Goal: Information Seeking & Learning: Learn about a topic

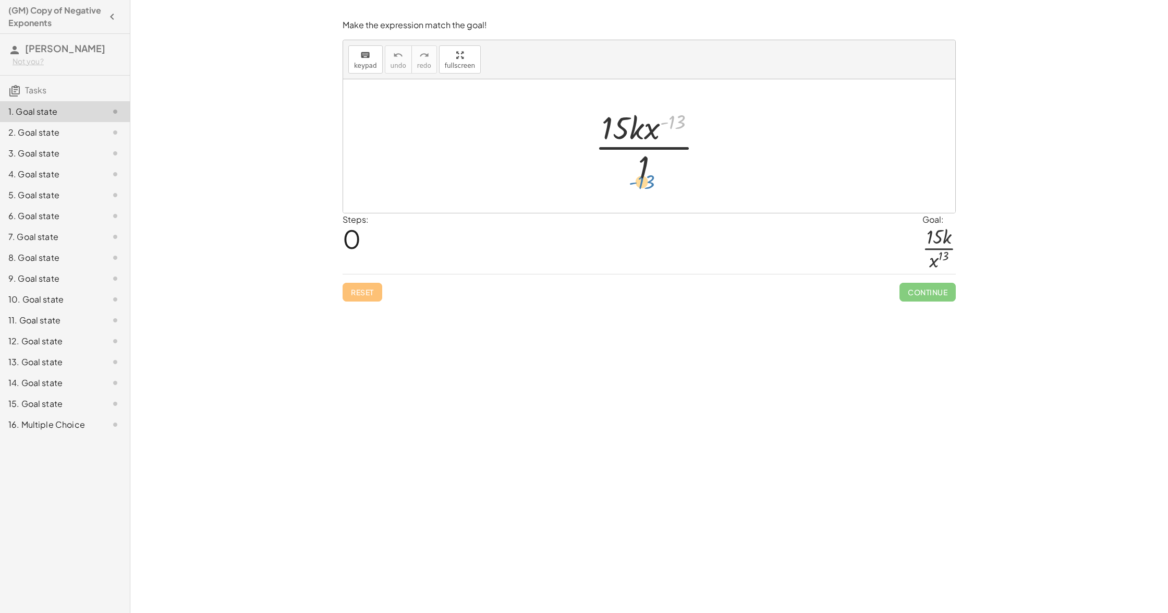
drag, startPoint x: 673, startPoint y: 121, endPoint x: 652, endPoint y: 177, distance: 59.7
click at [651, 177] on div at bounding box center [653, 146] width 127 height 80
drag, startPoint x: 650, startPoint y: 132, endPoint x: 637, endPoint y: 177, distance: 47.3
click at [637, 178] on div at bounding box center [653, 146] width 127 height 80
drag, startPoint x: 626, startPoint y: 169, endPoint x: 635, endPoint y: 171, distance: 8.9
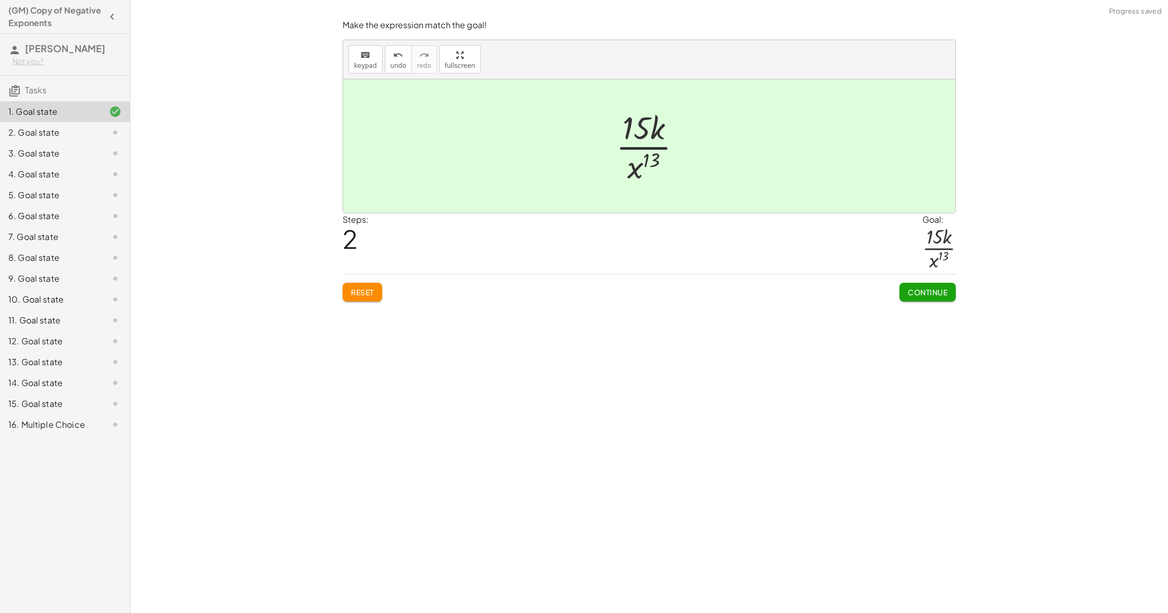
click at [936, 290] on span "Continue" at bounding box center [928, 291] width 40 height 9
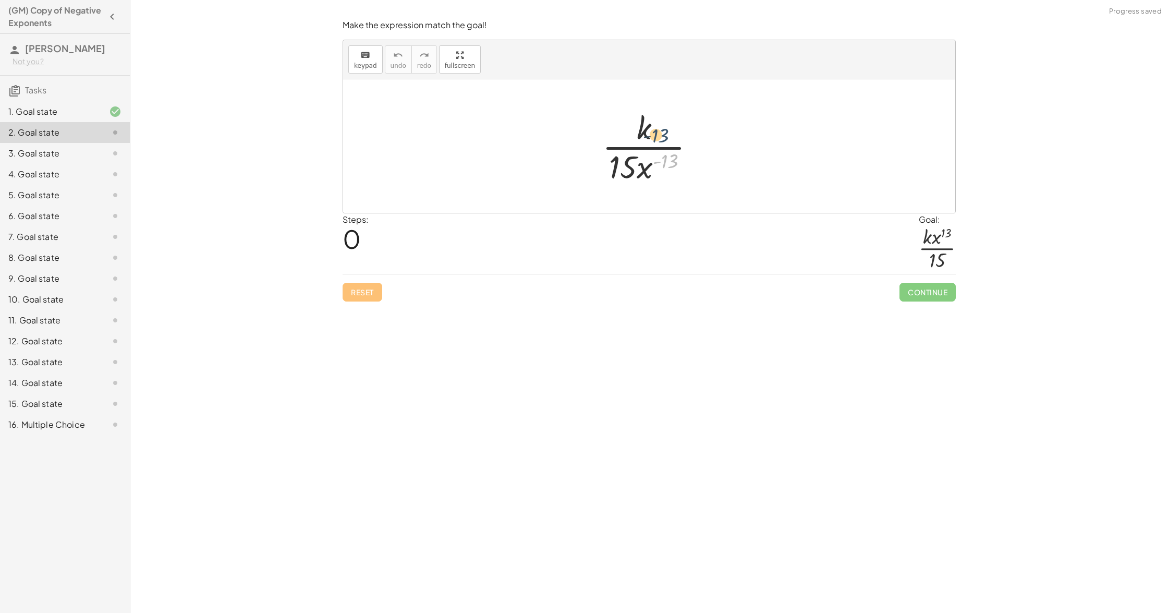
drag, startPoint x: 684, startPoint y: 164, endPoint x: 673, endPoint y: 132, distance: 33.6
click at [673, 132] on div at bounding box center [653, 146] width 112 height 80
drag, startPoint x: 651, startPoint y: 163, endPoint x: 656, endPoint y: 117, distance: 46.1
click at [656, 117] on div at bounding box center [653, 146] width 112 height 80
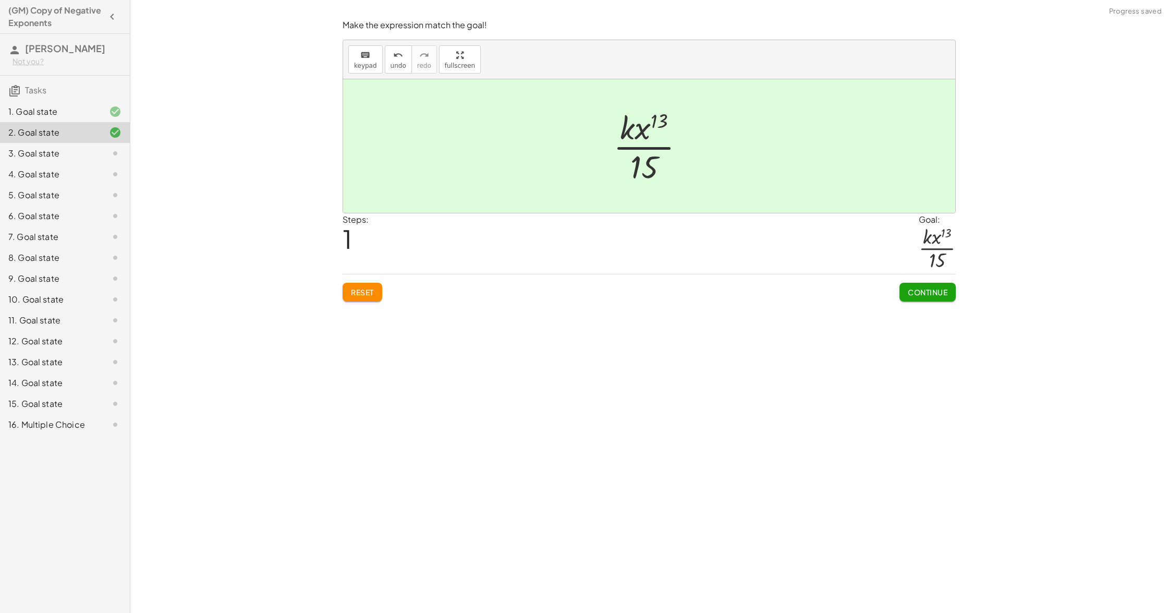
click at [937, 296] on span "Continue" at bounding box center [928, 291] width 40 height 9
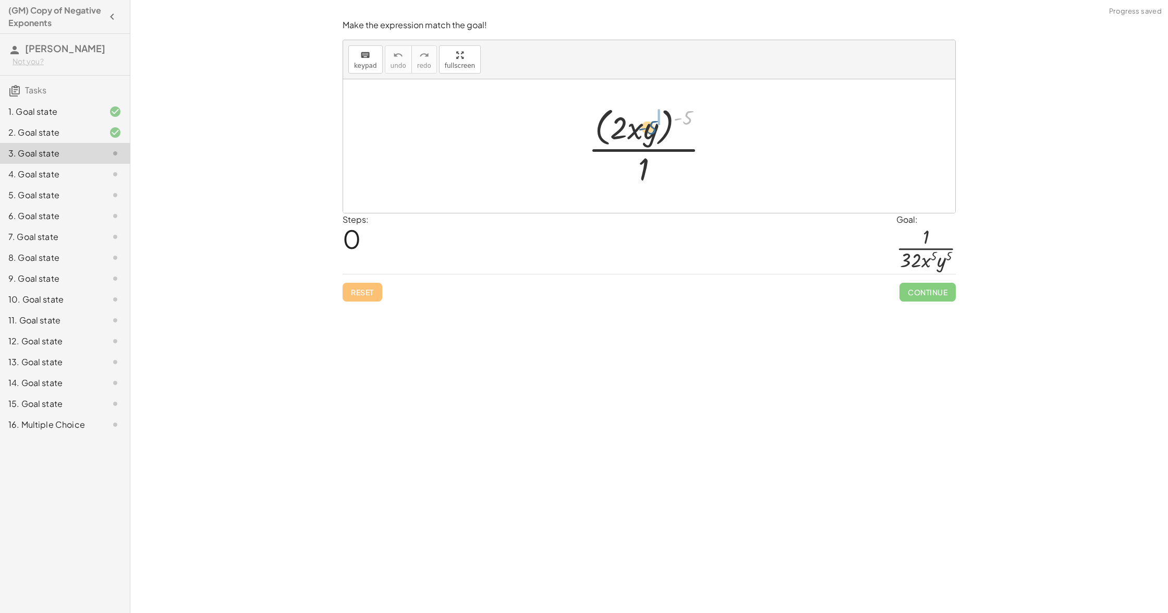
drag, startPoint x: 696, startPoint y: 114, endPoint x: 660, endPoint y: 124, distance: 37.5
drag, startPoint x: 362, startPoint y: 291, endPoint x: 371, endPoint y: 286, distance: 10.5
click at [362, 290] on span "Reset" at bounding box center [362, 291] width 23 height 9
drag, startPoint x: 676, startPoint y: 118, endPoint x: 656, endPoint y: 131, distance: 23.0
click at [656, 129] on div at bounding box center [653, 145] width 140 height 85
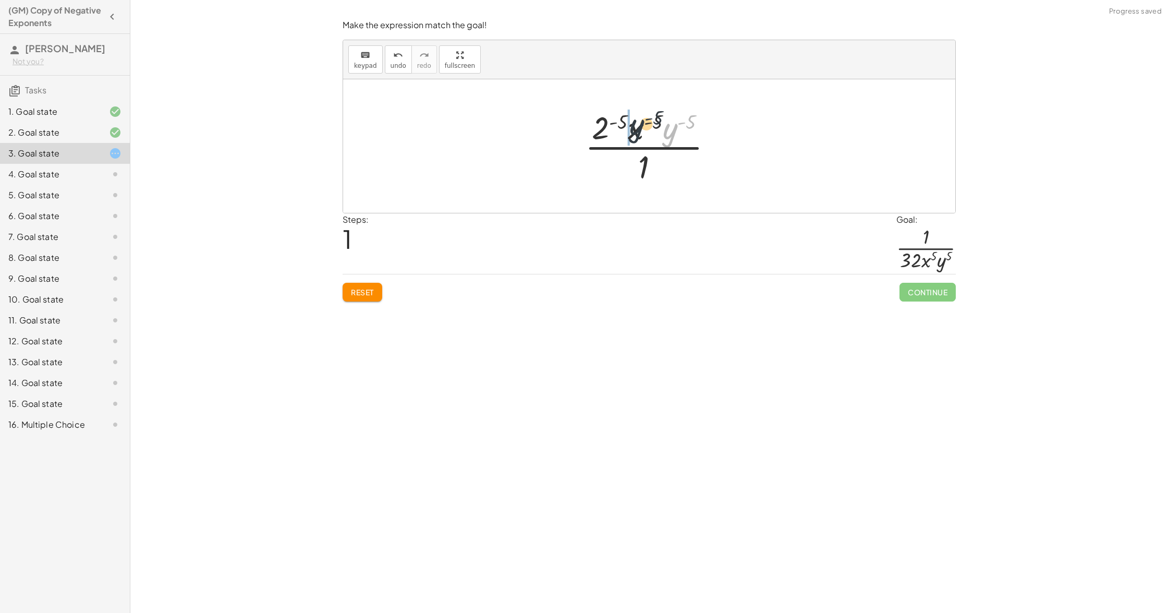
drag, startPoint x: 672, startPoint y: 123, endPoint x: 638, endPoint y: 120, distance: 33.5
click at [638, 120] on div at bounding box center [653, 146] width 147 height 80
drag, startPoint x: 647, startPoint y: 128, endPoint x: 615, endPoint y: 127, distance: 31.8
click at [614, 126] on div at bounding box center [653, 146] width 147 height 80
drag, startPoint x: 641, startPoint y: 126, endPoint x: 649, endPoint y: 171, distance: 45.0
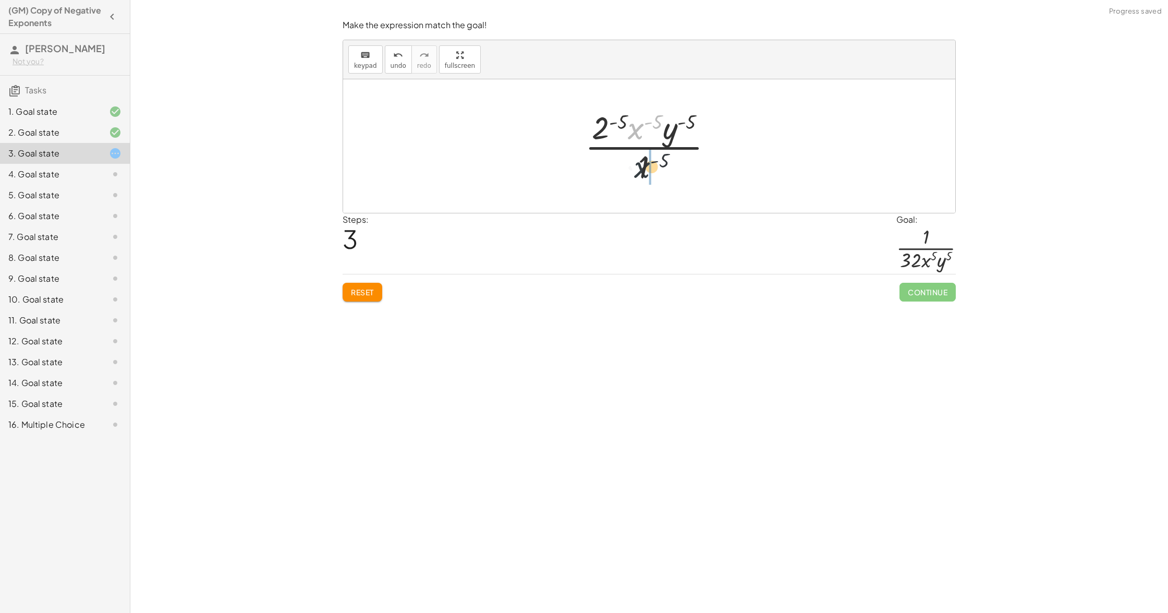
click at [649, 171] on div at bounding box center [653, 146] width 147 height 80
drag, startPoint x: 656, startPoint y: 130, endPoint x: 661, endPoint y: 168, distance: 38.4
click at [659, 167] on div at bounding box center [654, 146] width 112 height 80
drag, startPoint x: 639, startPoint y: 123, endPoint x: 627, endPoint y: 175, distance: 54.0
click at [621, 178] on div at bounding box center [653, 146] width 104 height 80
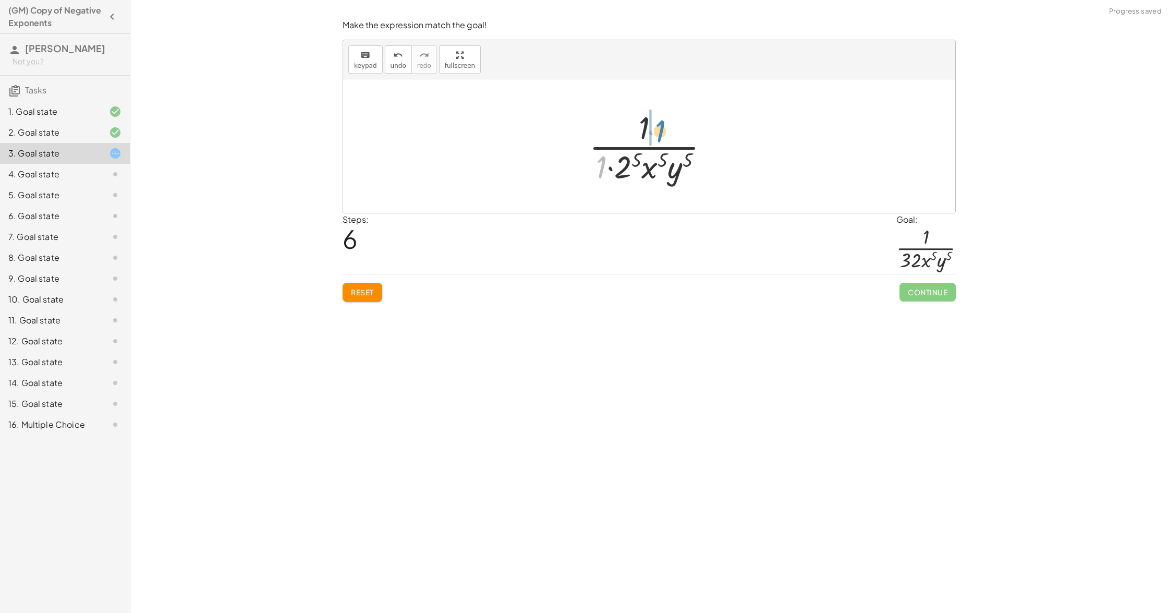
drag, startPoint x: 601, startPoint y: 161, endPoint x: 660, endPoint y: 124, distance: 69.1
click at [660, 124] on div at bounding box center [653, 146] width 139 height 80
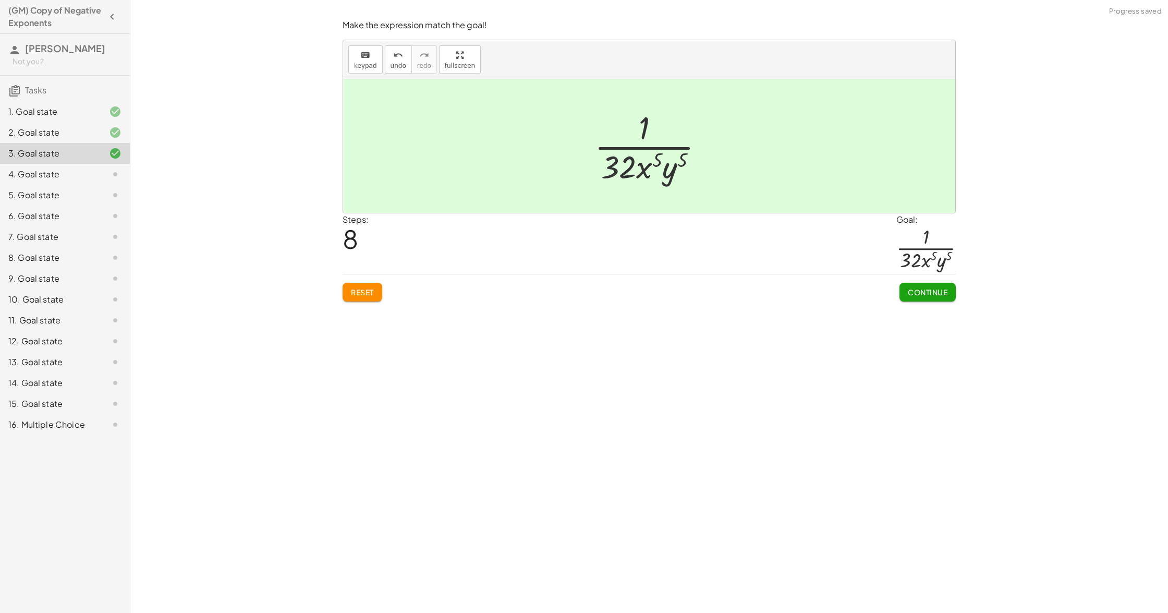
click at [937, 289] on span "Continue" at bounding box center [928, 291] width 40 height 9
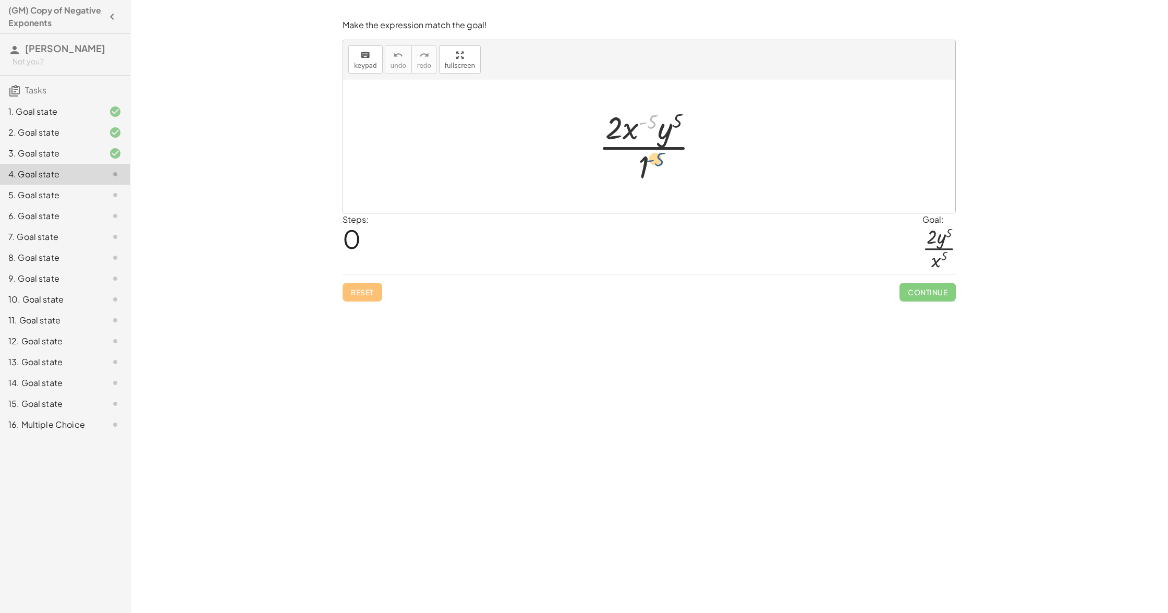
drag, startPoint x: 648, startPoint y: 120, endPoint x: 655, endPoint y: 160, distance: 40.8
click at [655, 160] on div at bounding box center [652, 146] width 119 height 80
drag, startPoint x: 652, startPoint y: 125, endPoint x: 669, endPoint y: 178, distance: 56.2
click at [668, 182] on div at bounding box center [652, 146] width 119 height 80
drag, startPoint x: 680, startPoint y: 122, endPoint x: 672, endPoint y: 153, distance: 32.5
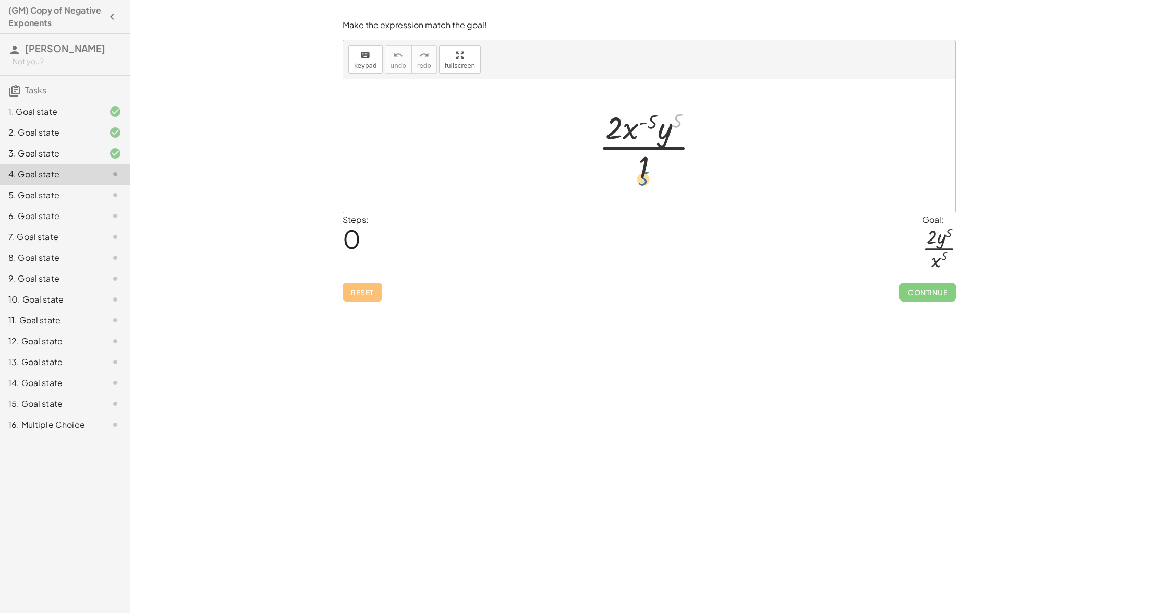
click at [658, 167] on div at bounding box center [652, 146] width 119 height 80
drag, startPoint x: 678, startPoint y: 122, endPoint x: 635, endPoint y: 126, distance: 43.4
click at [635, 126] on div at bounding box center [652, 146] width 119 height 80
drag, startPoint x: 664, startPoint y: 126, endPoint x: 622, endPoint y: 129, distance: 42.3
click at [625, 129] on div at bounding box center [652, 146] width 119 height 80
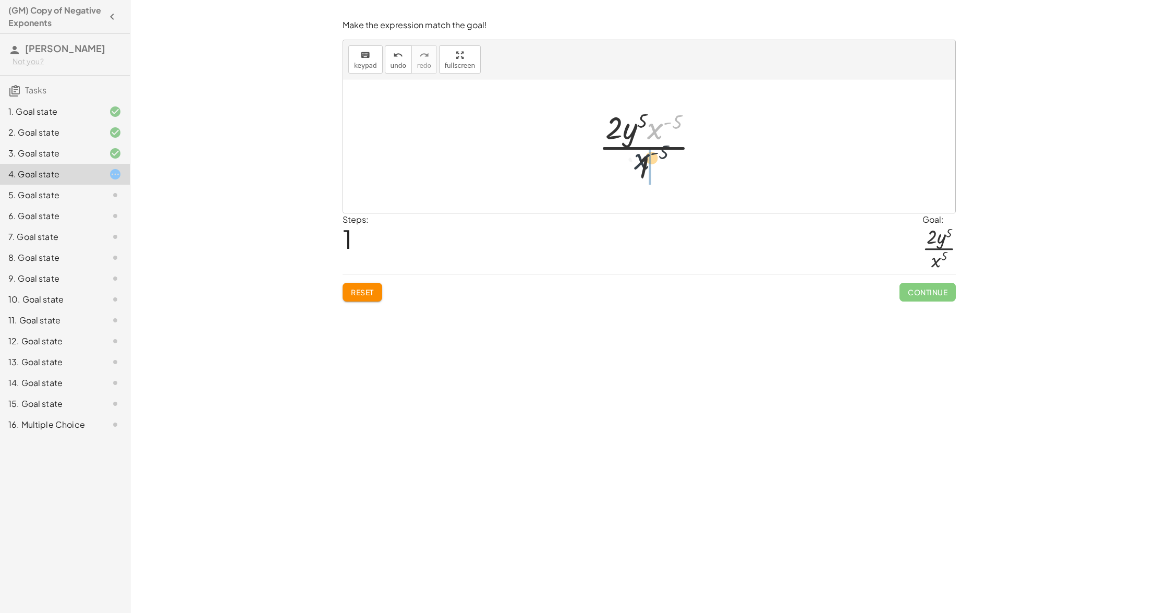
drag, startPoint x: 652, startPoint y: 130, endPoint x: 629, endPoint y: 185, distance: 59.4
click at [629, 186] on div "· 2 · x ( - 5 ) · y 5 · 1 · x ( - 5 ) · 2 · x ( - 5 ) · y 5 · 1" at bounding box center [649, 146] width 132 height 86
drag, startPoint x: 657, startPoint y: 172, endPoint x: 622, endPoint y: 172, distance: 35.5
click at [622, 172] on div at bounding box center [653, 146] width 84 height 80
drag, startPoint x: 611, startPoint y: 149, endPoint x: 654, endPoint y: 177, distance: 52.4
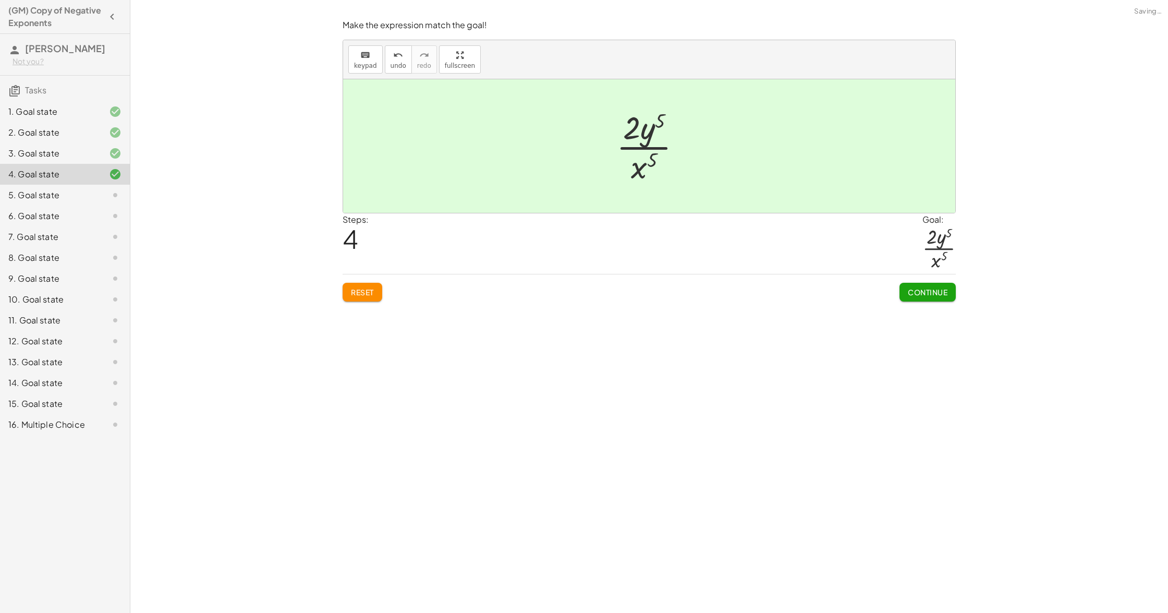
drag, startPoint x: 910, startPoint y: 294, endPoint x: 915, endPoint y: 311, distance: 18.2
click at [911, 296] on span "Continue" at bounding box center [928, 291] width 40 height 9
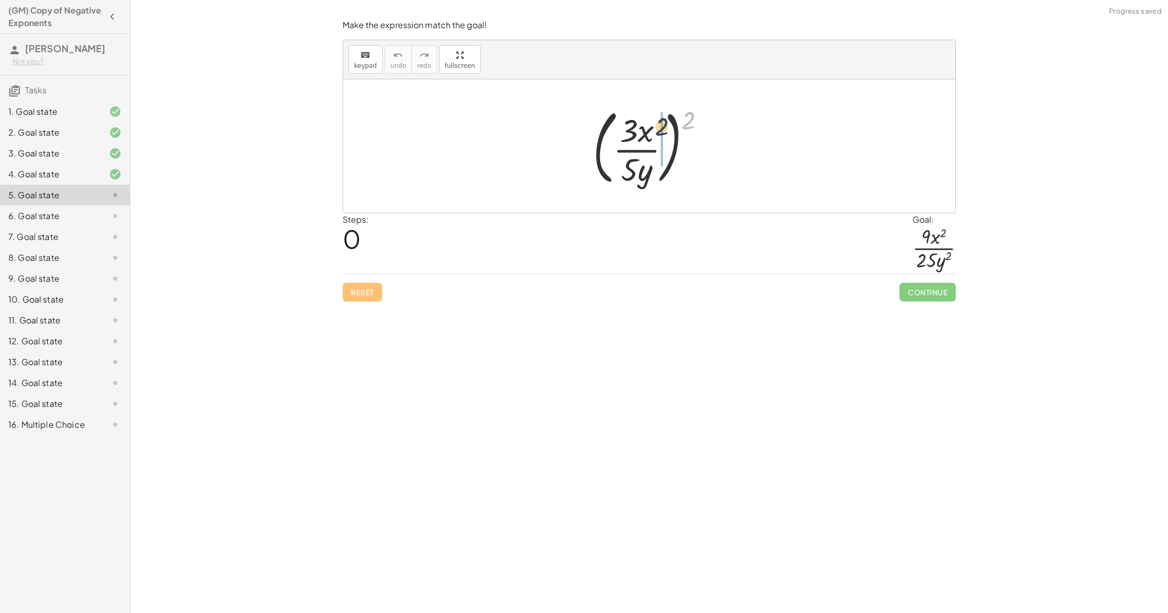
drag, startPoint x: 690, startPoint y: 121, endPoint x: 653, endPoint y: 130, distance: 37.9
click at [653, 129] on div at bounding box center [653, 146] width 131 height 87
drag, startPoint x: 623, startPoint y: 128, endPoint x: 643, endPoint y: 120, distance: 21.3
click at [642, 121] on div at bounding box center [653, 146] width 97 height 80
click at [655, 123] on div at bounding box center [653, 146] width 94 height 80
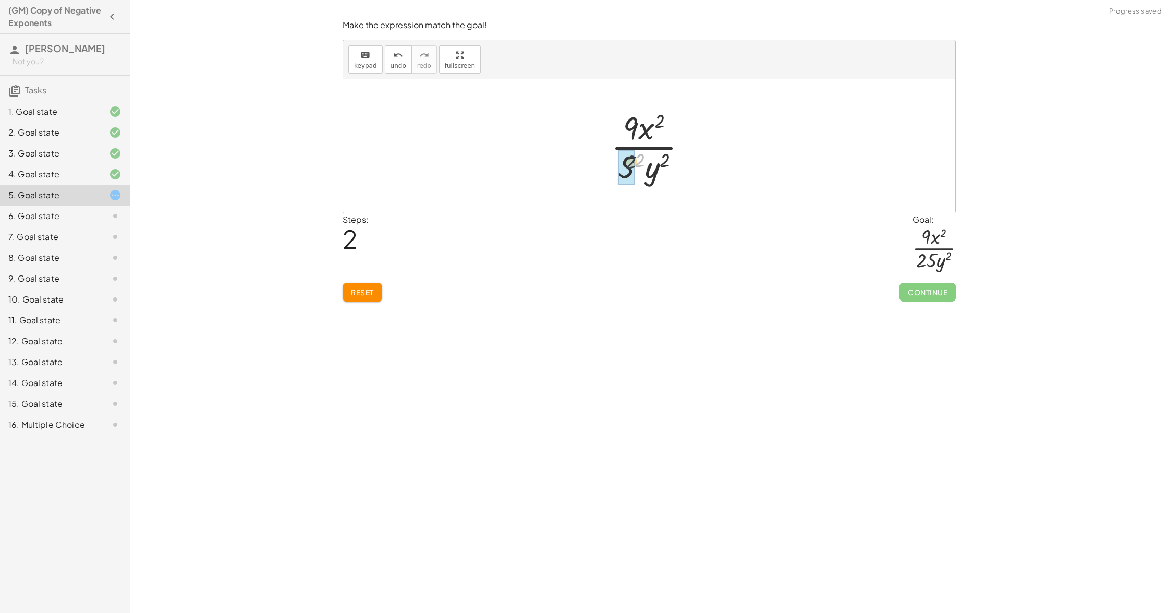
drag, startPoint x: 637, startPoint y: 159, endPoint x: 624, endPoint y: 161, distance: 13.2
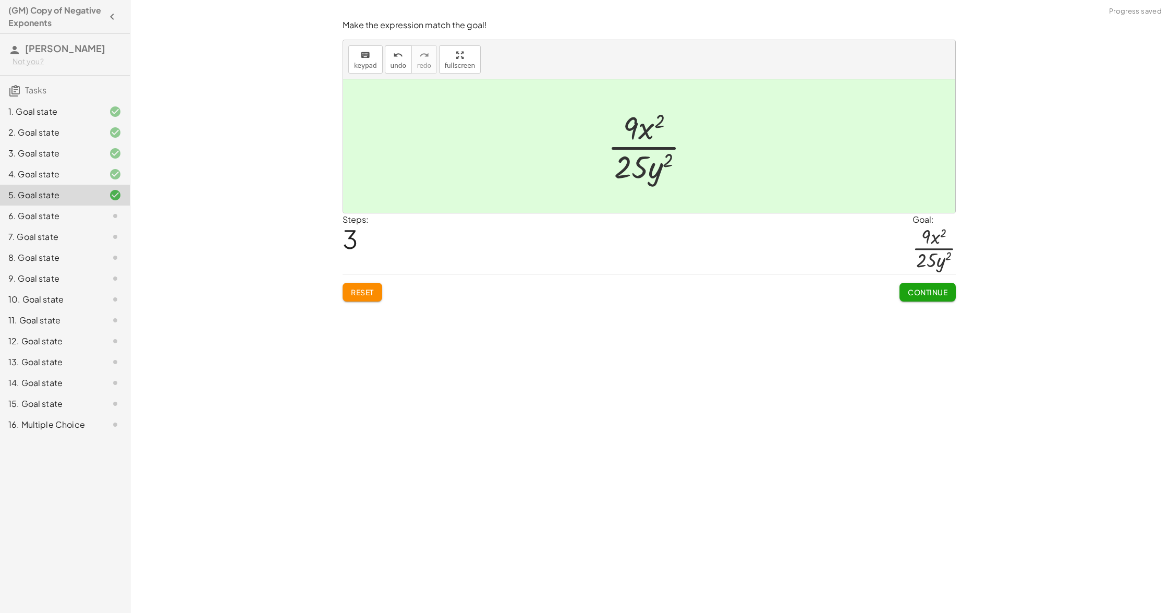
click at [948, 288] on button "Continue" at bounding box center [927, 292] width 56 height 19
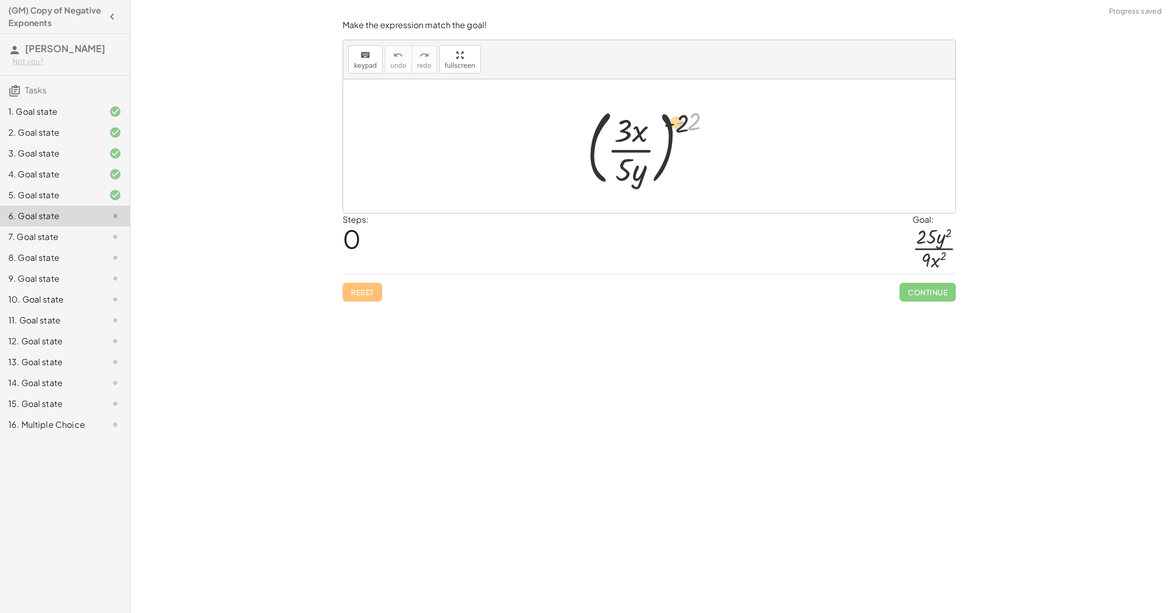
drag, startPoint x: 697, startPoint y: 123, endPoint x: 633, endPoint y: 131, distance: 64.2
click at [638, 130] on div at bounding box center [653, 146] width 143 height 87
drag, startPoint x: 646, startPoint y: 119, endPoint x: 623, endPoint y: 126, distance: 24.1
click at [624, 126] on div at bounding box center [653, 146] width 114 height 80
drag, startPoint x: 640, startPoint y: 120, endPoint x: 623, endPoint y: 129, distance: 19.8
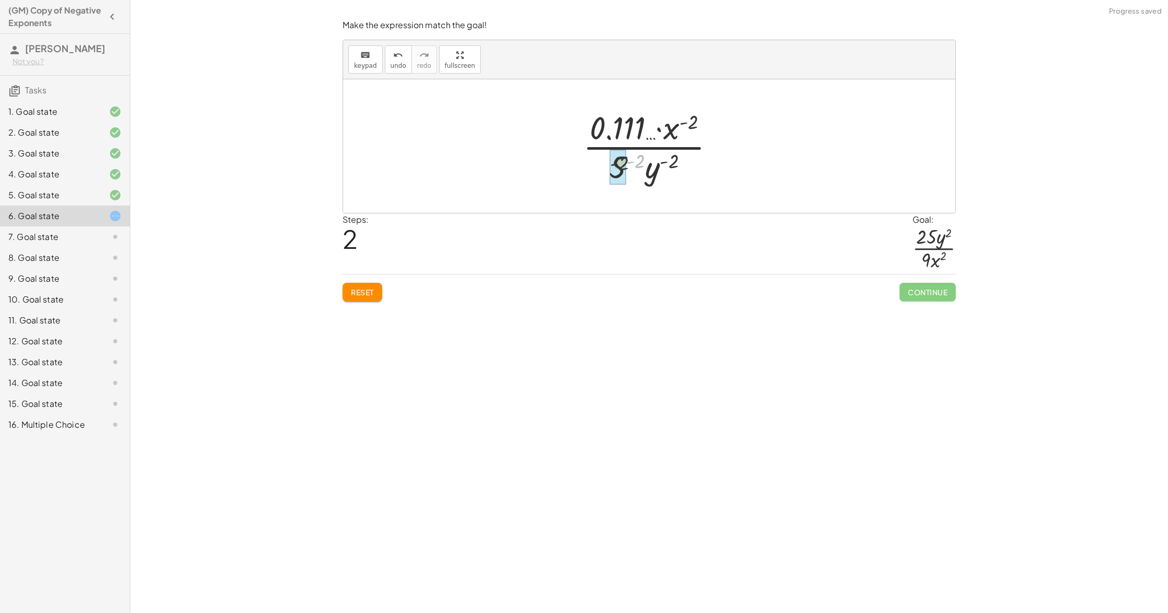
drag, startPoint x: 642, startPoint y: 156, endPoint x: 622, endPoint y: 159, distance: 20.5
drag, startPoint x: 692, startPoint y: 118, endPoint x: 655, endPoint y: 127, distance: 38.1
click at [666, 127] on div at bounding box center [653, 146] width 151 height 80
click at [381, 286] on button "Reset" at bounding box center [363, 292] width 40 height 19
drag, startPoint x: 694, startPoint y: 117, endPoint x: 613, endPoint y: 126, distance: 81.2
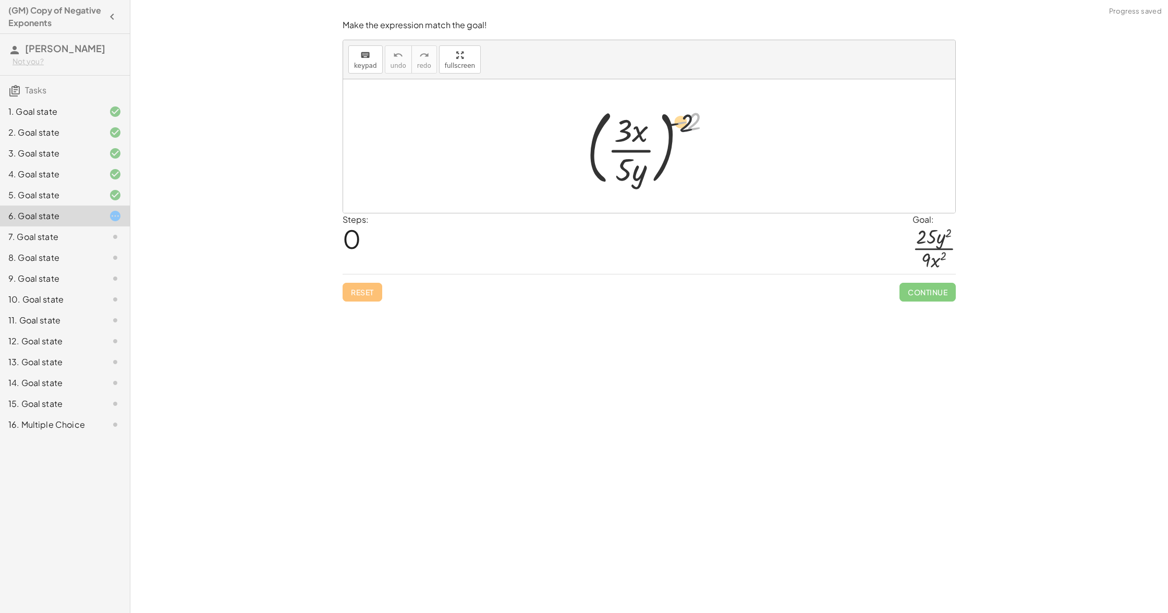
click at [613, 123] on div at bounding box center [653, 146] width 143 height 87
drag, startPoint x: 676, startPoint y: 159, endPoint x: 666, endPoint y: 160, distance: 9.4
click at [666, 160] on div at bounding box center [653, 146] width 114 height 80
drag, startPoint x: 640, startPoint y: 159, endPoint x: 636, endPoint y: 120, distance: 38.3
click at [636, 120] on div at bounding box center [653, 146] width 114 height 80
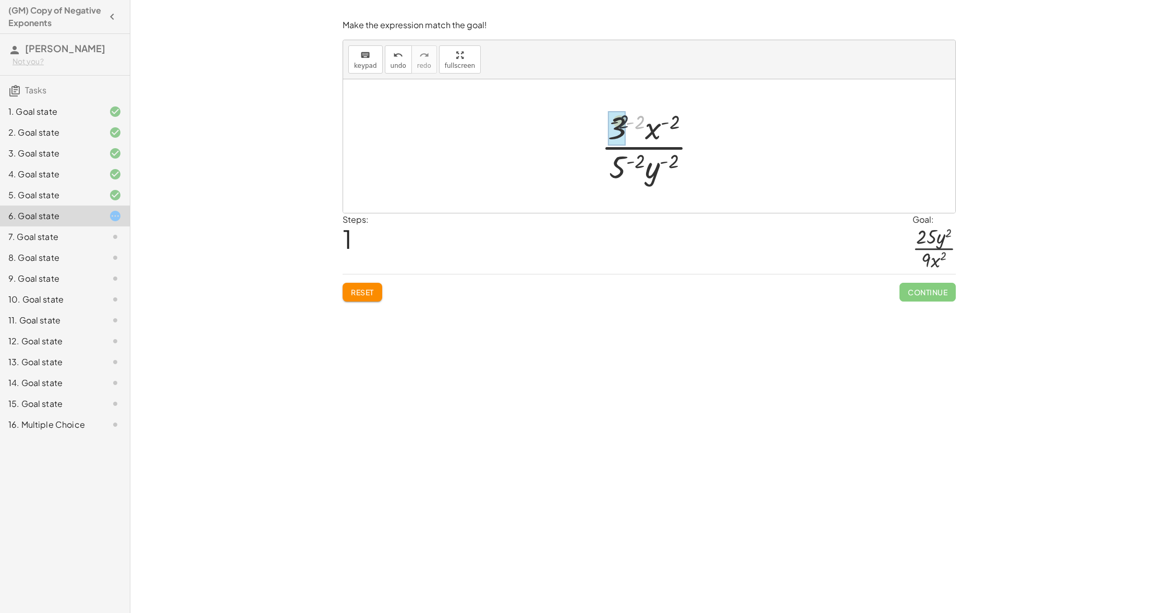
drag, startPoint x: 636, startPoint y: 121, endPoint x: 626, endPoint y: 121, distance: 9.9
drag, startPoint x: 624, startPoint y: 162, endPoint x: 629, endPoint y: 124, distance: 38.4
drag, startPoint x: 633, startPoint y: 120, endPoint x: 604, endPoint y: 165, distance: 53.9
click at [604, 163] on div at bounding box center [652, 146] width 167 height 80
drag, startPoint x: 367, startPoint y: 294, endPoint x: 587, endPoint y: 296, distance: 219.5
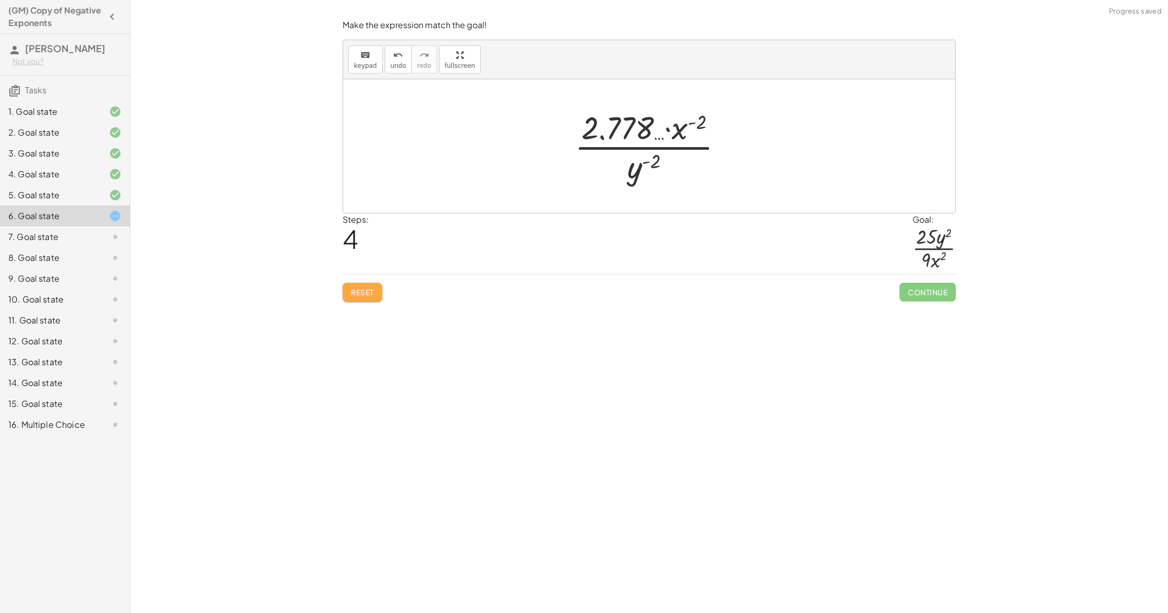
click at [368, 293] on span "Reset" at bounding box center [362, 291] width 23 height 9
drag, startPoint x: 622, startPoint y: 131, endPoint x: 612, endPoint y: 171, distance: 40.8
click at [611, 171] on div at bounding box center [653, 146] width 143 height 87
drag, startPoint x: 596, startPoint y: 143, endPoint x: 635, endPoint y: 131, distance: 40.3
click at [636, 133] on div at bounding box center [653, 146] width 174 height 87
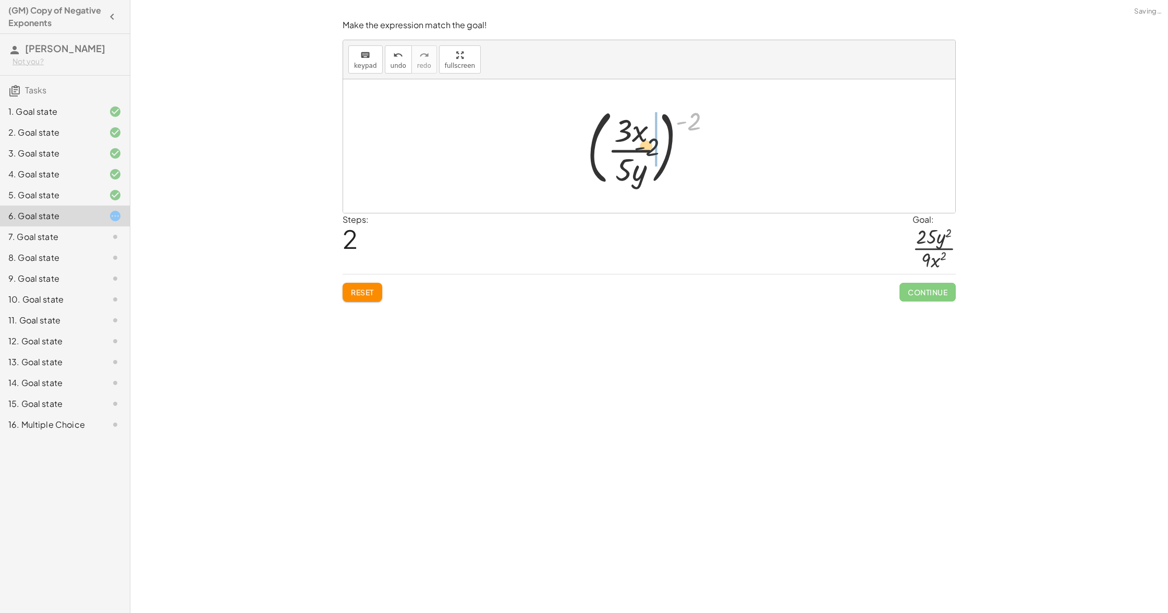
drag, startPoint x: 691, startPoint y: 116, endPoint x: 634, endPoint y: 145, distance: 64.4
click at [634, 145] on div at bounding box center [653, 146] width 143 height 87
drag, startPoint x: 675, startPoint y: 129, endPoint x: 636, endPoint y: 131, distance: 39.2
click at [635, 131] on div at bounding box center [653, 146] width 114 height 80
drag, startPoint x: 660, startPoint y: 125, endPoint x: 611, endPoint y: 127, distance: 48.5
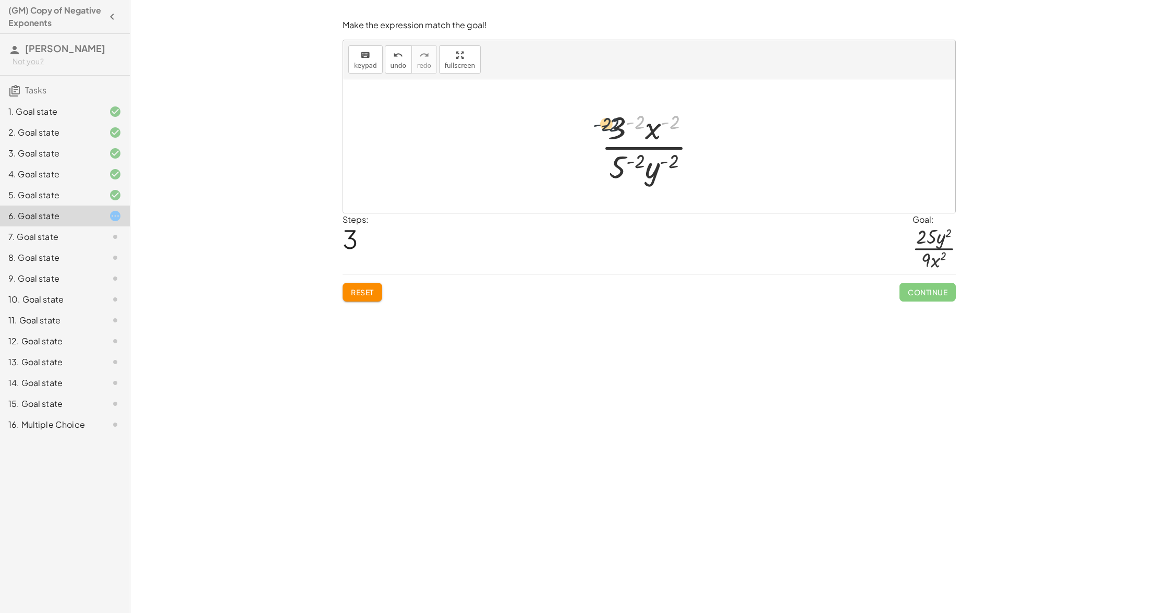
click at [611, 127] on div at bounding box center [653, 146] width 114 height 80
drag, startPoint x: 675, startPoint y: 125, endPoint x: 642, endPoint y: 180, distance: 64.3
click at [641, 180] on div at bounding box center [653, 146] width 114 height 80
drag, startPoint x: 617, startPoint y: 137, endPoint x: 613, endPoint y: 196, distance: 59.1
click at [613, 200] on div "( · 3 · x · 5 · y ) ( - 2 ) ( · 3 · · x · 5 · y ) ( - 2 ) ( · 3 · x · 5 · y ) (…" at bounding box center [649, 145] width 612 height 133
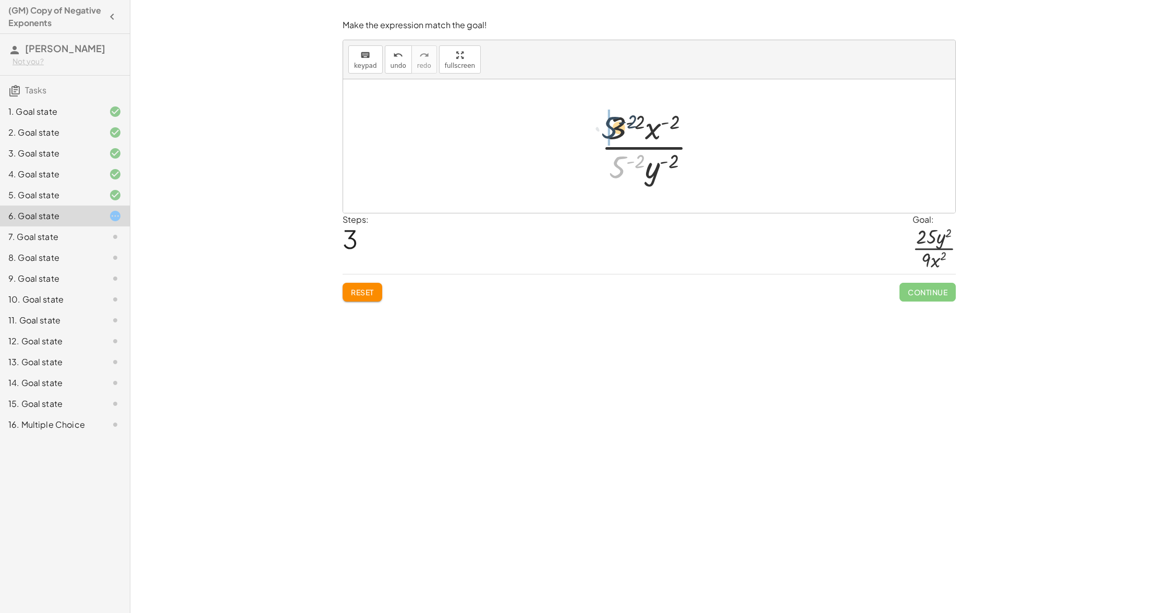
drag, startPoint x: 619, startPoint y: 173, endPoint x: 610, endPoint y: 131, distance: 42.2
click at [610, 128] on div at bounding box center [653, 146] width 114 height 80
drag, startPoint x: 614, startPoint y: 124, endPoint x: 608, endPoint y: 125, distance: 5.8
drag, startPoint x: 640, startPoint y: 127, endPoint x: 594, endPoint y: 176, distance: 67.5
click at [586, 177] on div at bounding box center [652, 146] width 155 height 80
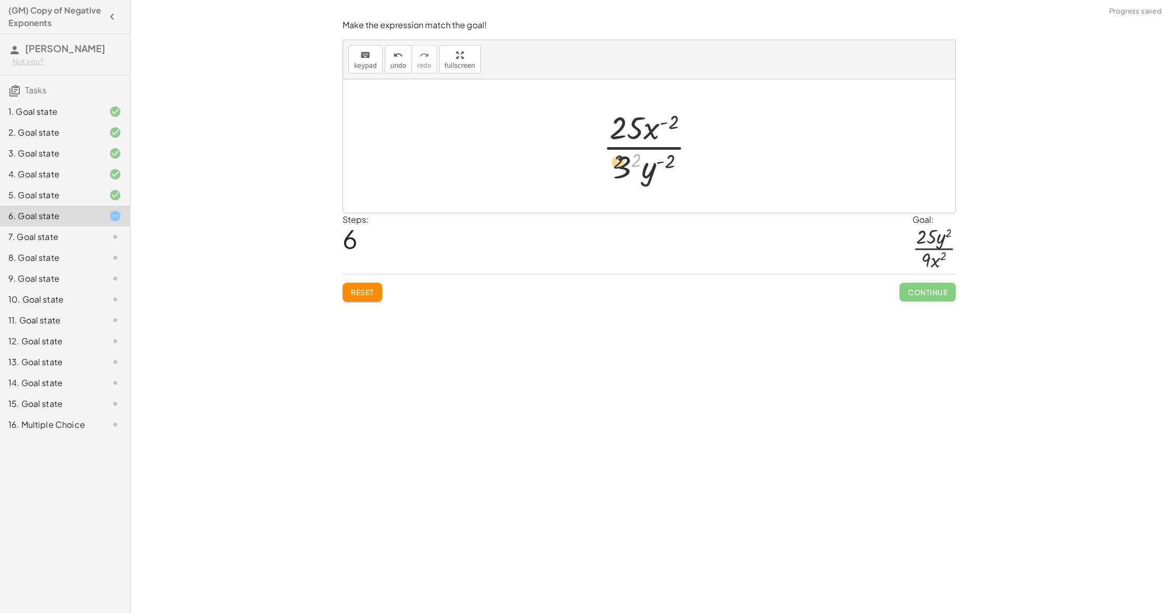
drag, startPoint x: 634, startPoint y: 159, endPoint x: 607, endPoint y: 162, distance: 26.2
click at [607, 162] on div at bounding box center [653, 146] width 111 height 80
drag, startPoint x: 637, startPoint y: 156, endPoint x: 623, endPoint y: 164, distance: 15.9
drag, startPoint x: 674, startPoint y: 123, endPoint x: 669, endPoint y: 175, distance: 52.4
click at [665, 177] on div at bounding box center [653, 146] width 111 height 80
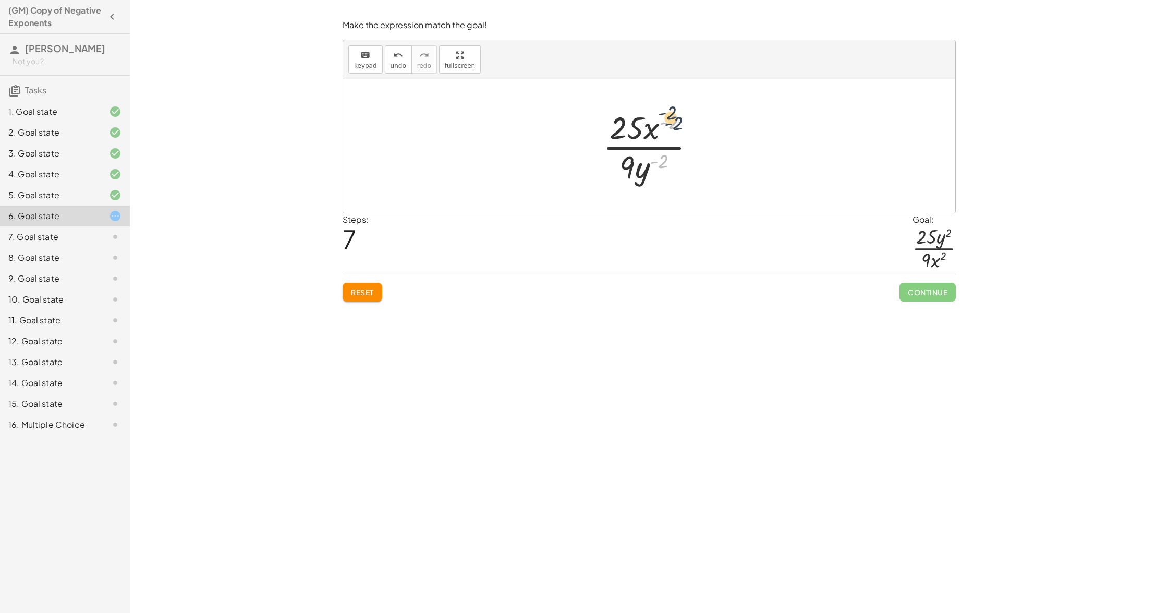
drag, startPoint x: 662, startPoint y: 164, endPoint x: 677, endPoint y: 125, distance: 42.2
click at [677, 125] on div at bounding box center [653, 146] width 111 height 80
drag, startPoint x: 674, startPoint y: 121, endPoint x: 661, endPoint y: 176, distance: 56.3
click at [661, 176] on div at bounding box center [653, 146] width 111 height 80
drag, startPoint x: 672, startPoint y: 127, endPoint x: 674, endPoint y: 185, distance: 57.9
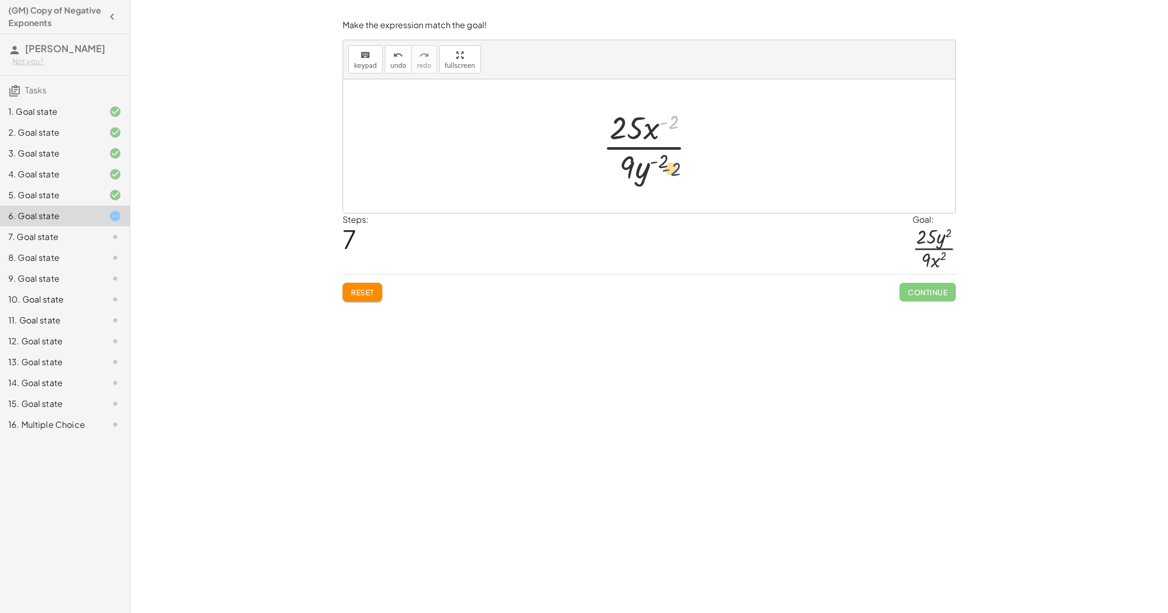
click at [674, 187] on div "( · 3 · x · 5 · y ) ( - 2 ) ( · 3 · · x · 5 · y ) ( - 2 ) ( · 3 · x · 5 · y ) (…" at bounding box center [649, 146] width 124 height 86
drag, startPoint x: 669, startPoint y: 124, endPoint x: 656, endPoint y: 170, distance: 48.1
click at [656, 169] on div at bounding box center [653, 146] width 111 height 80
drag, startPoint x: 665, startPoint y: 158, endPoint x: 628, endPoint y: 172, distance: 39.4
click at [628, 172] on div at bounding box center [653, 146] width 111 height 80
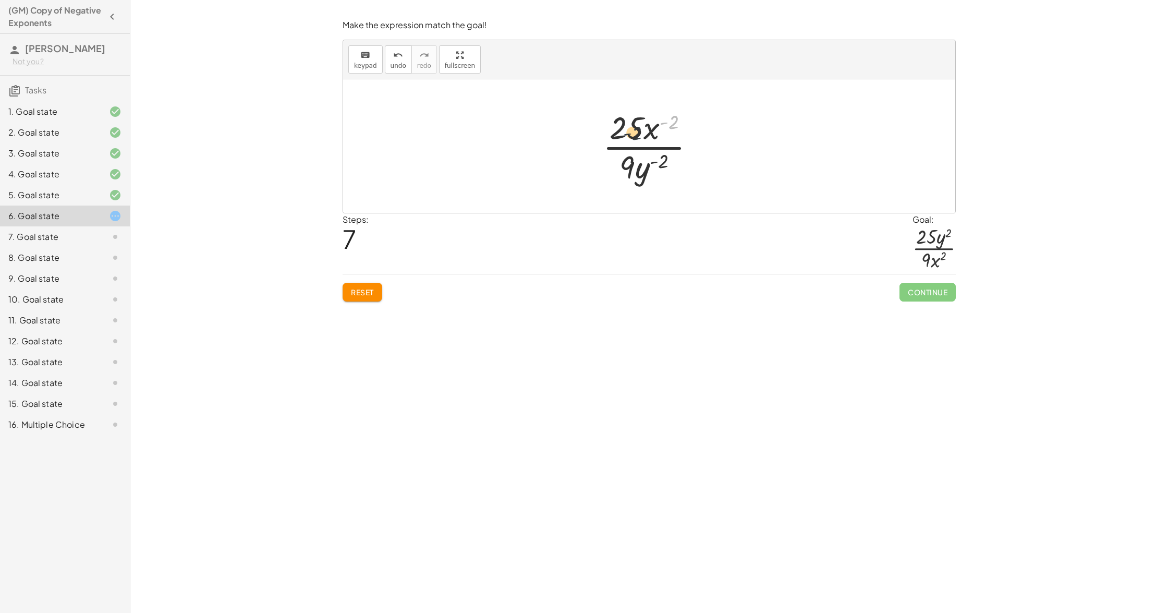
drag, startPoint x: 677, startPoint y: 120, endPoint x: 627, endPoint y: 132, distance: 51.0
click at [632, 132] on div at bounding box center [653, 146] width 111 height 80
click at [667, 121] on div at bounding box center [653, 146] width 111 height 80
drag, startPoint x: 667, startPoint y: 121, endPoint x: 664, endPoint y: 186, distance: 64.2
click at [664, 186] on div at bounding box center [653, 146] width 111 height 80
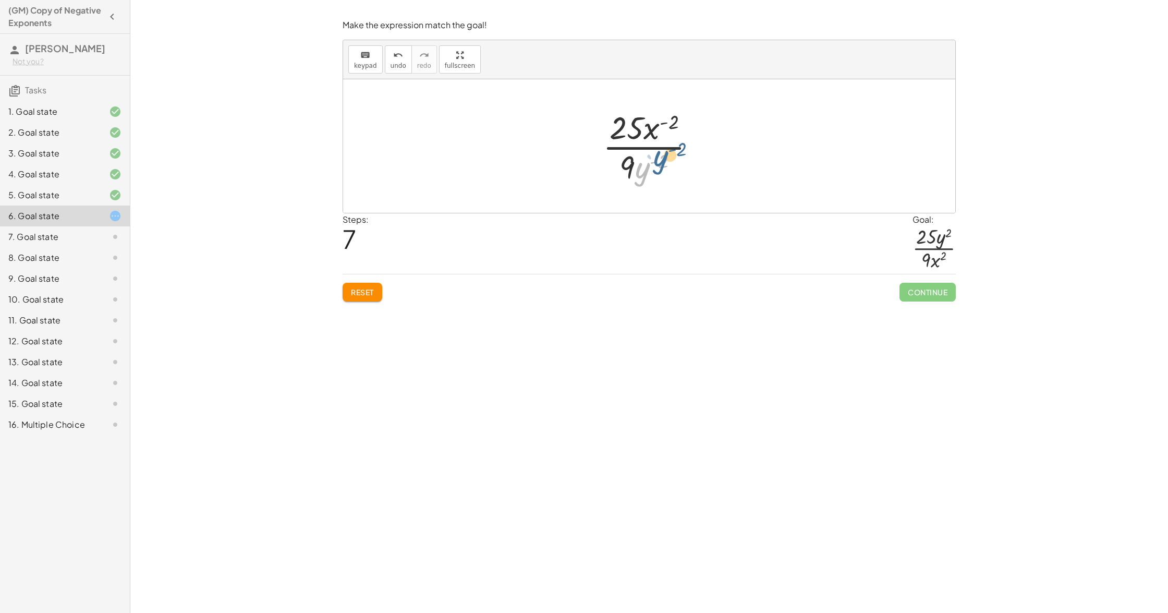
drag, startPoint x: 643, startPoint y: 176, endPoint x: 650, endPoint y: 138, distance: 38.1
click at [658, 154] on div at bounding box center [653, 146] width 111 height 80
drag, startPoint x: 647, startPoint y: 169, endPoint x: 653, endPoint y: 131, distance: 38.5
click at [650, 129] on div at bounding box center [653, 146] width 111 height 80
drag, startPoint x: 668, startPoint y: 131, endPoint x: 657, endPoint y: 172, distance: 42.6
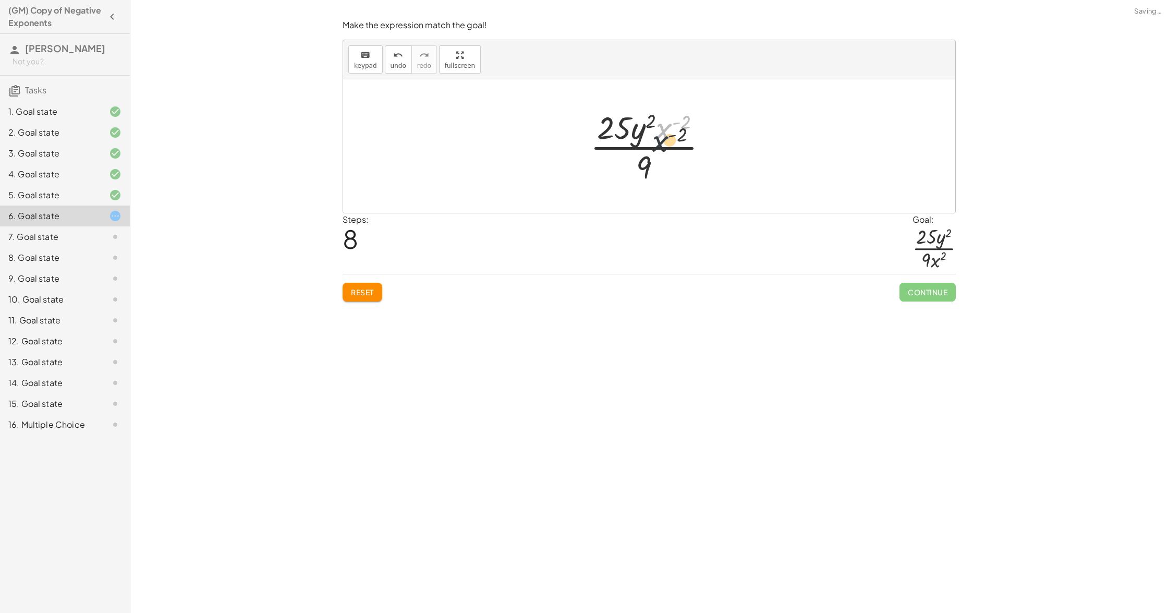
click at [657, 171] on div at bounding box center [653, 146] width 136 height 80
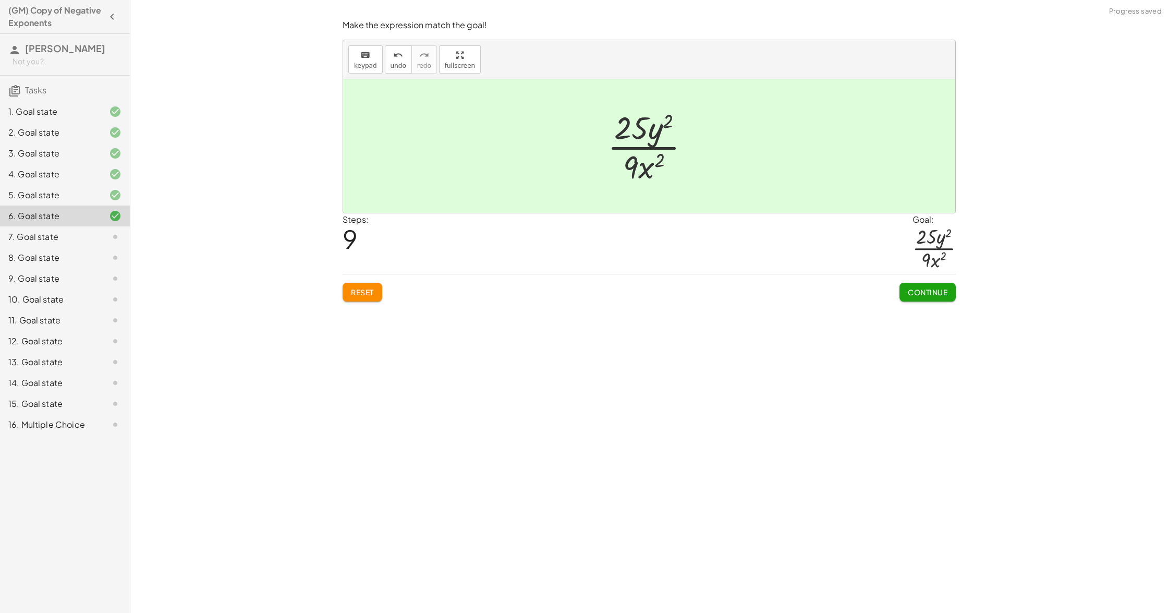
click at [938, 291] on span "Continue" at bounding box center [928, 291] width 40 height 9
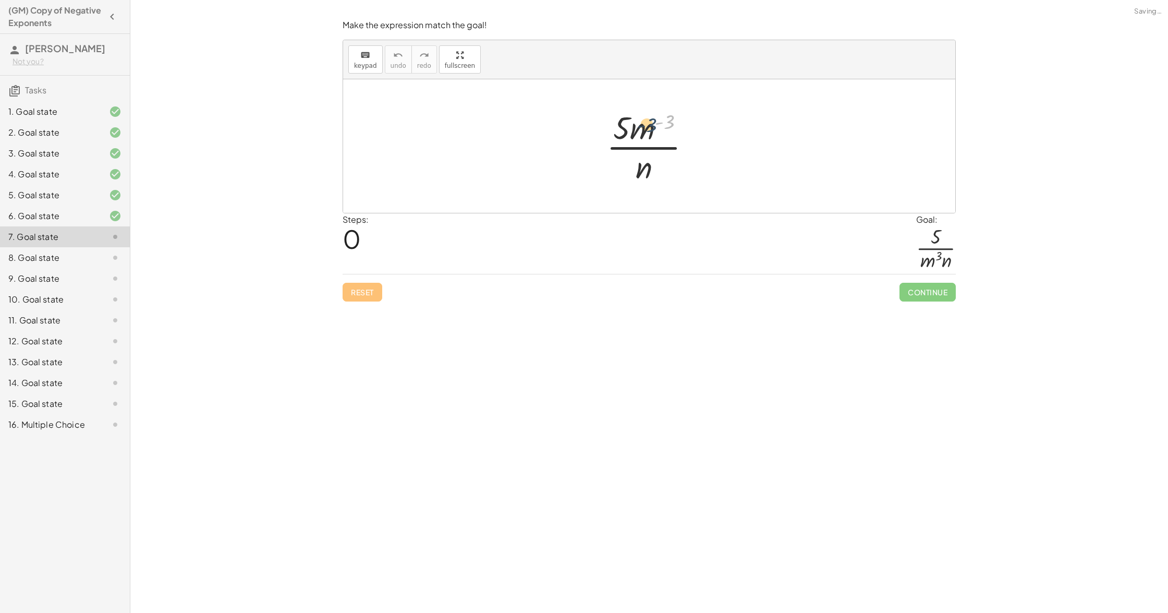
drag, startPoint x: 672, startPoint y: 118, endPoint x: 647, endPoint y: 123, distance: 25.9
click at [648, 123] on div at bounding box center [652, 146] width 103 height 80
drag, startPoint x: 647, startPoint y: 129, endPoint x: 635, endPoint y: 175, distance: 47.3
click at [634, 174] on div at bounding box center [652, 146] width 103 height 80
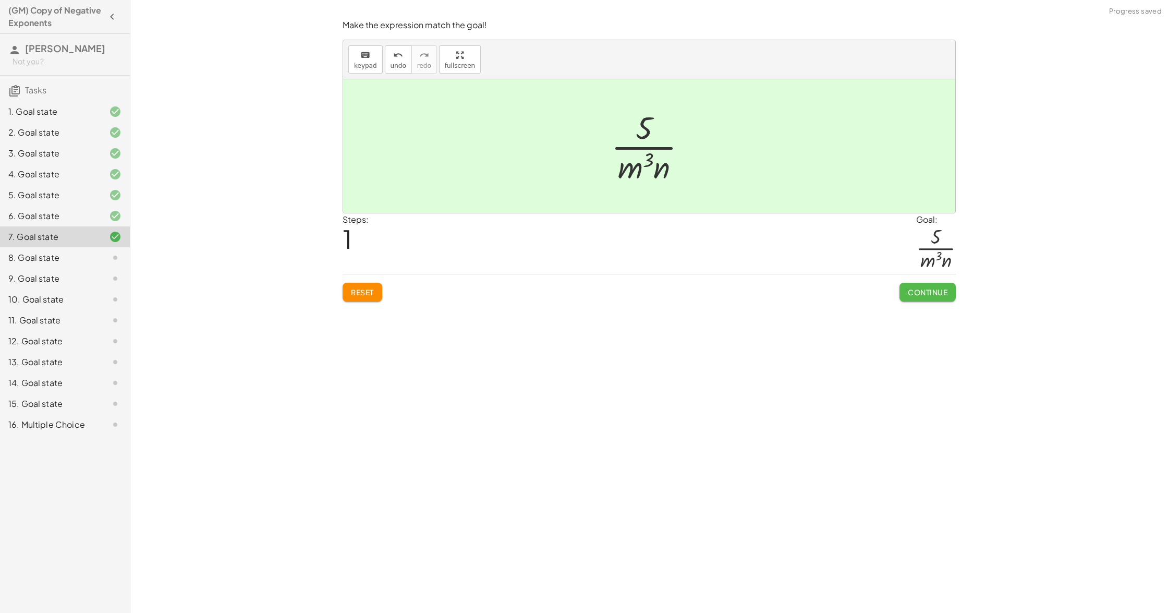
drag, startPoint x: 943, startPoint y: 289, endPoint x: 951, endPoint y: 290, distance: 8.4
click at [943, 289] on span "Continue" at bounding box center [928, 291] width 40 height 9
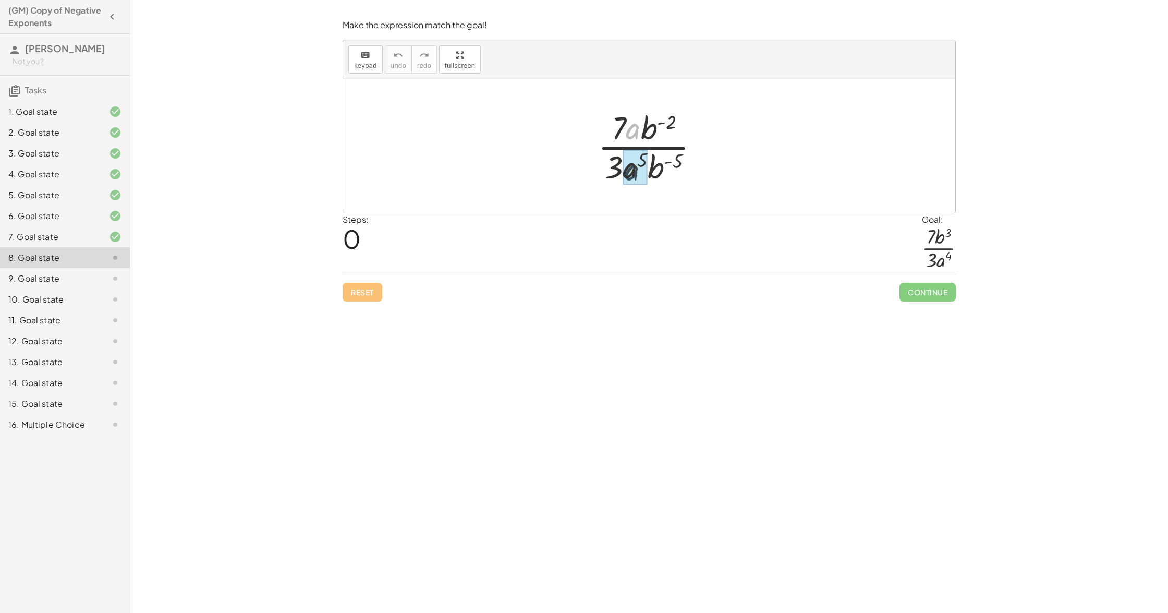
drag, startPoint x: 637, startPoint y: 127, endPoint x: 645, endPoint y: 173, distance: 46.1
drag, startPoint x: 665, startPoint y: 166, endPoint x: 659, endPoint y: 138, distance: 29.5
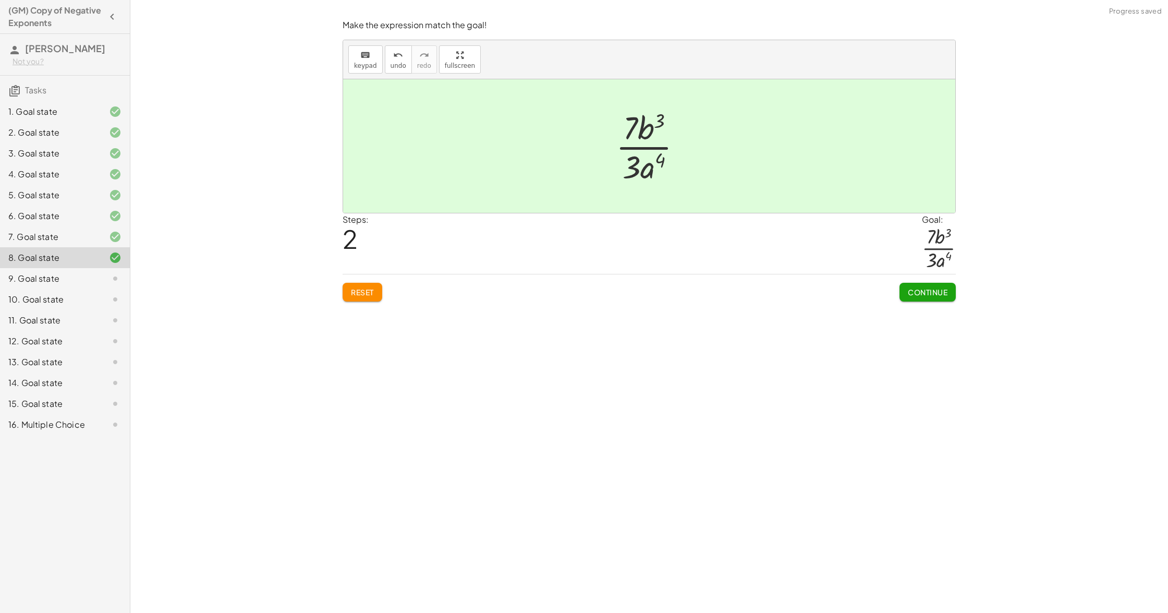
click at [911, 295] on span "Continue" at bounding box center [928, 291] width 40 height 9
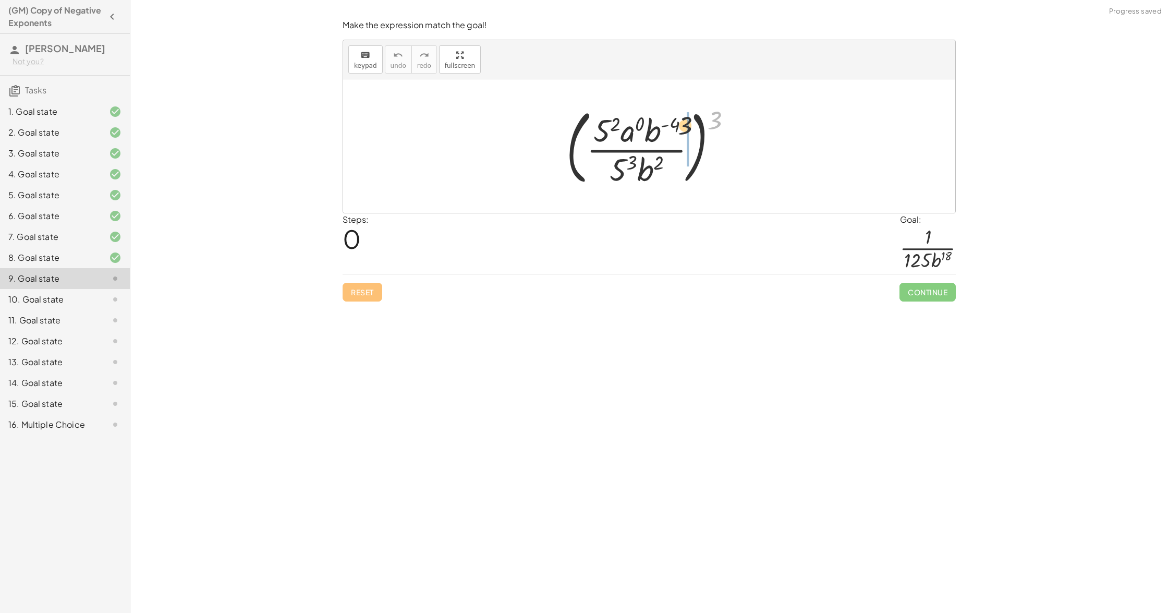
drag, startPoint x: 712, startPoint y: 115, endPoint x: 639, endPoint y: 123, distance: 73.4
click at [639, 123] on div at bounding box center [653, 146] width 185 height 87
drag, startPoint x: 619, startPoint y: 122, endPoint x: 606, endPoint y: 121, distance: 12.5
click at [606, 121] on div at bounding box center [653, 146] width 174 height 80
drag, startPoint x: 648, startPoint y: 119, endPoint x: 628, endPoint y: 121, distance: 20.4
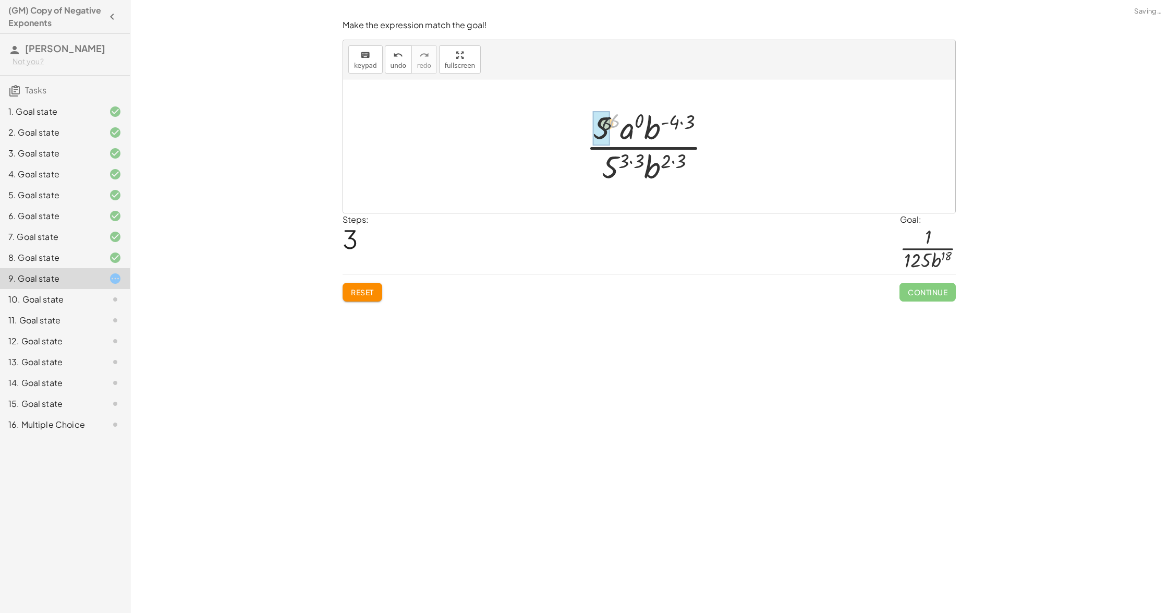
drag, startPoint x: 613, startPoint y: 122, endPoint x: 604, endPoint y: 125, distance: 9.2
click at [360, 290] on span "Reset" at bounding box center [362, 291] width 23 height 9
drag, startPoint x: 715, startPoint y: 120, endPoint x: 611, endPoint y: 138, distance: 105.9
click at [624, 137] on div at bounding box center [653, 146] width 185 height 87
drag, startPoint x: 652, startPoint y: 120, endPoint x: 636, endPoint y: 124, distance: 16.5
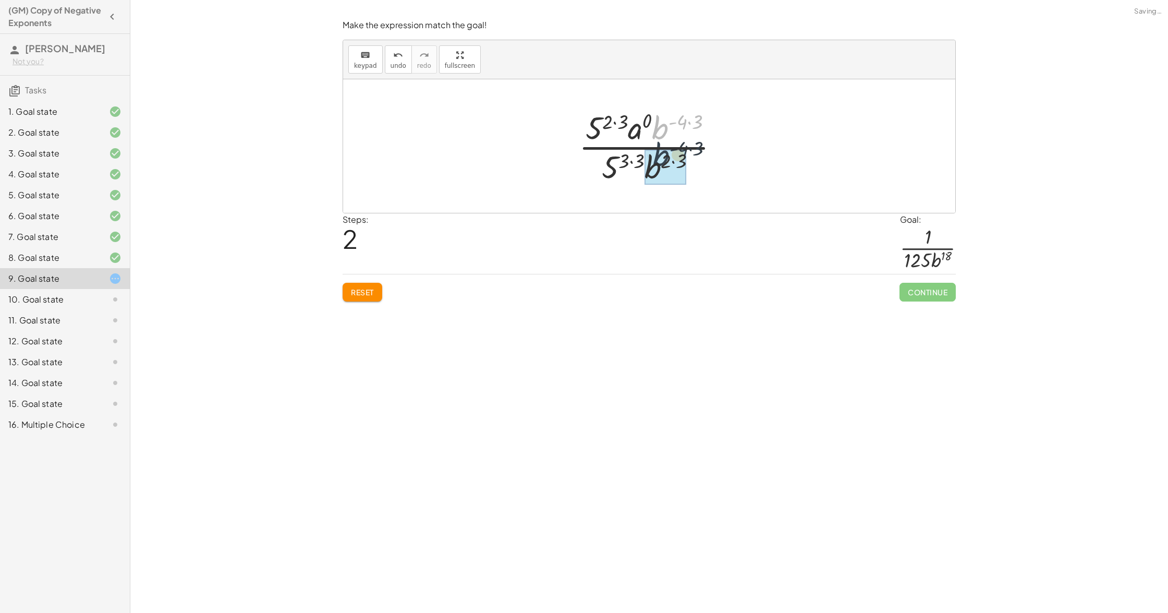
drag, startPoint x: 663, startPoint y: 123, endPoint x: 661, endPoint y: 176, distance: 53.7
drag, startPoint x: 703, startPoint y: 160, endPoint x: 679, endPoint y: 161, distance: 24.0
click at [679, 161] on div at bounding box center [653, 146] width 170 height 80
drag, startPoint x: 702, startPoint y: 161, endPoint x: 685, endPoint y: 162, distance: 17.8
drag, startPoint x: 665, startPoint y: 157, endPoint x: 654, endPoint y: 159, distance: 11.6
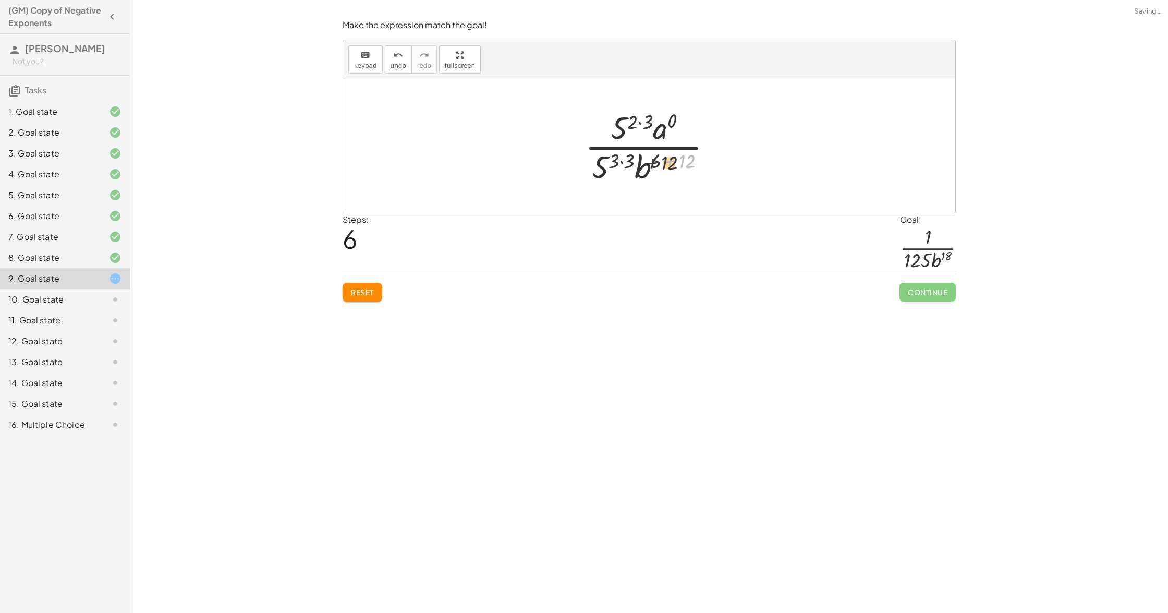
drag, startPoint x: 684, startPoint y: 160, endPoint x: 660, endPoint y: 162, distance: 23.6
click at [661, 162] on div at bounding box center [653, 146] width 146 height 80
drag, startPoint x: 643, startPoint y: 162, endPoint x: 632, endPoint y: 162, distance: 11.5
drag, startPoint x: 649, startPoint y: 125, endPoint x: 631, endPoint y: 126, distance: 17.7
drag, startPoint x: 664, startPoint y: 121, endPoint x: 653, endPoint y: 130, distance: 14.8
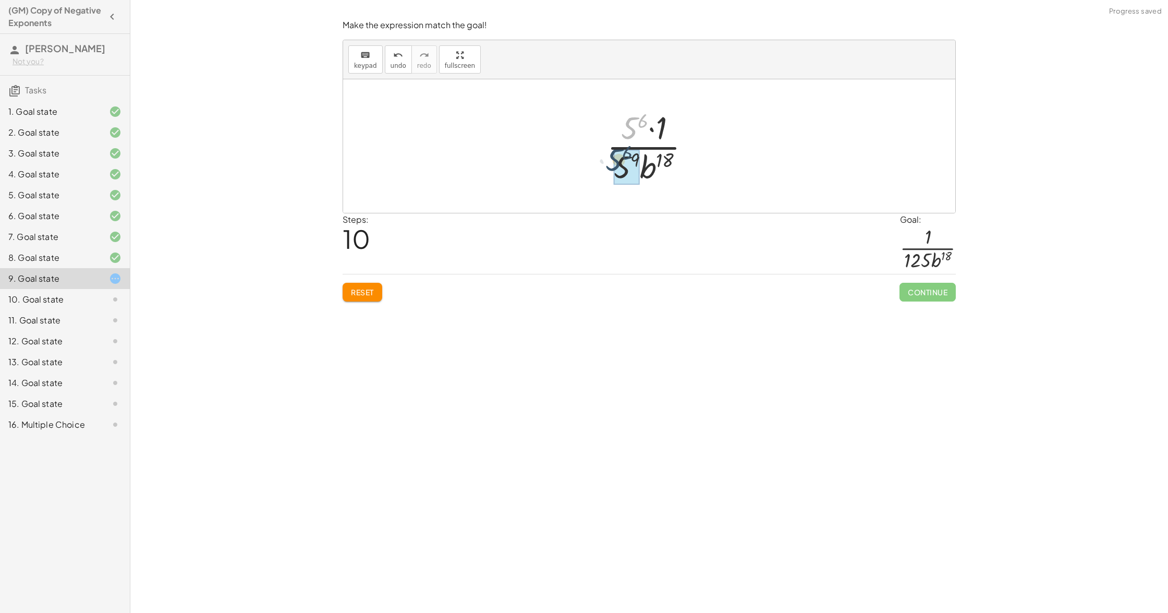
drag, startPoint x: 635, startPoint y: 131, endPoint x: 620, endPoint y: 168, distance: 40.0
drag, startPoint x: 637, startPoint y: 159, endPoint x: 622, endPoint y: 162, distance: 14.8
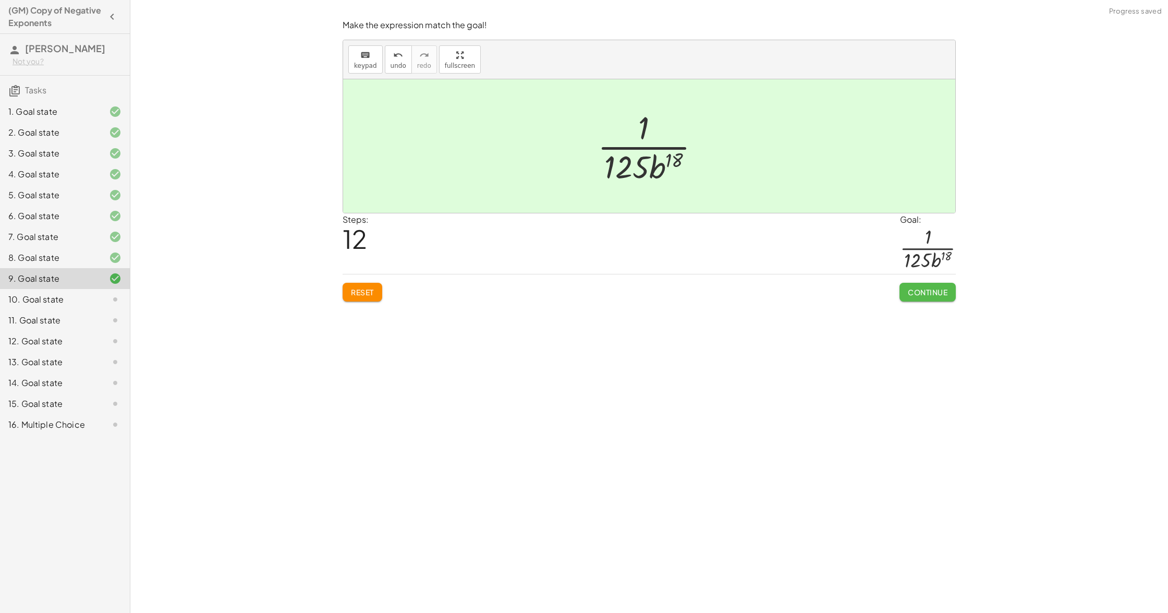
click at [908, 294] on span "Continue" at bounding box center [928, 291] width 40 height 9
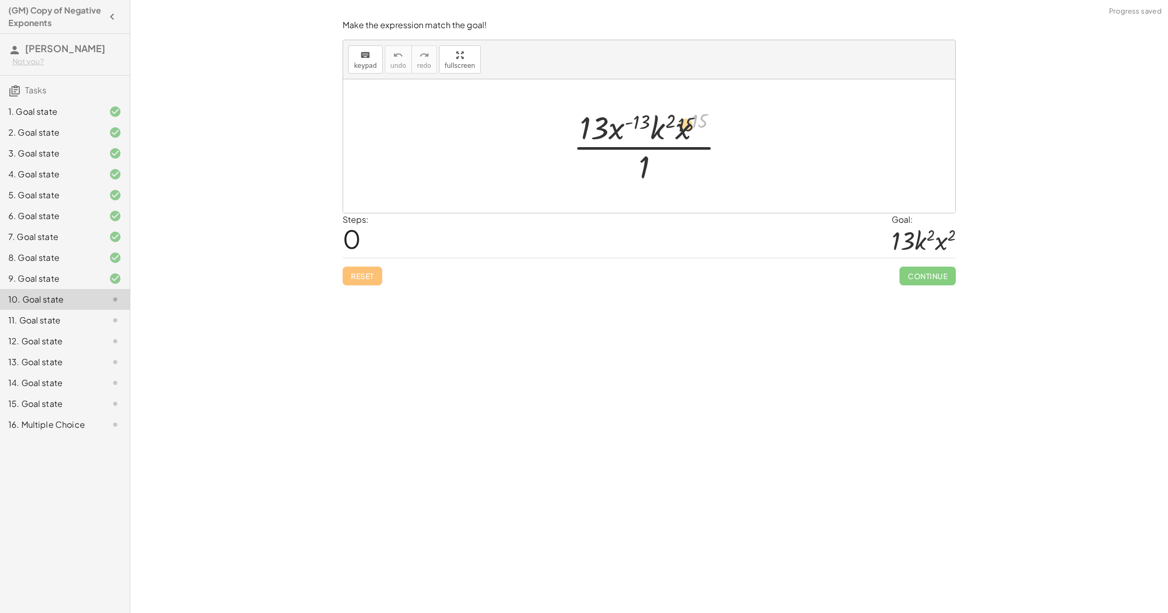
drag, startPoint x: 704, startPoint y: 114, endPoint x: 668, endPoint y: 116, distance: 36.0
click at [668, 116] on div at bounding box center [653, 146] width 171 height 80
drag, startPoint x: 617, startPoint y: 133, endPoint x: 698, endPoint y: 132, distance: 80.3
drag, startPoint x: 701, startPoint y: 124, endPoint x: 665, endPoint y: 123, distance: 36.0
drag, startPoint x: 642, startPoint y: 162, endPoint x: 635, endPoint y: 129, distance: 33.7
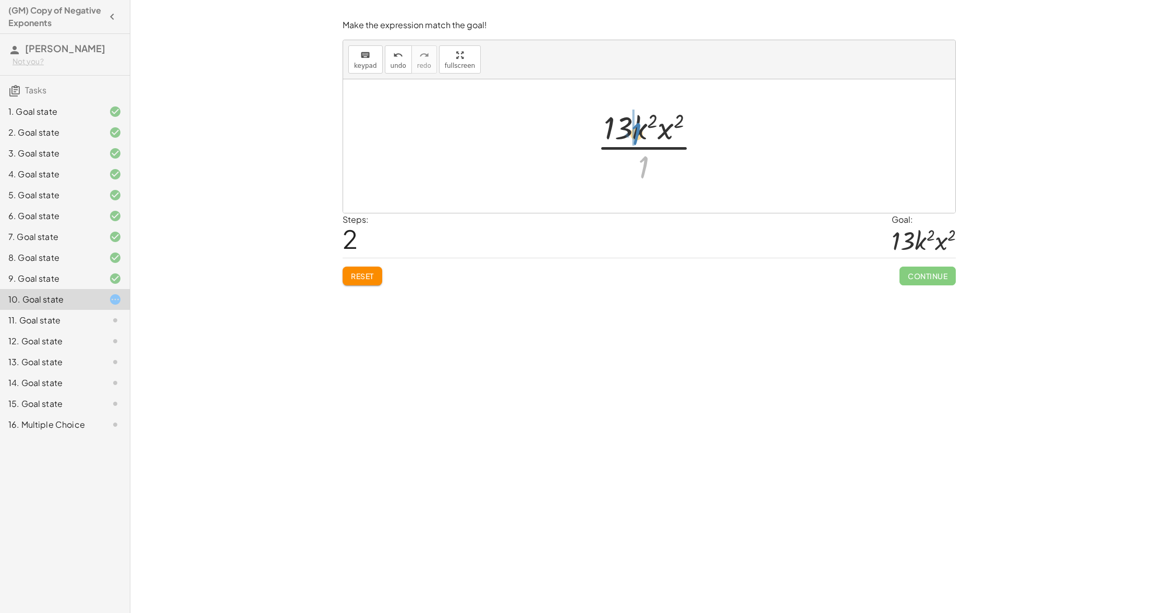
click at [635, 129] on div at bounding box center [653, 146] width 123 height 80
drag, startPoint x: 635, startPoint y: 142, endPoint x: 611, endPoint y: 142, distance: 24.0
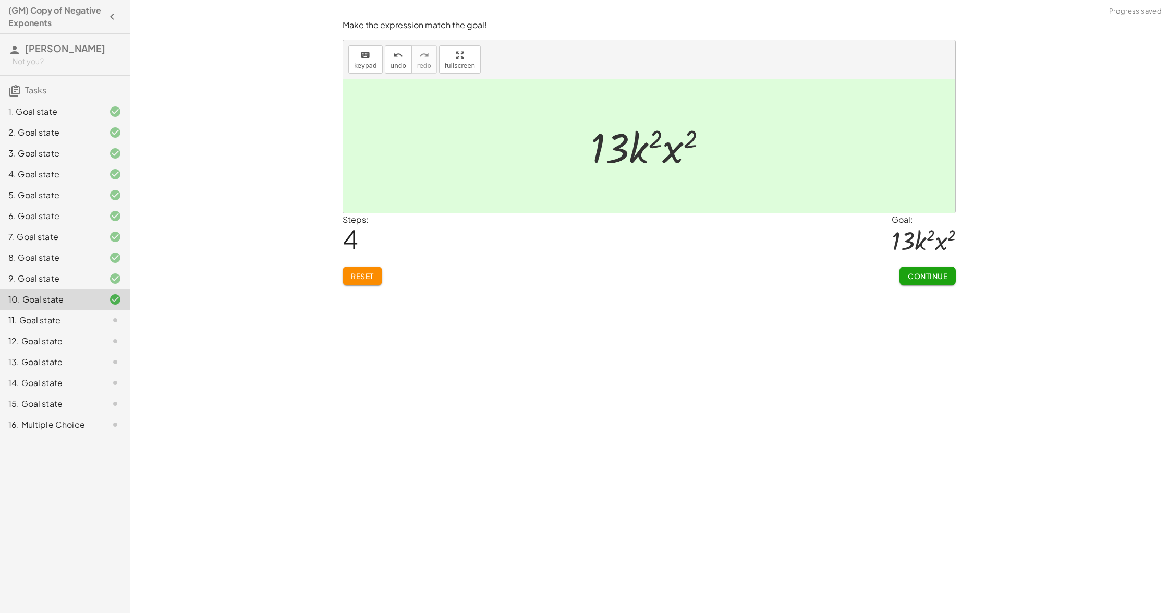
click at [918, 272] on span "Continue" at bounding box center [928, 275] width 40 height 9
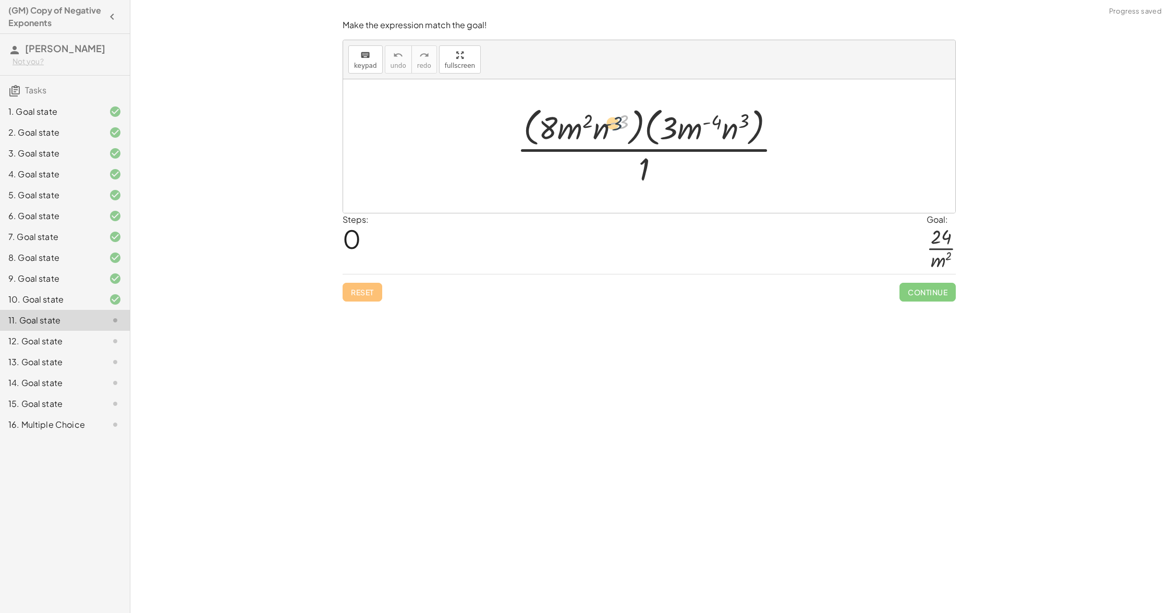
drag, startPoint x: 628, startPoint y: 121, endPoint x: 620, endPoint y: 123, distance: 7.5
click at [620, 123] on div at bounding box center [653, 145] width 283 height 85
drag, startPoint x: 605, startPoint y: 127, endPoint x: 617, endPoint y: 127, distance: 12.0
click at [617, 127] on div at bounding box center [653, 145] width 283 height 85
drag, startPoint x: 575, startPoint y: 127, endPoint x: 685, endPoint y: 127, distance: 110.5
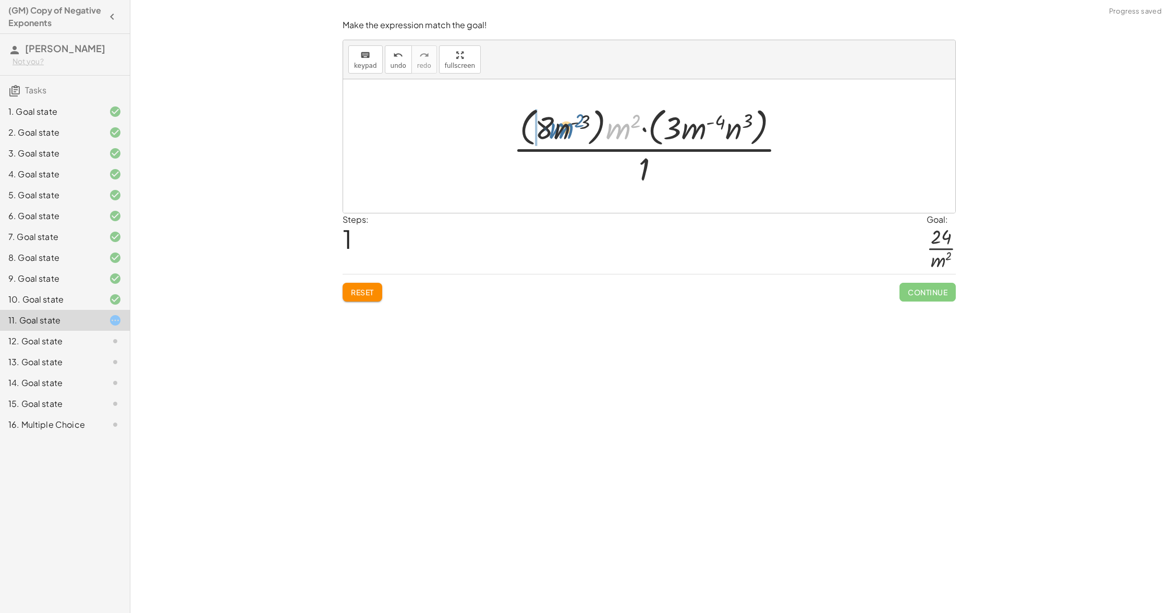
drag, startPoint x: 615, startPoint y: 131, endPoint x: 546, endPoint y: 130, distance: 68.8
click at [546, 130] on div at bounding box center [653, 145] width 291 height 85
drag, startPoint x: 585, startPoint y: 132, endPoint x: 542, endPoint y: 130, distance: 43.3
click at [542, 130] on div at bounding box center [653, 145] width 283 height 85
drag, startPoint x: 550, startPoint y: 129, endPoint x: 658, endPoint y: 137, distance: 107.7
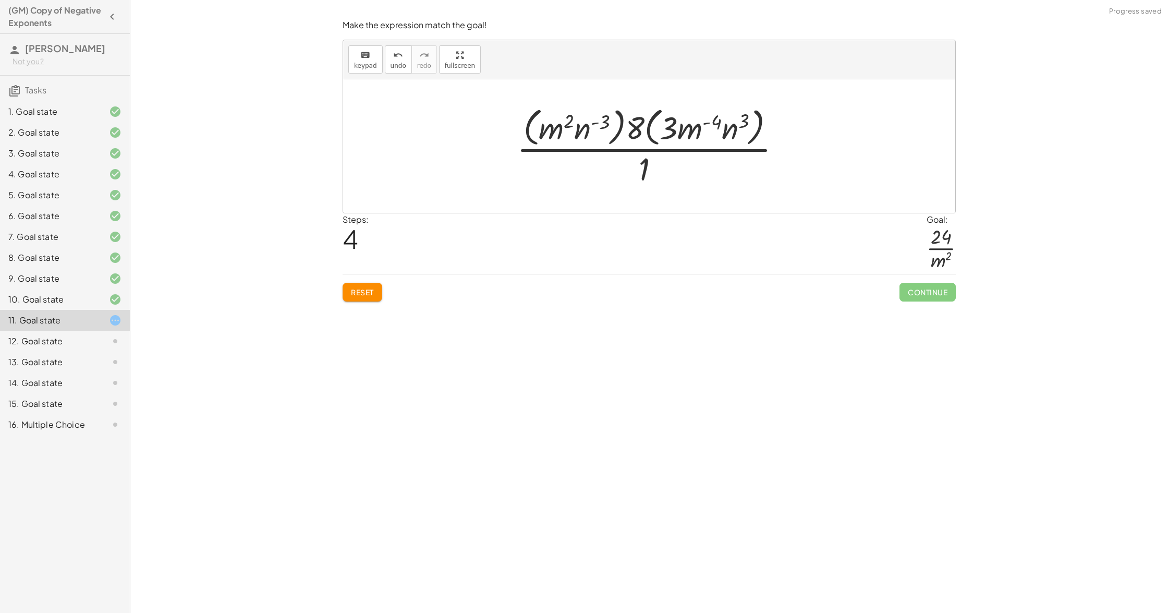
click at [363, 288] on span "Reset" at bounding box center [362, 291] width 23 height 9
drag, startPoint x: 557, startPoint y: 127, endPoint x: 673, endPoint y: 136, distance: 116.1
drag, startPoint x: 556, startPoint y: 128, endPoint x: 680, endPoint y: 135, distance: 124.8
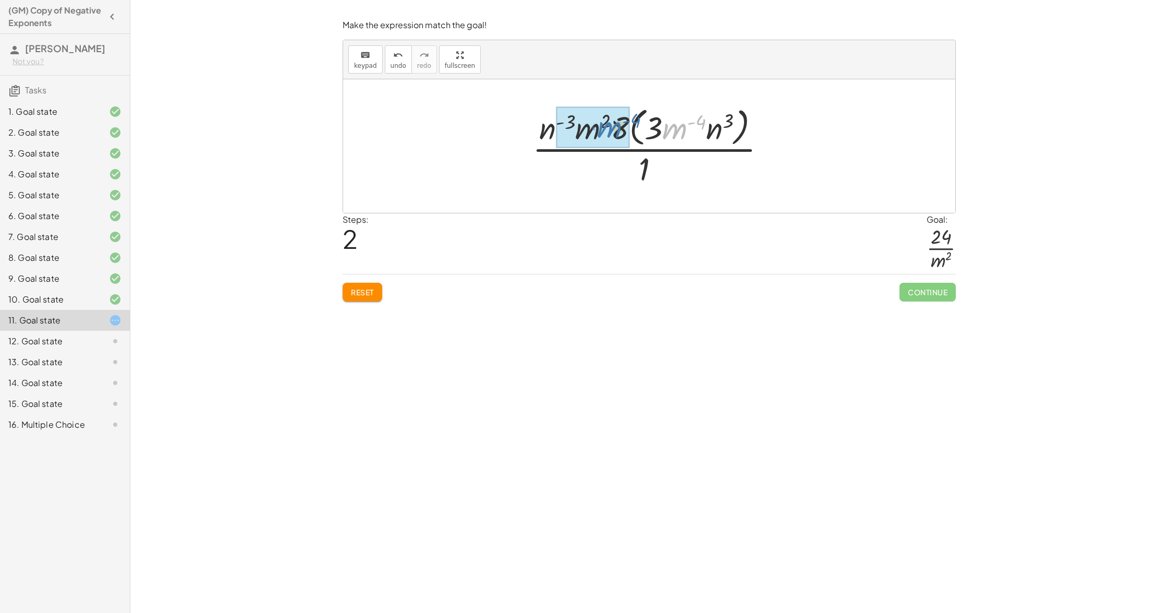
drag, startPoint x: 668, startPoint y: 133, endPoint x: 597, endPoint y: 131, distance: 70.9
click at [375, 297] on button "Reset" at bounding box center [363, 292] width 40 height 19
drag, startPoint x: 735, startPoint y: 124, endPoint x: 605, endPoint y: 125, distance: 129.8
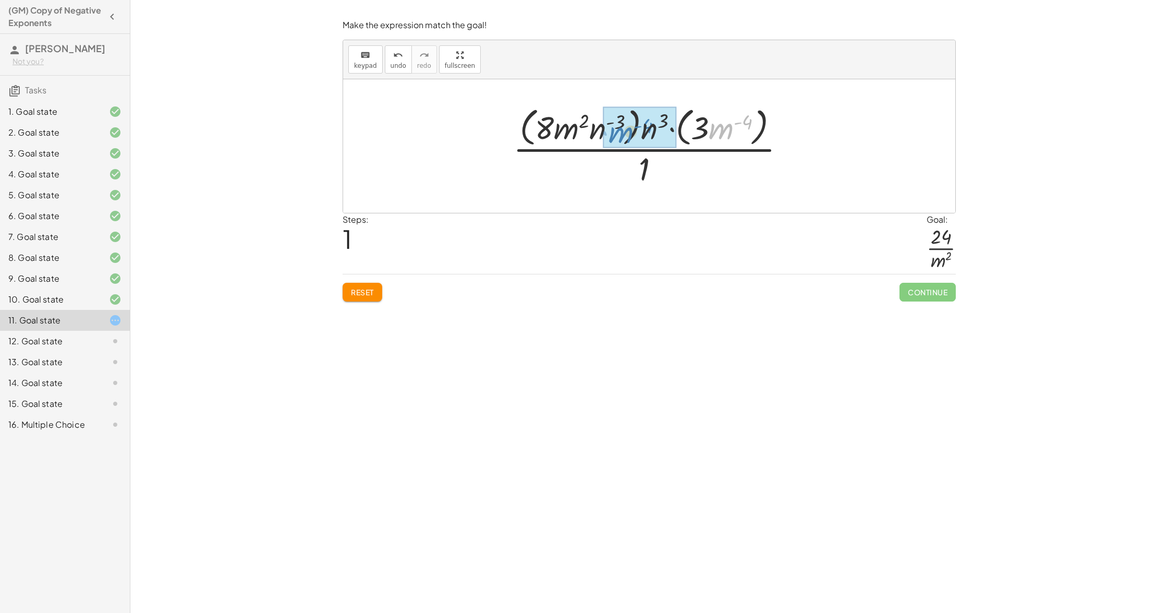
drag, startPoint x: 722, startPoint y: 125, endPoint x: 626, endPoint y: 129, distance: 95.5
drag, startPoint x: 739, startPoint y: 135, endPoint x: 674, endPoint y: 140, distance: 65.3
click at [673, 140] on div at bounding box center [653, 145] width 252 height 85
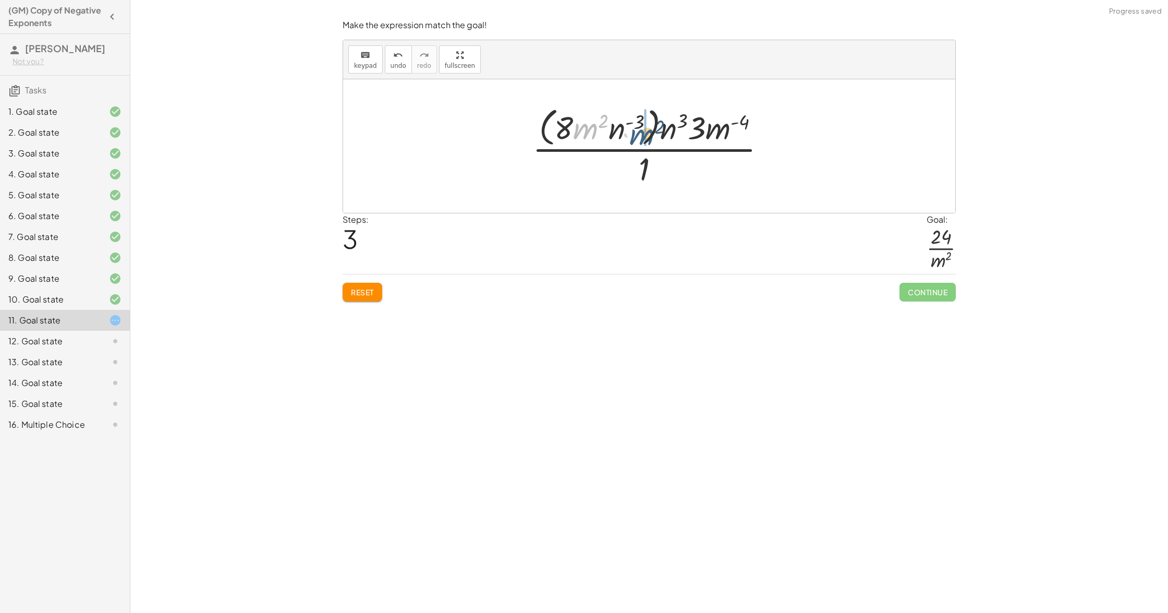
drag, startPoint x: 584, startPoint y: 126, endPoint x: 641, endPoint y: 132, distance: 57.6
click at [641, 132] on div at bounding box center [653, 145] width 252 height 85
drag, startPoint x: 567, startPoint y: 124, endPoint x: 674, endPoint y: 132, distance: 107.8
drag, startPoint x: 603, startPoint y: 125, endPoint x: 705, endPoint y: 134, distance: 102.1
drag, startPoint x: 568, startPoint y: 126, endPoint x: 655, endPoint y: 130, distance: 87.2
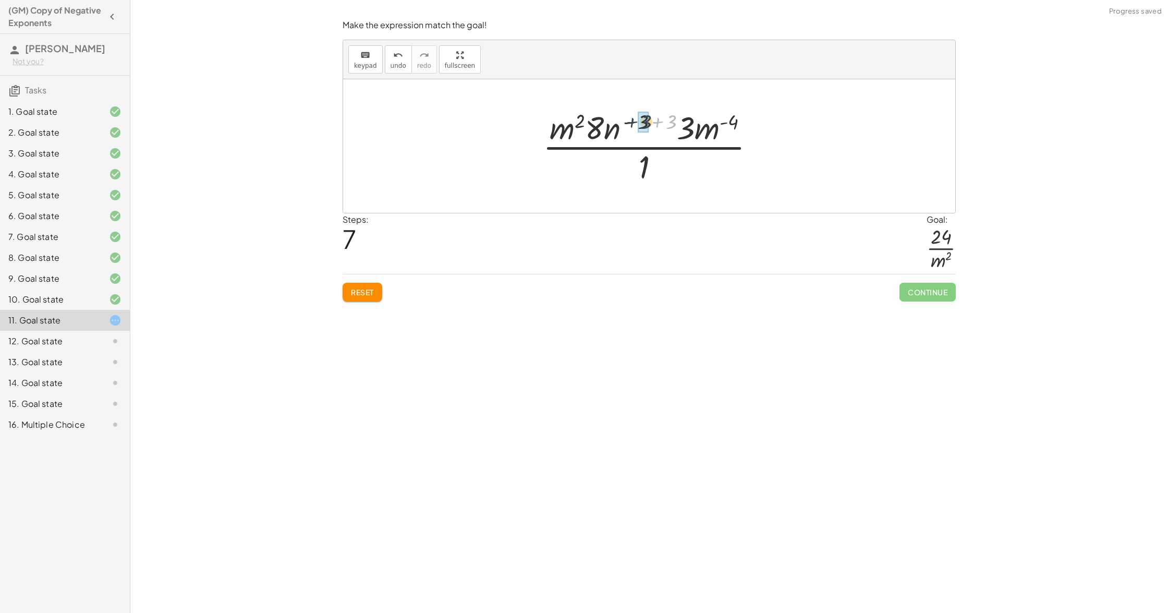
drag, startPoint x: 676, startPoint y: 125, endPoint x: 646, endPoint y: 124, distance: 30.2
drag, startPoint x: 616, startPoint y: 126, endPoint x: 676, endPoint y: 130, distance: 59.6
click at [674, 130] on div at bounding box center [653, 146] width 184 height 80
drag, startPoint x: 668, startPoint y: 128, endPoint x: 642, endPoint y: 128, distance: 26.6
drag, startPoint x: 587, startPoint y: 126, endPoint x: 714, endPoint y: 131, distance: 126.8
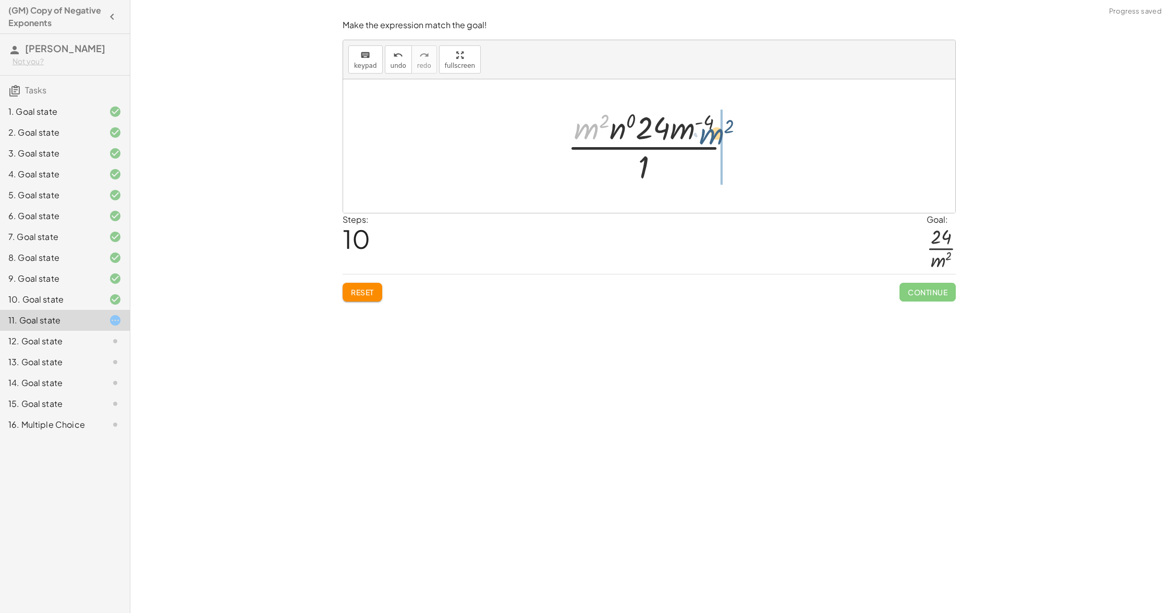
click at [714, 131] on div at bounding box center [653, 146] width 182 height 80
drag, startPoint x: 702, startPoint y: 146, endPoint x: 657, endPoint y: 130, distance: 47.5
click at [656, 130] on div at bounding box center [652, 146] width 193 height 80
drag, startPoint x: 692, startPoint y: 133, endPoint x: 654, endPoint y: 132, distance: 37.6
drag, startPoint x: 710, startPoint y: 127, endPoint x: 678, endPoint y: 127, distance: 31.8
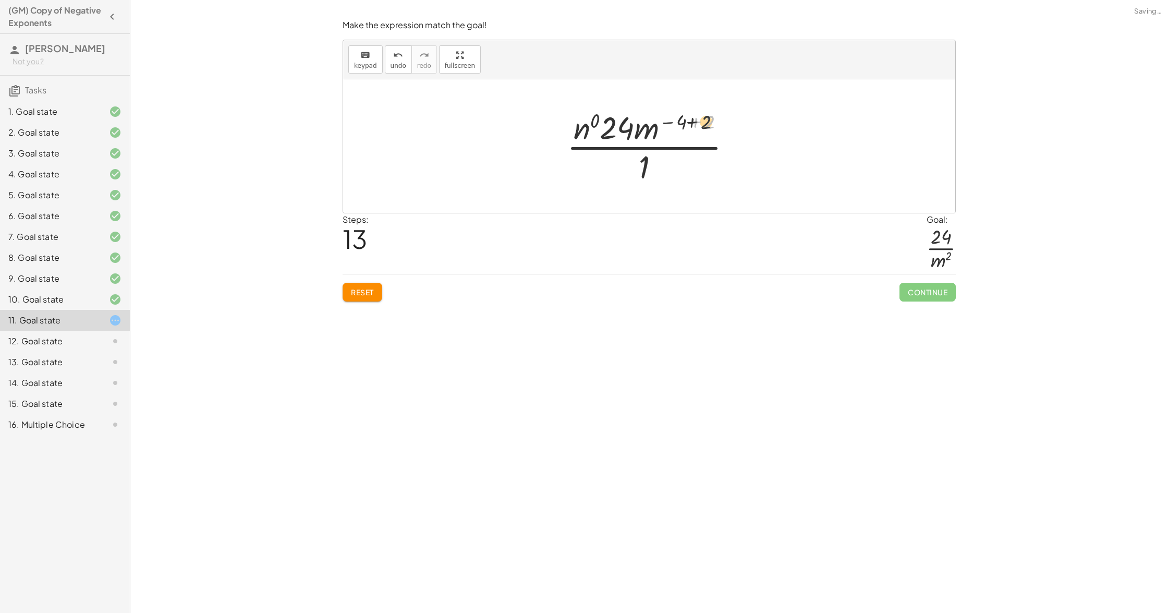
click at [678, 127] on div at bounding box center [654, 146] width 184 height 80
drag, startPoint x: 702, startPoint y: 124, endPoint x: 683, endPoint y: 124, distance: 19.8
click at [683, 124] on div at bounding box center [653, 146] width 166 height 80
drag, startPoint x: 672, startPoint y: 123, endPoint x: 697, endPoint y: 121, distance: 24.6
drag, startPoint x: 642, startPoint y: 165, endPoint x: 619, endPoint y: 126, distance: 45.3
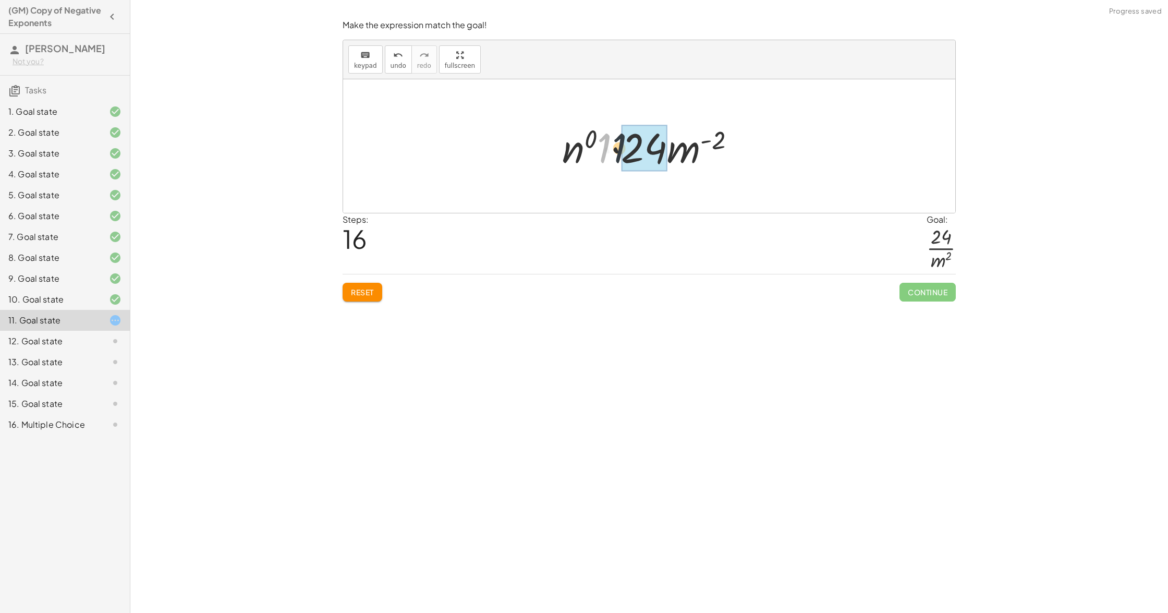
drag, startPoint x: 606, startPoint y: 137, endPoint x: 631, endPoint y: 137, distance: 25.6
drag, startPoint x: 593, startPoint y: 147, endPoint x: 684, endPoint y: 150, distance: 91.3
click at [684, 150] on div at bounding box center [653, 146] width 168 height 54
drag, startPoint x: 653, startPoint y: 139, endPoint x: 712, endPoint y: 140, distance: 59.5
click at [712, 140] on div at bounding box center [653, 146] width 168 height 54
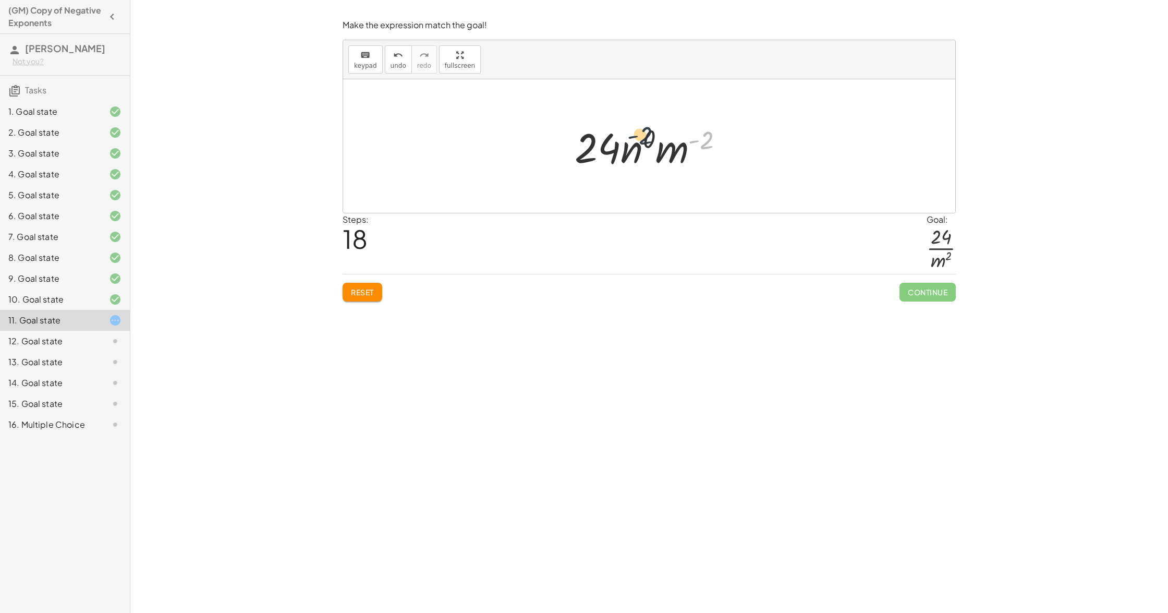
drag, startPoint x: 706, startPoint y: 141, endPoint x: 625, endPoint y: 137, distance: 81.5
click at [625, 136] on div at bounding box center [653, 146] width 168 height 54
drag, startPoint x: 672, startPoint y: 154, endPoint x: 603, endPoint y: 141, distance: 69.5
click at [603, 141] on div at bounding box center [653, 146] width 168 height 54
click at [374, 291] on span "Reset" at bounding box center [362, 291] width 23 height 9
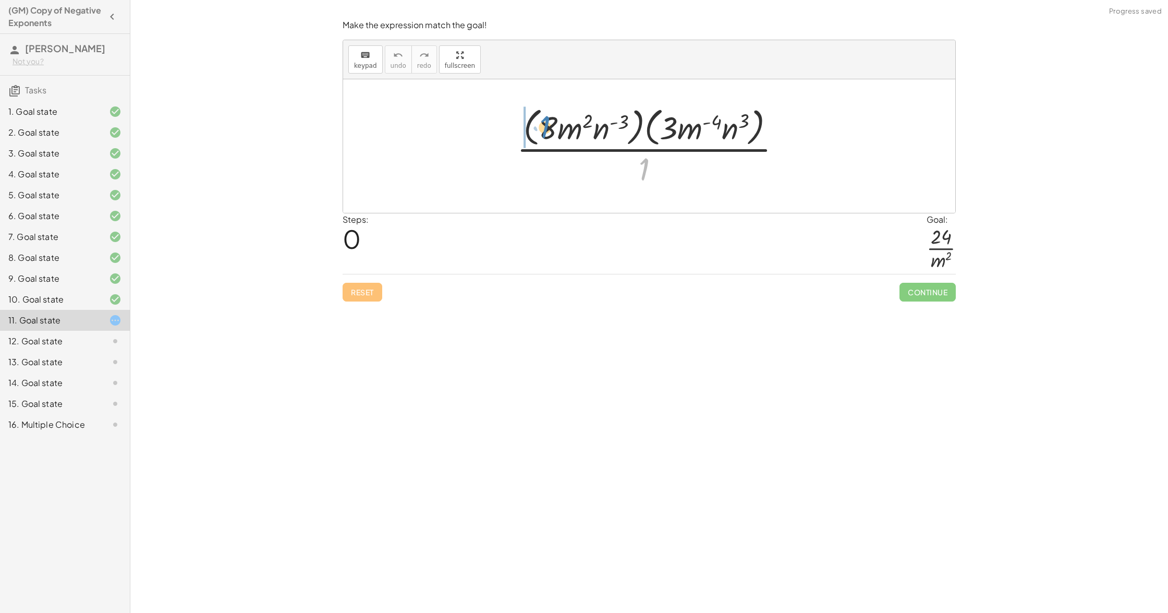
drag, startPoint x: 638, startPoint y: 162, endPoint x: 539, endPoint y: 119, distance: 107.7
click at [539, 119] on div at bounding box center [653, 145] width 283 height 85
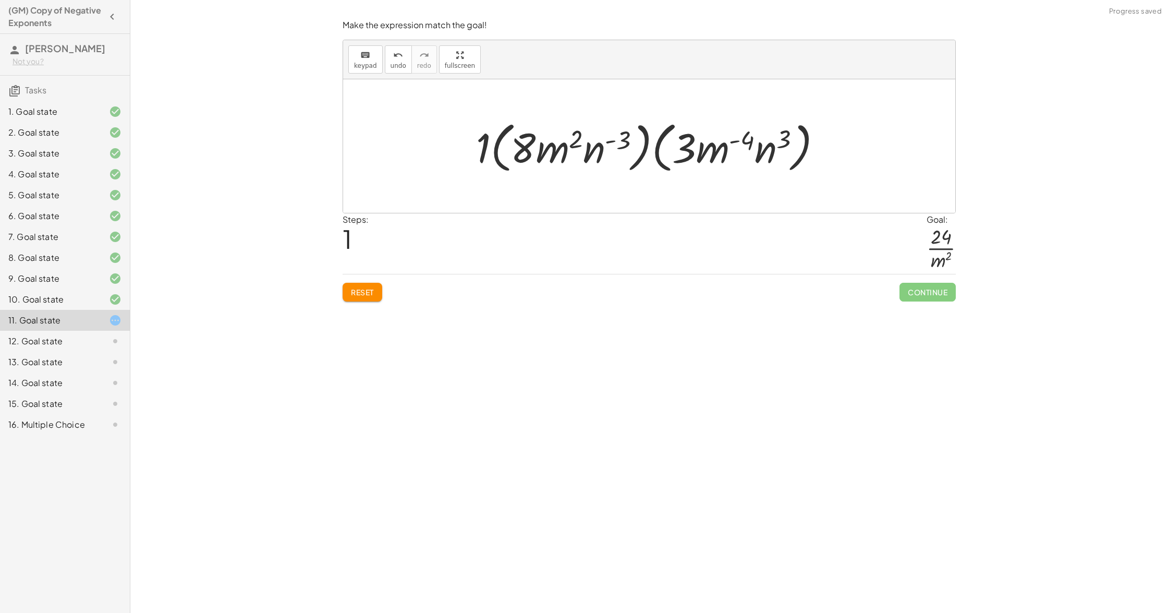
click at [360, 287] on span "Reset" at bounding box center [362, 291] width 23 height 9
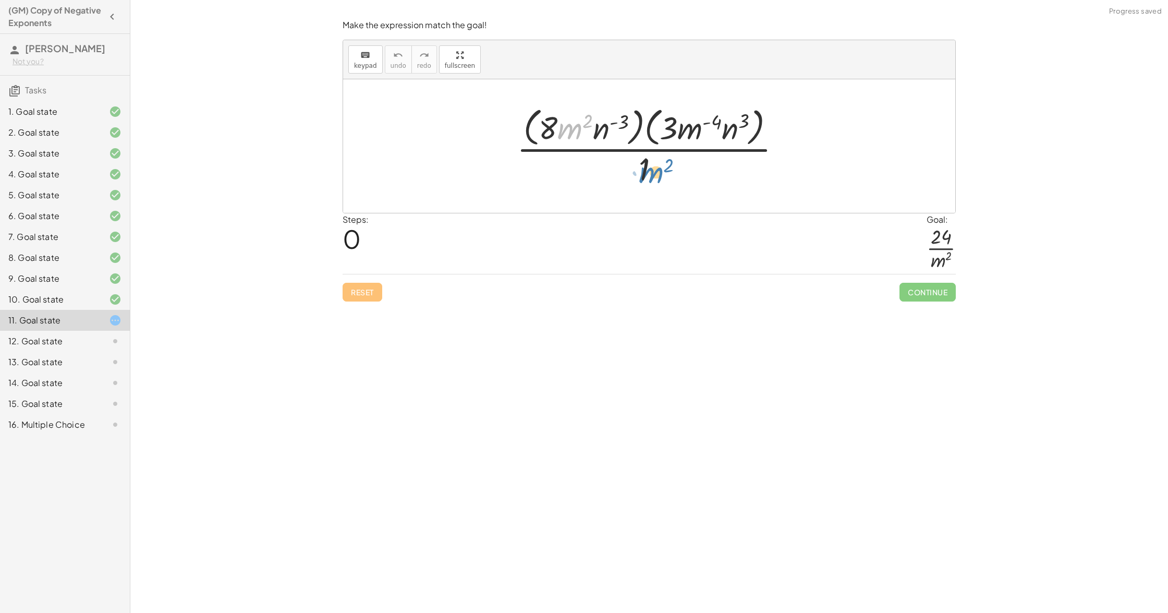
drag, startPoint x: 571, startPoint y: 126, endPoint x: 652, endPoint y: 168, distance: 91.9
click at [652, 168] on div at bounding box center [653, 145] width 283 height 85
drag, startPoint x: 623, startPoint y: 116, endPoint x: 607, endPoint y: 124, distance: 17.0
click at [607, 124] on div at bounding box center [653, 145] width 283 height 85
drag, startPoint x: 743, startPoint y: 119, endPoint x: 724, endPoint y: 128, distance: 21.0
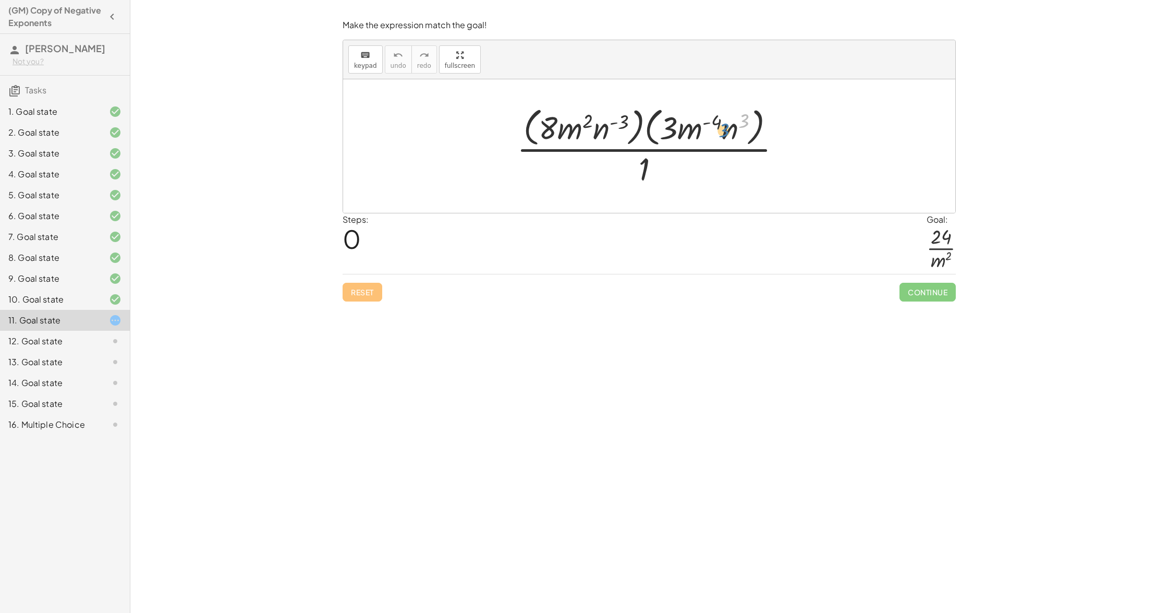
click at [724, 128] on div at bounding box center [653, 145] width 283 height 85
drag, startPoint x: 600, startPoint y: 133, endPoint x: 593, endPoint y: 129, distance: 7.7
click at [590, 126] on div at bounding box center [653, 145] width 283 height 85
drag, startPoint x: 543, startPoint y: 124, endPoint x: 559, endPoint y: 126, distance: 15.8
click at [559, 126] on div at bounding box center [653, 145] width 283 height 85
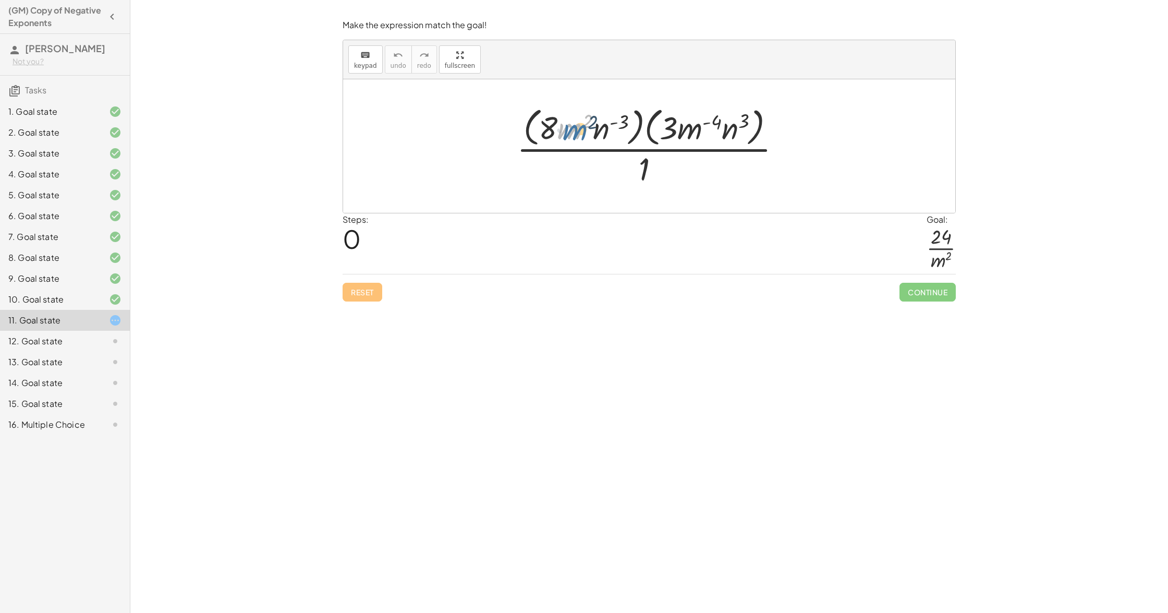
drag, startPoint x: 563, startPoint y: 128, endPoint x: 568, endPoint y: 129, distance: 5.3
click at [568, 129] on div at bounding box center [653, 145] width 283 height 85
drag, startPoint x: 559, startPoint y: 124, endPoint x: 550, endPoint y: 121, distance: 10.2
click at [550, 121] on div at bounding box center [653, 145] width 283 height 85
drag, startPoint x: 571, startPoint y: 137, endPoint x: 696, endPoint y: 144, distance: 124.3
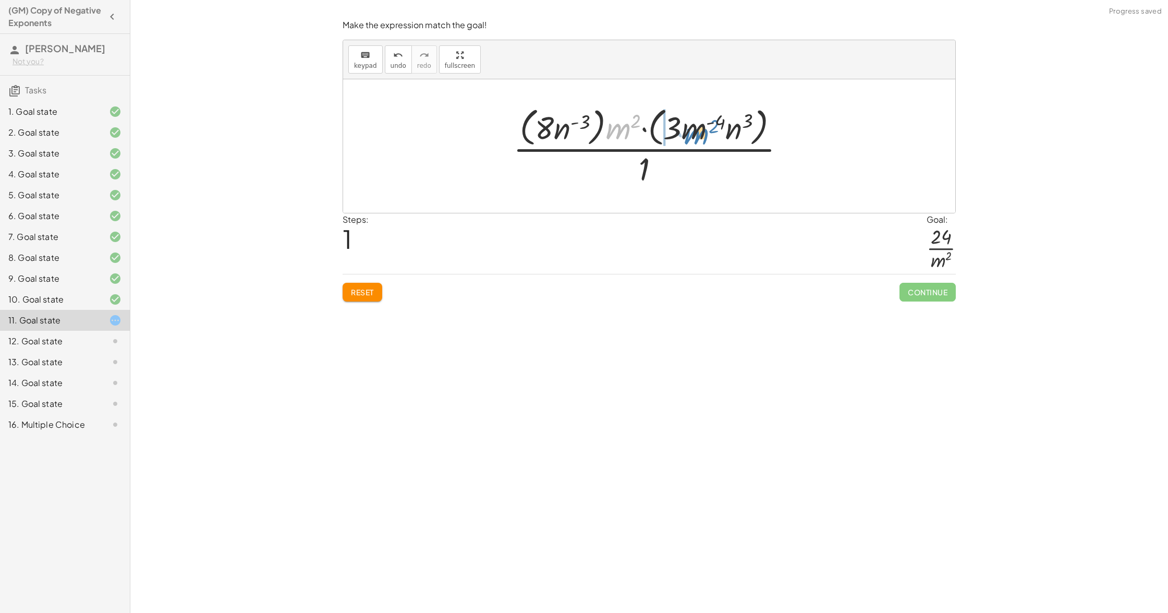
drag, startPoint x: 620, startPoint y: 132, endPoint x: 698, endPoint y: 137, distance: 78.4
click at [698, 137] on div at bounding box center [653, 145] width 291 height 85
click at [364, 293] on span "Reset" at bounding box center [362, 291] width 23 height 9
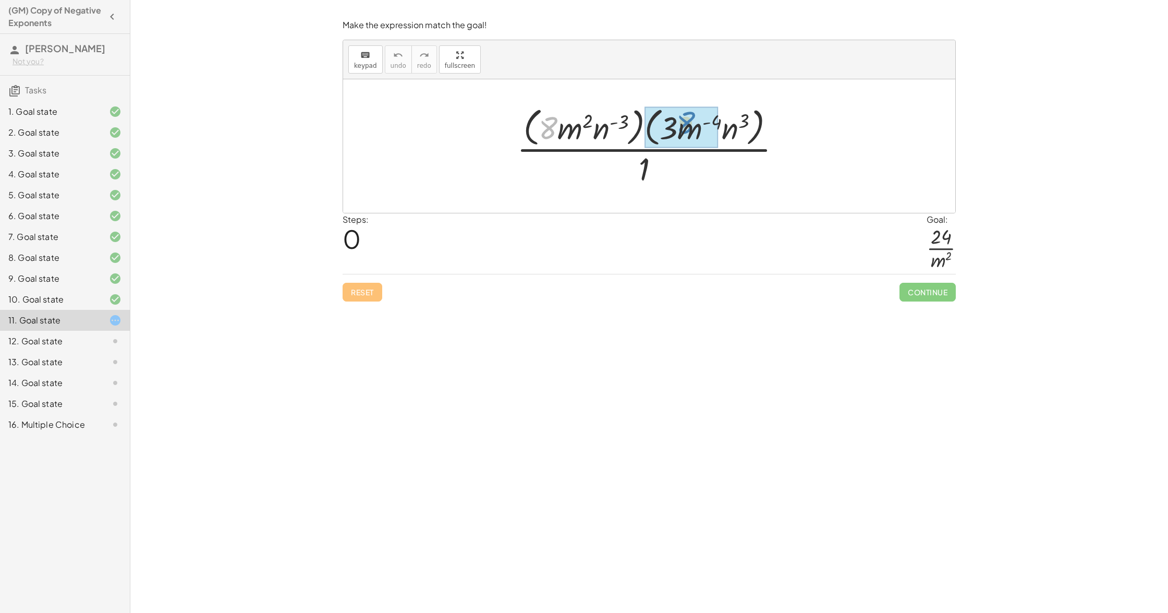
drag, startPoint x: 547, startPoint y: 125, endPoint x: 681, endPoint y: 121, distance: 133.5
drag, startPoint x: 636, startPoint y: 123, endPoint x: 682, endPoint y: 133, distance: 47.1
click at [682, 133] on div at bounding box center [653, 145] width 283 height 85
drag, startPoint x: 673, startPoint y: 126, endPoint x: 654, endPoint y: 126, distance: 18.8
drag, startPoint x: 553, startPoint y: 131, endPoint x: 687, endPoint y: 136, distance: 134.6
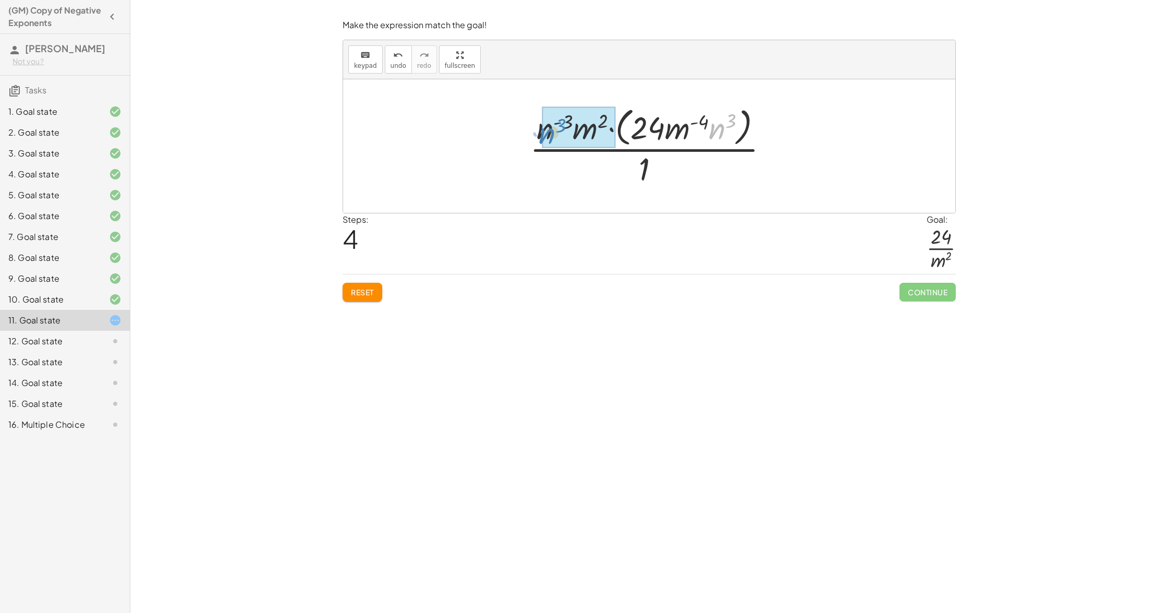
drag, startPoint x: 722, startPoint y: 137, endPoint x: 553, endPoint y: 142, distance: 169.0
drag, startPoint x: 552, startPoint y: 127, endPoint x: 616, endPoint y: 130, distance: 64.2
drag, startPoint x: 632, startPoint y: 128, endPoint x: 600, endPoint y: 128, distance: 32.9
click at [600, 128] on div at bounding box center [652, 145] width 267 height 85
drag, startPoint x: 625, startPoint y: 126, endPoint x: 603, endPoint y: 127, distance: 22.4
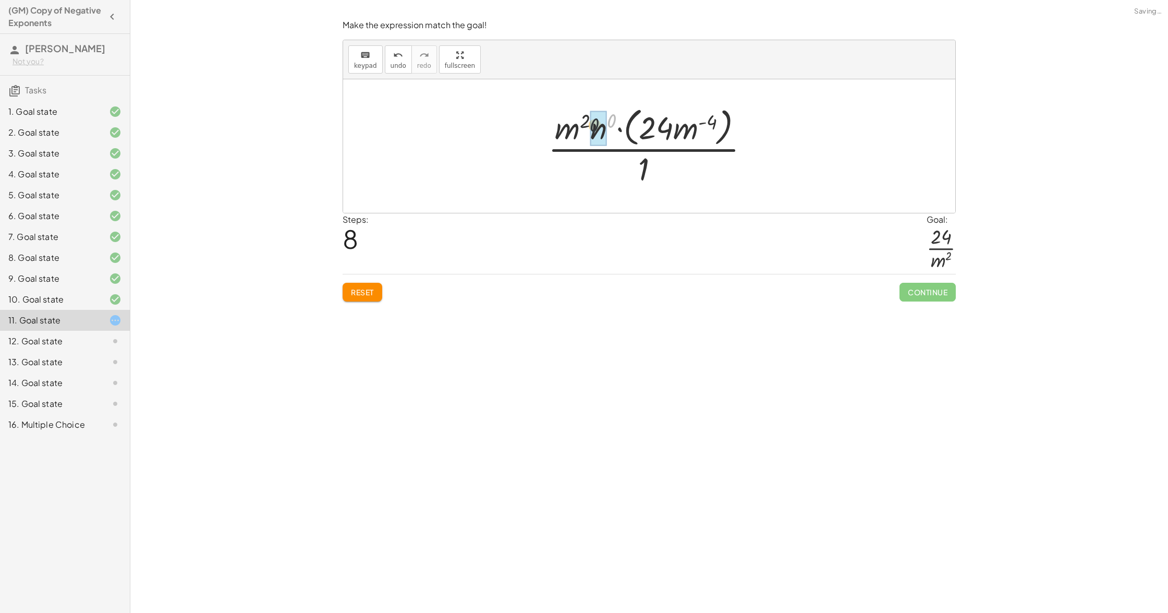
drag, startPoint x: 612, startPoint y: 125, endPoint x: 592, endPoint y: 130, distance: 20.1
drag, startPoint x: 606, startPoint y: 143, endPoint x: 639, endPoint y: 143, distance: 33.4
click at [639, 143] on div at bounding box center [653, 145] width 198 height 85
drag, startPoint x: 643, startPoint y: 165, endPoint x: 626, endPoint y: 123, distance: 46.1
click at [623, 119] on div at bounding box center [653, 145] width 212 height 85
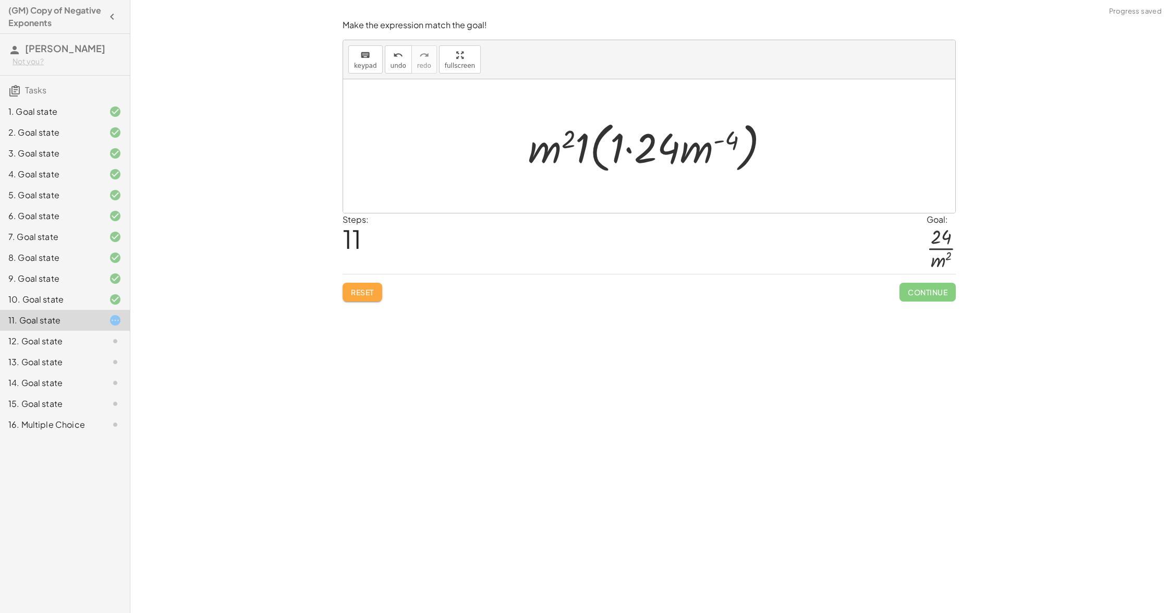
click at [381, 285] on button "Reset" at bounding box center [363, 292] width 40 height 19
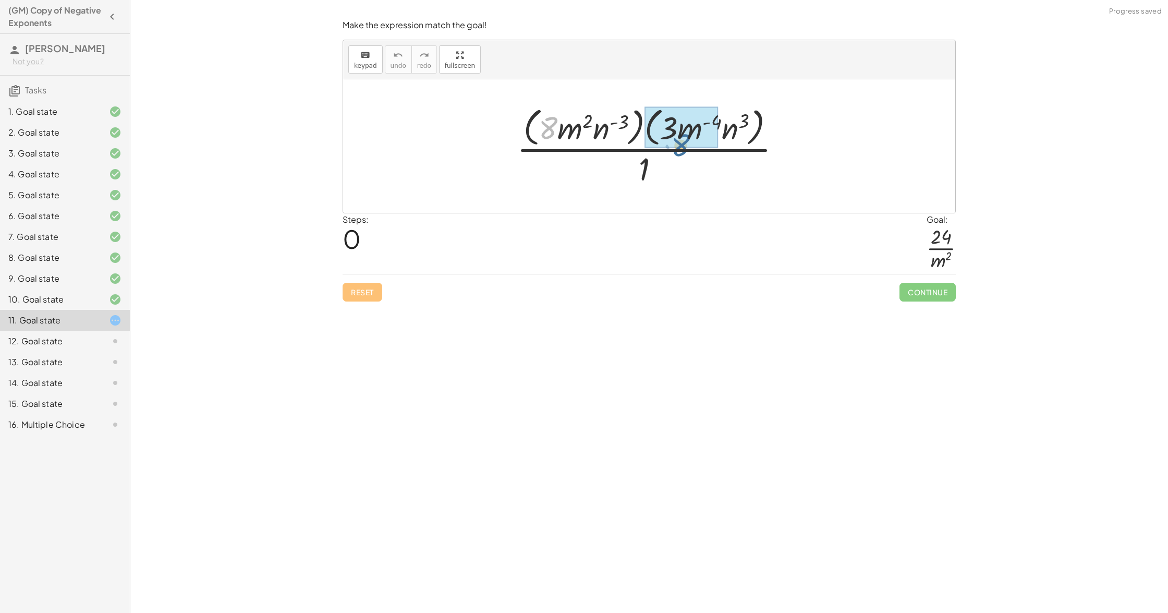
drag, startPoint x: 549, startPoint y: 118, endPoint x: 679, endPoint y: 138, distance: 131.8
click at [641, 137] on div at bounding box center [653, 145] width 283 height 85
drag, startPoint x: 655, startPoint y: 139, endPoint x: 683, endPoint y: 139, distance: 27.1
click at [683, 139] on div at bounding box center [653, 145] width 283 height 85
drag, startPoint x: 580, startPoint y: 127, endPoint x: 657, endPoint y: 117, distance: 77.2
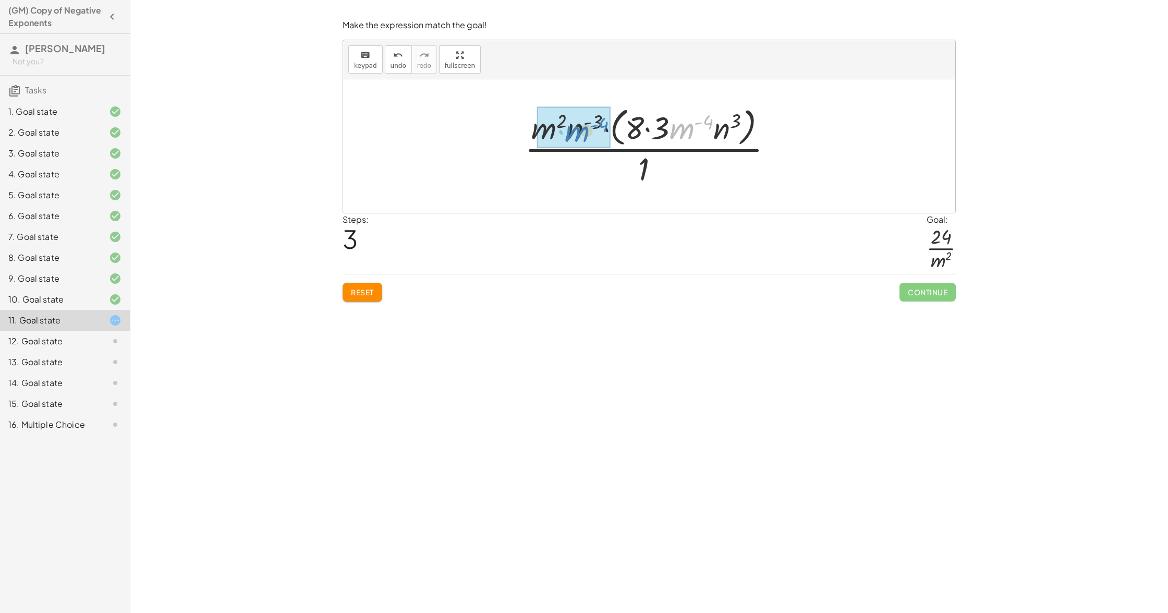
drag, startPoint x: 688, startPoint y: 126, endPoint x: 585, endPoint y: 128, distance: 103.8
drag, startPoint x: 724, startPoint y: 138, endPoint x: 648, endPoint y: 136, distance: 75.6
drag, startPoint x: 660, startPoint y: 133, endPoint x: 653, endPoint y: 133, distance: 6.3
click at [653, 133] on div at bounding box center [652, 145] width 267 height 85
drag, startPoint x: 624, startPoint y: 126, endPoint x: 594, endPoint y: 124, distance: 29.3
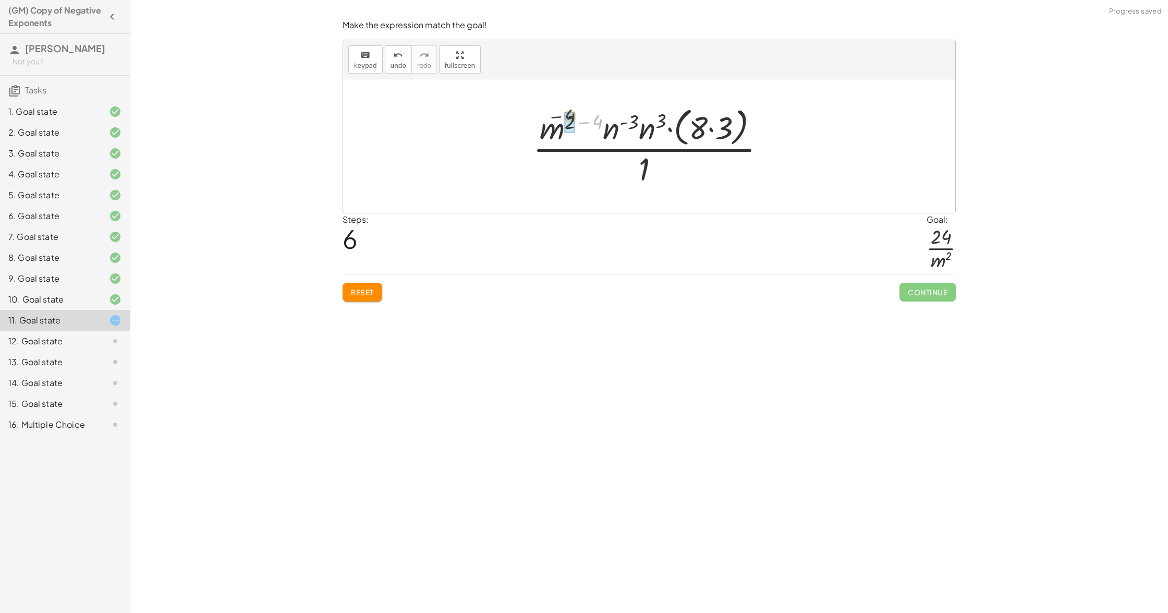
drag, startPoint x: 596, startPoint y: 116, endPoint x: 568, endPoint y: 111, distance: 28.7
click at [568, 111] on div at bounding box center [653, 145] width 251 height 85
drag, startPoint x: 561, startPoint y: 125, endPoint x: 628, endPoint y: 188, distance: 92.6
click at [628, 188] on div "· ( · 8 · m 2 · n ( - 3 ) ) · ( · 3 · m ( - 4 ) · n 3 ) · 1 · ( · m 2 · n ( - 3…" at bounding box center [649, 146] width 245 height 90
click at [570, 120] on div at bounding box center [653, 145] width 232 height 85
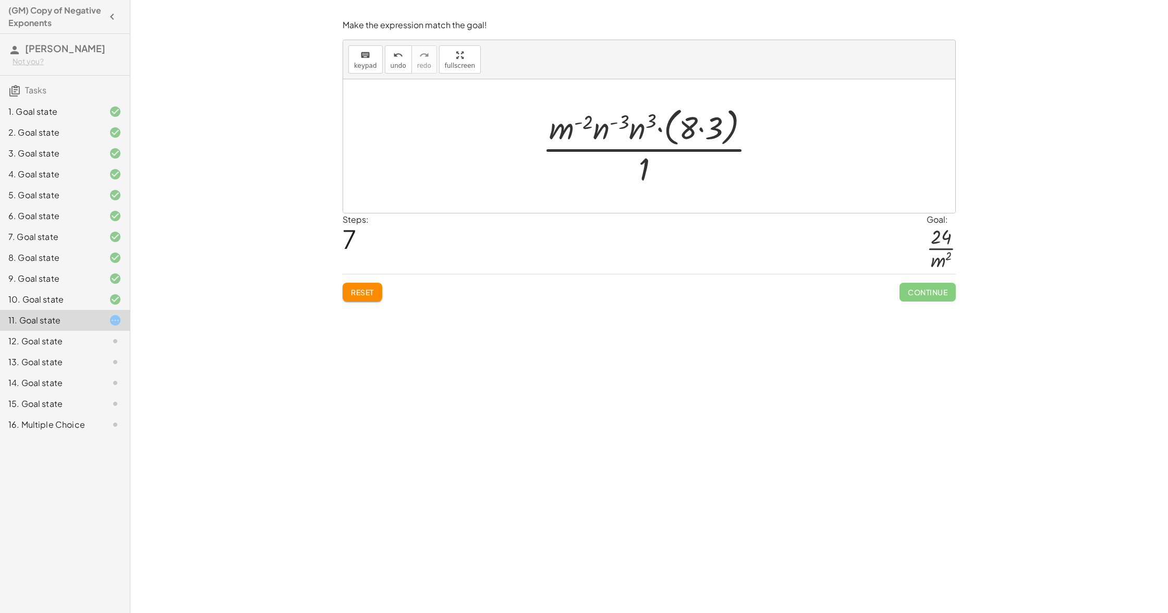
click at [584, 121] on div at bounding box center [653, 145] width 232 height 85
click at [585, 121] on div at bounding box center [653, 145] width 232 height 85
drag, startPoint x: 585, startPoint y: 121, endPoint x: 594, endPoint y: 137, distance: 18.2
click at [585, 121] on div at bounding box center [653, 145] width 232 height 85
drag, startPoint x: 594, startPoint y: 138, endPoint x: 638, endPoint y: 133, distance: 43.5
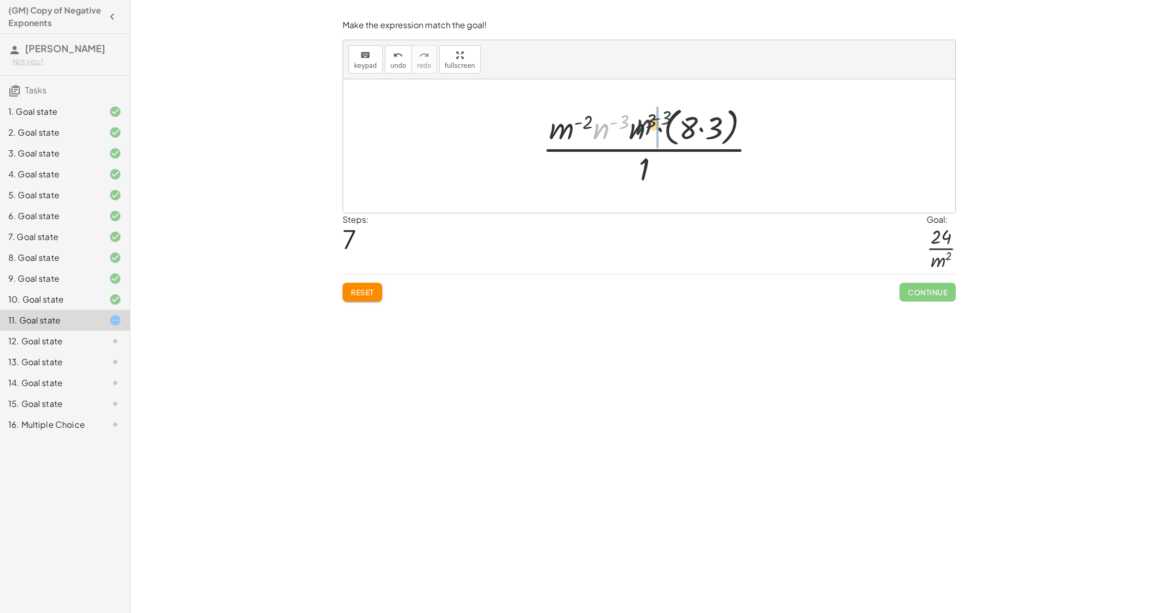
click at [638, 133] on div at bounding box center [653, 145] width 232 height 85
drag, startPoint x: 638, startPoint y: 125, endPoint x: 614, endPoint y: 126, distance: 23.5
drag, startPoint x: 648, startPoint y: 123, endPoint x: 625, endPoint y: 125, distance: 23.5
click at [625, 125] on div at bounding box center [653, 145] width 224 height 85
drag, startPoint x: 633, startPoint y: 124, endPoint x: 615, endPoint y: 133, distance: 20.1
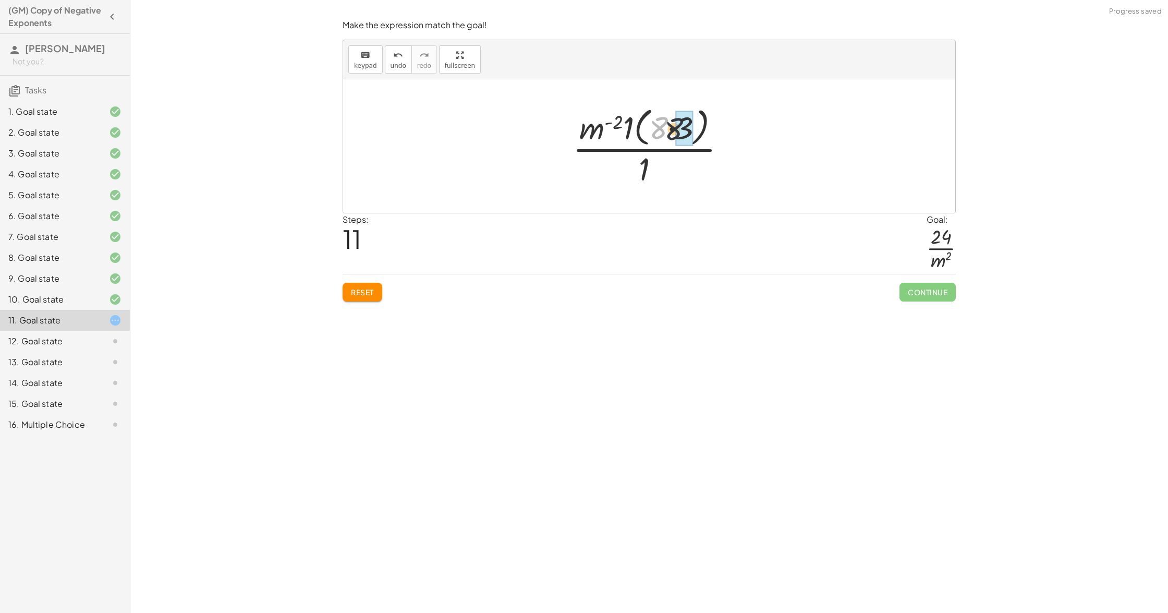
drag, startPoint x: 652, startPoint y: 128, endPoint x: 672, endPoint y: 128, distance: 19.3
click at [672, 128] on div at bounding box center [653, 145] width 172 height 85
drag, startPoint x: 645, startPoint y: 129, endPoint x: 671, endPoint y: 128, distance: 26.1
drag, startPoint x: 647, startPoint y: 157, endPoint x: 681, endPoint y: 126, distance: 46.2
click at [681, 126] on div at bounding box center [653, 146] width 120 height 80
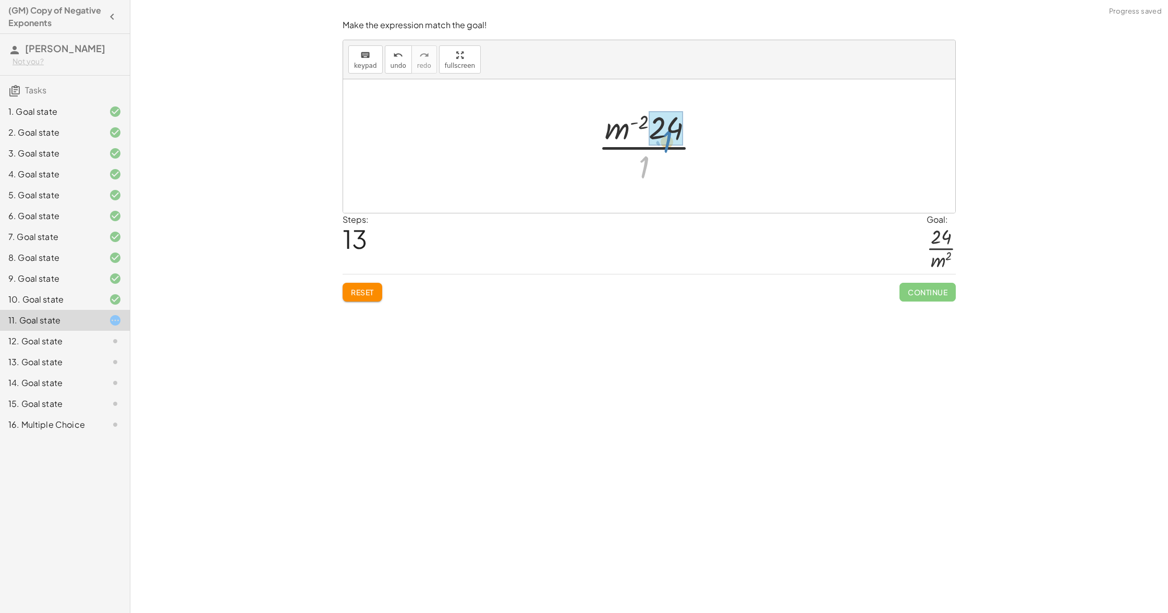
drag, startPoint x: 641, startPoint y: 174, endPoint x: 663, endPoint y: 149, distance: 33.7
click at [663, 149] on div at bounding box center [653, 146] width 120 height 80
drag, startPoint x: 613, startPoint y: 143, endPoint x: 671, endPoint y: 171, distance: 63.4
click at [671, 171] on div at bounding box center [653, 146] width 133 height 54
drag, startPoint x: 658, startPoint y: 152, endPoint x: 620, endPoint y: 192, distance: 54.6
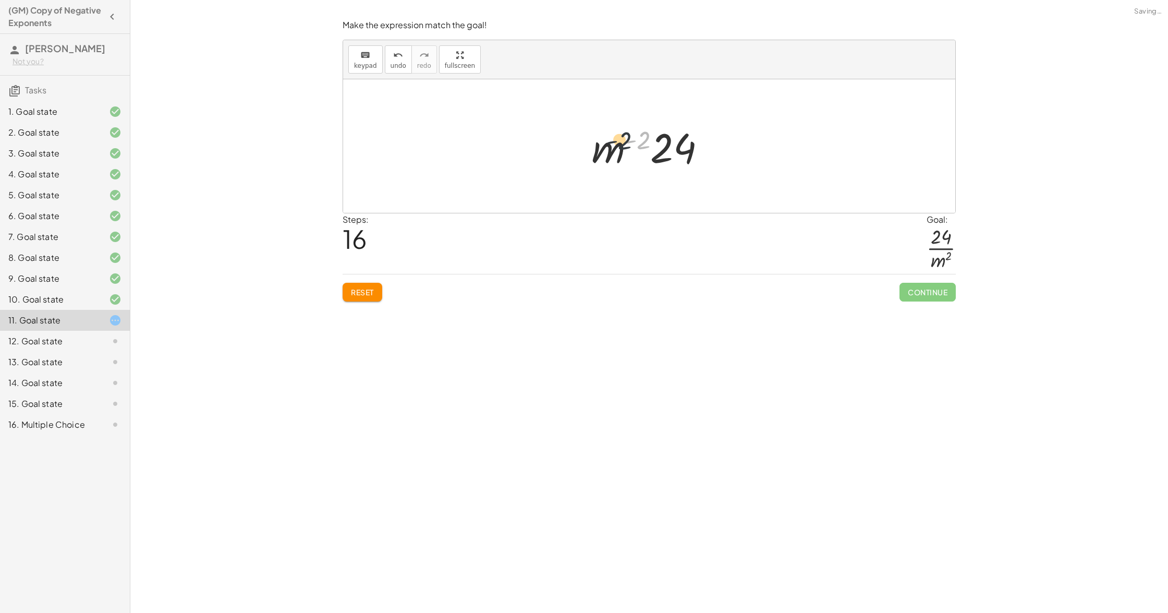
drag, startPoint x: 642, startPoint y: 144, endPoint x: 619, endPoint y: 144, distance: 22.4
click at [621, 144] on div at bounding box center [653, 146] width 133 height 54
drag, startPoint x: 372, startPoint y: 285, endPoint x: 411, endPoint y: 301, distance: 42.5
click at [374, 285] on button "Reset" at bounding box center [363, 292] width 40 height 19
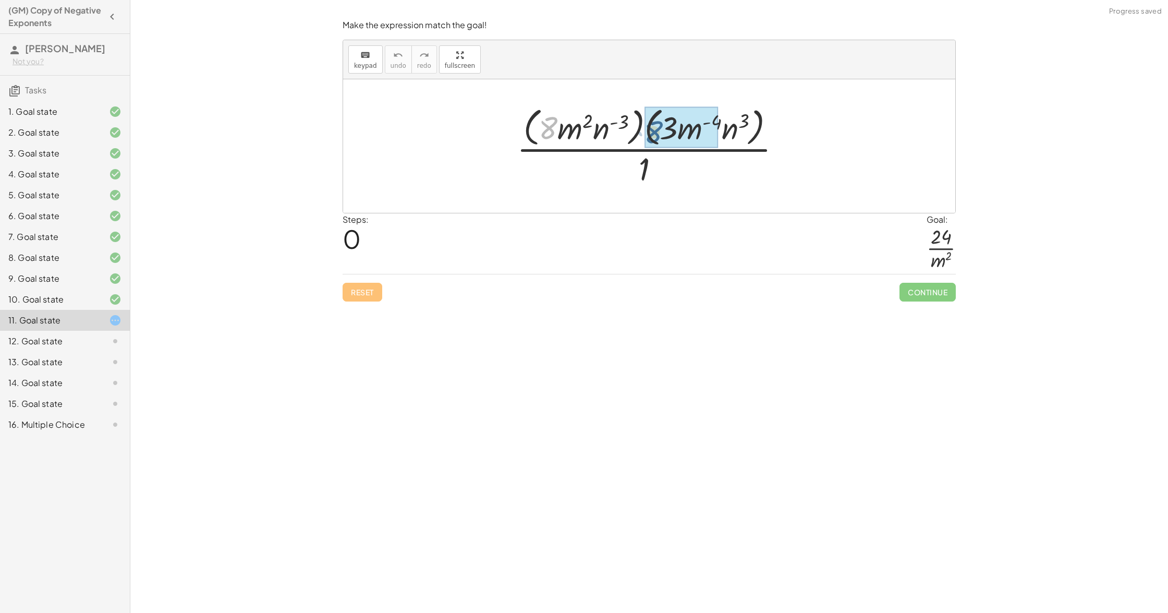
drag, startPoint x: 546, startPoint y: 125, endPoint x: 668, endPoint y: 130, distance: 122.1
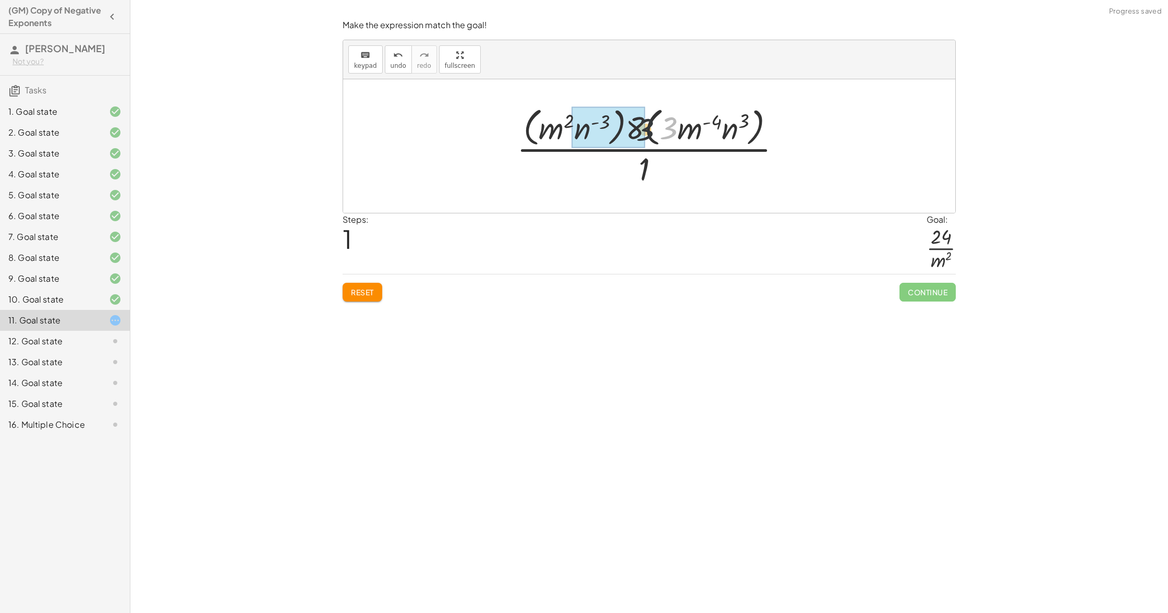
drag, startPoint x: 677, startPoint y: 129, endPoint x: 648, endPoint y: 131, distance: 29.3
drag, startPoint x: 666, startPoint y: 135, endPoint x: 641, endPoint y: 129, distance: 25.6
click at [641, 129] on div at bounding box center [653, 145] width 291 height 85
drag, startPoint x: 691, startPoint y: 133, endPoint x: 696, endPoint y: 163, distance: 30.0
click at [696, 163] on div at bounding box center [653, 145] width 281 height 85
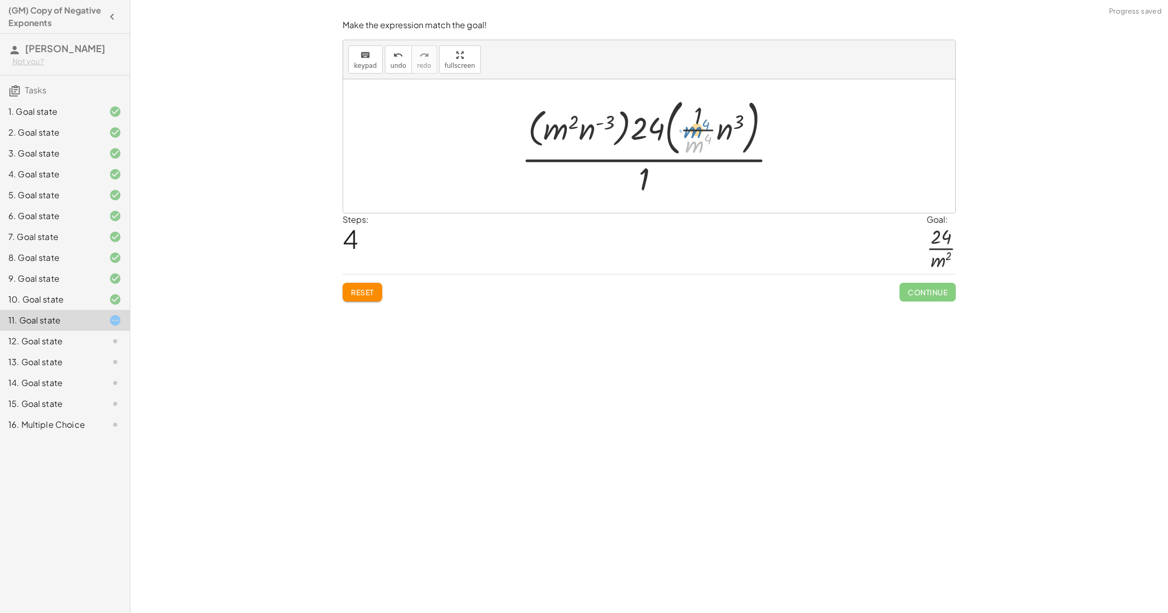
drag, startPoint x: 703, startPoint y: 150, endPoint x: 710, endPoint y: 123, distance: 27.4
click at [710, 123] on div at bounding box center [653, 145] width 274 height 105
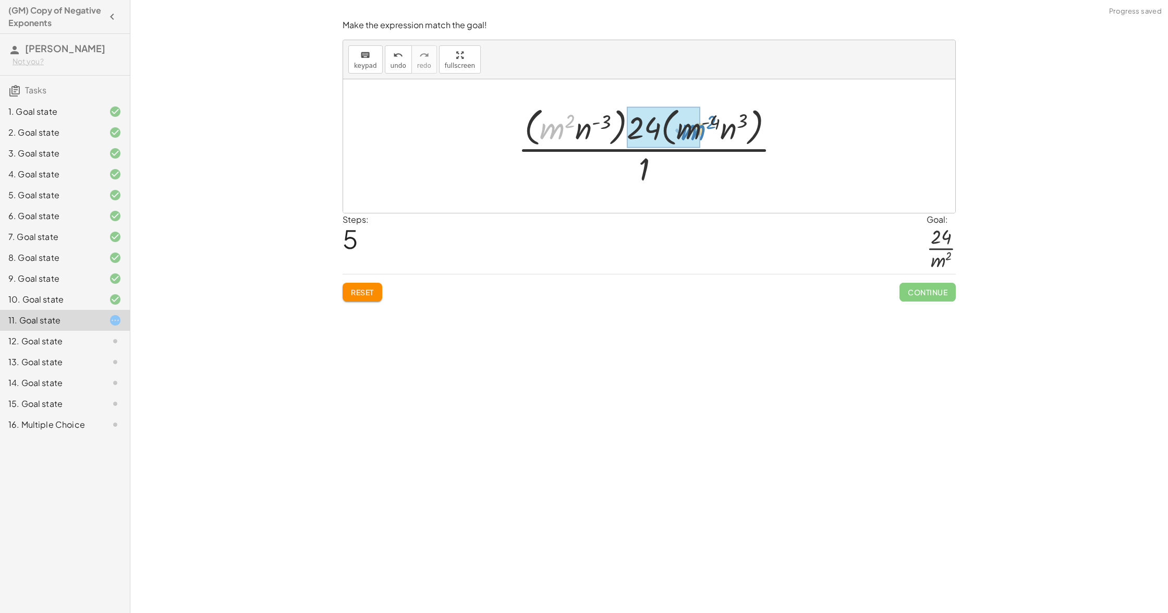
drag, startPoint x: 553, startPoint y: 127, endPoint x: 699, endPoint y: 128, distance: 146.0
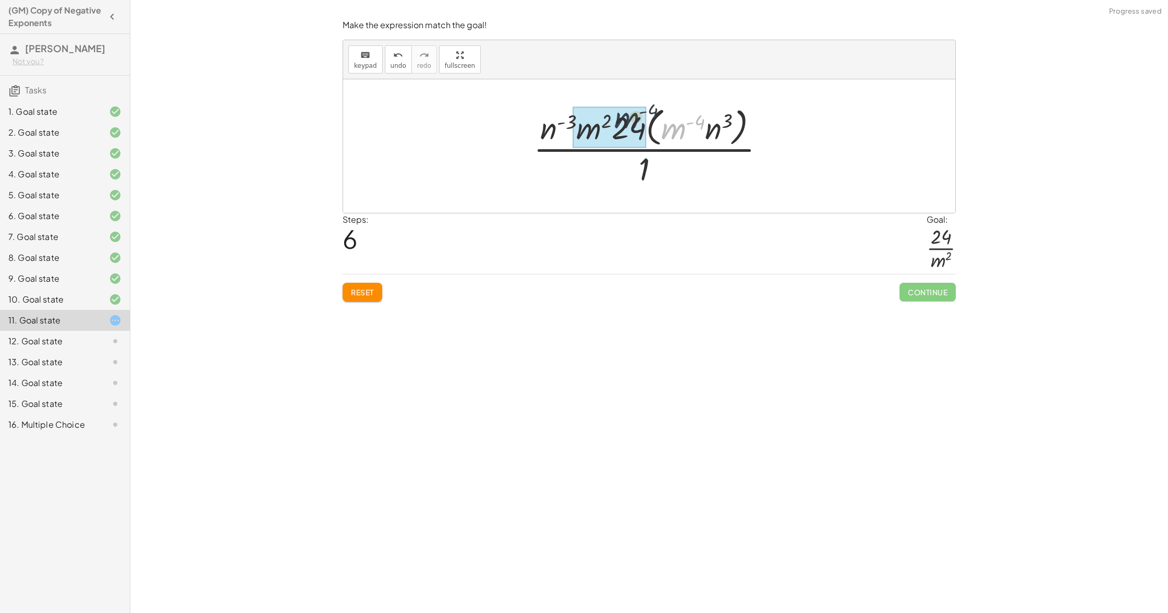
drag, startPoint x: 673, startPoint y: 129, endPoint x: 649, endPoint y: 123, distance: 24.8
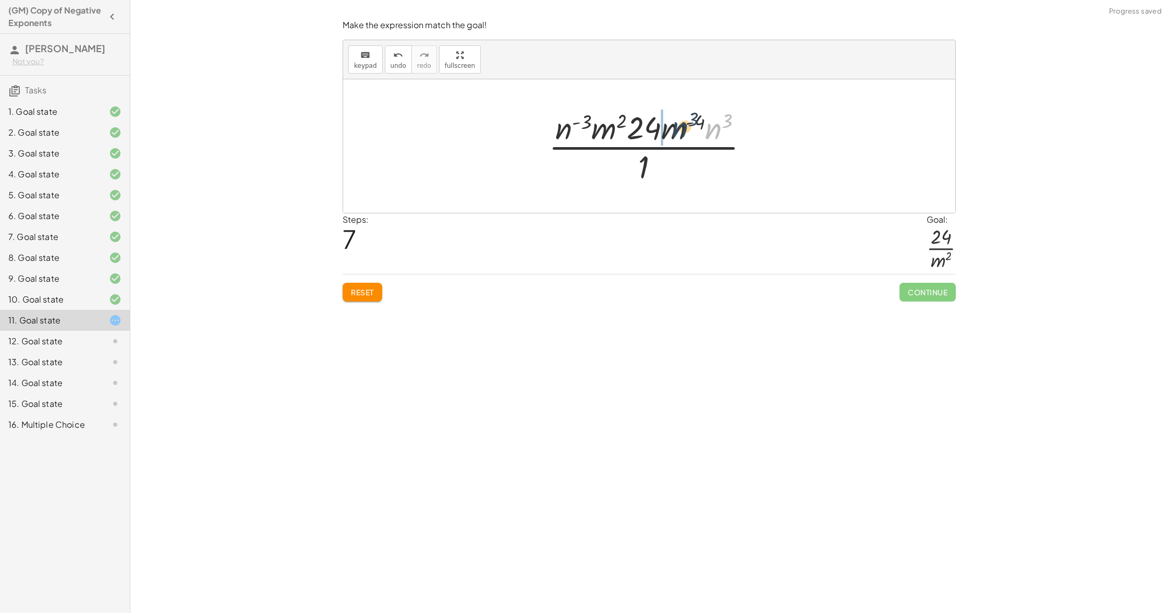
drag, startPoint x: 713, startPoint y: 135, endPoint x: 670, endPoint y: 133, distance: 43.3
click at [674, 133] on div at bounding box center [652, 146] width 219 height 80
drag, startPoint x: 599, startPoint y: 127, endPoint x: 628, endPoint y: 165, distance: 47.6
click at [631, 166] on div at bounding box center [652, 146] width 219 height 80
drag, startPoint x: 655, startPoint y: 163, endPoint x: 649, endPoint y: 163, distance: 6.3
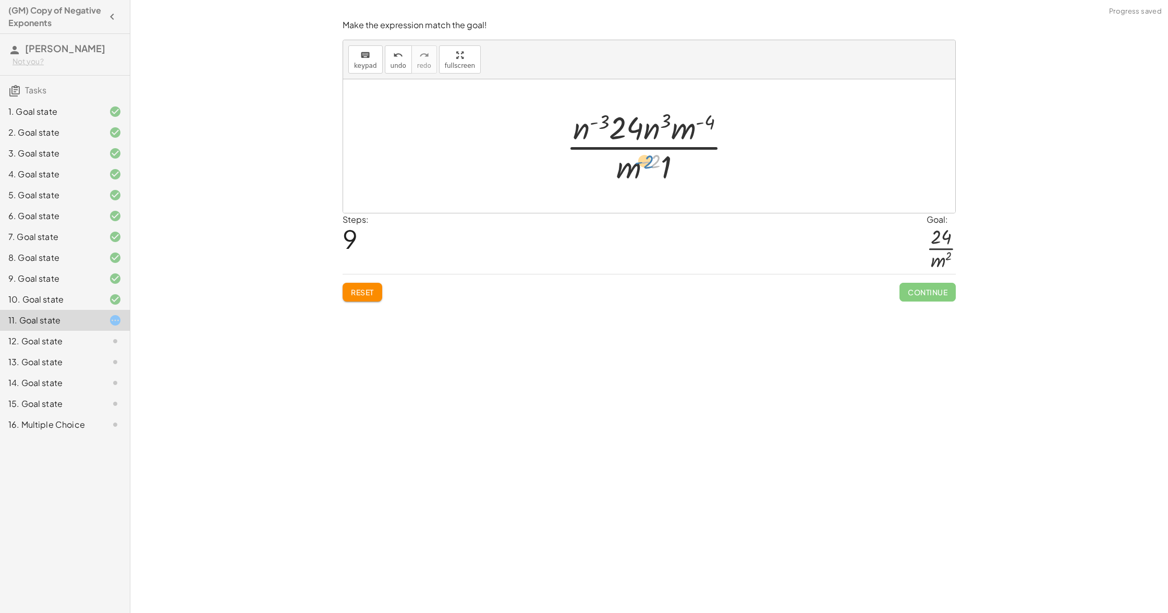
click at [649, 163] on div at bounding box center [653, 146] width 184 height 80
drag, startPoint x: 694, startPoint y: 128, endPoint x: 635, endPoint y: 166, distance: 70.6
drag, startPoint x: 661, startPoint y: 164, endPoint x: 647, endPoint y: 127, distance: 40.3
drag, startPoint x: 674, startPoint y: 131, endPoint x: 608, endPoint y: 125, distance: 65.4
drag, startPoint x: 656, startPoint y: 118, endPoint x: 625, endPoint y: 120, distance: 31.3
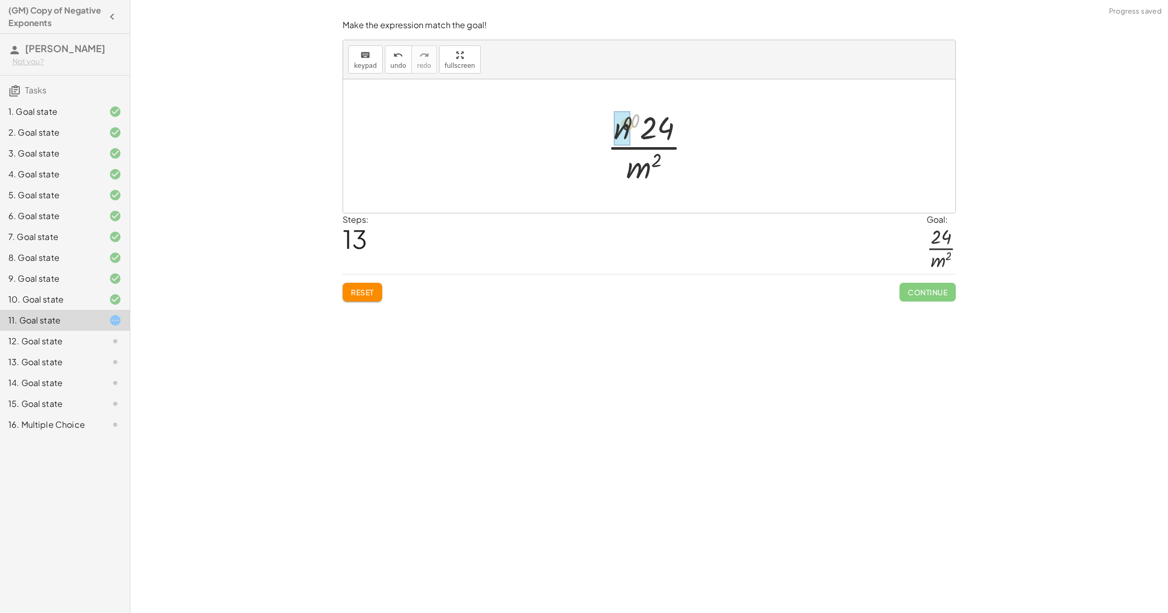
drag, startPoint x: 637, startPoint y: 119, endPoint x: 620, endPoint y: 129, distance: 19.4
drag, startPoint x: 625, startPoint y: 128, endPoint x: 655, endPoint y: 129, distance: 30.8
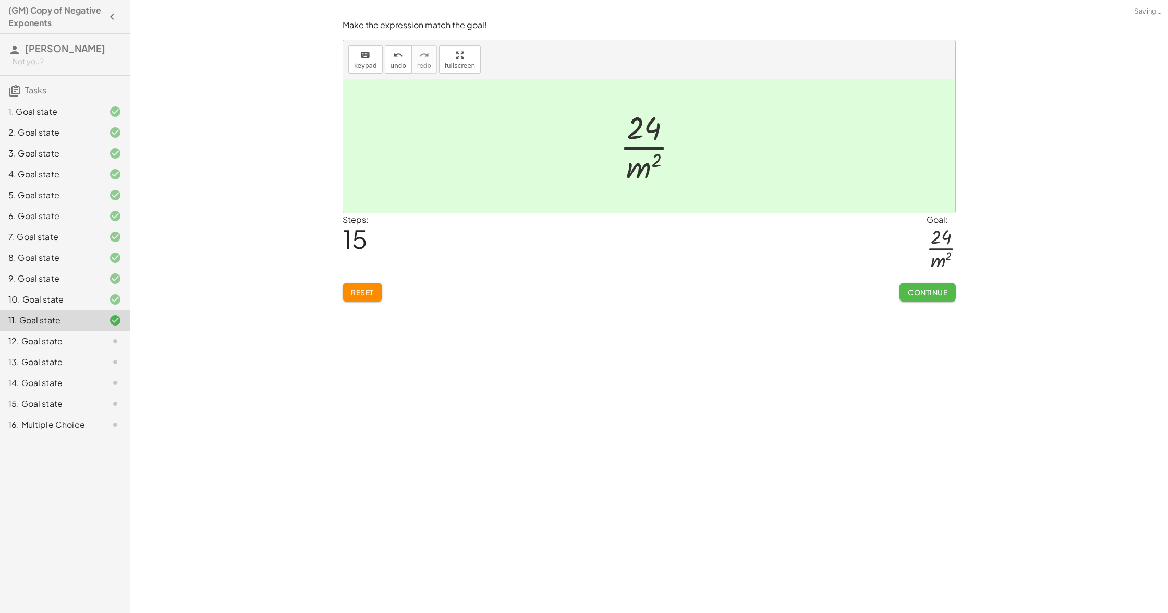
click at [924, 295] on button "Continue" at bounding box center [927, 292] width 56 height 19
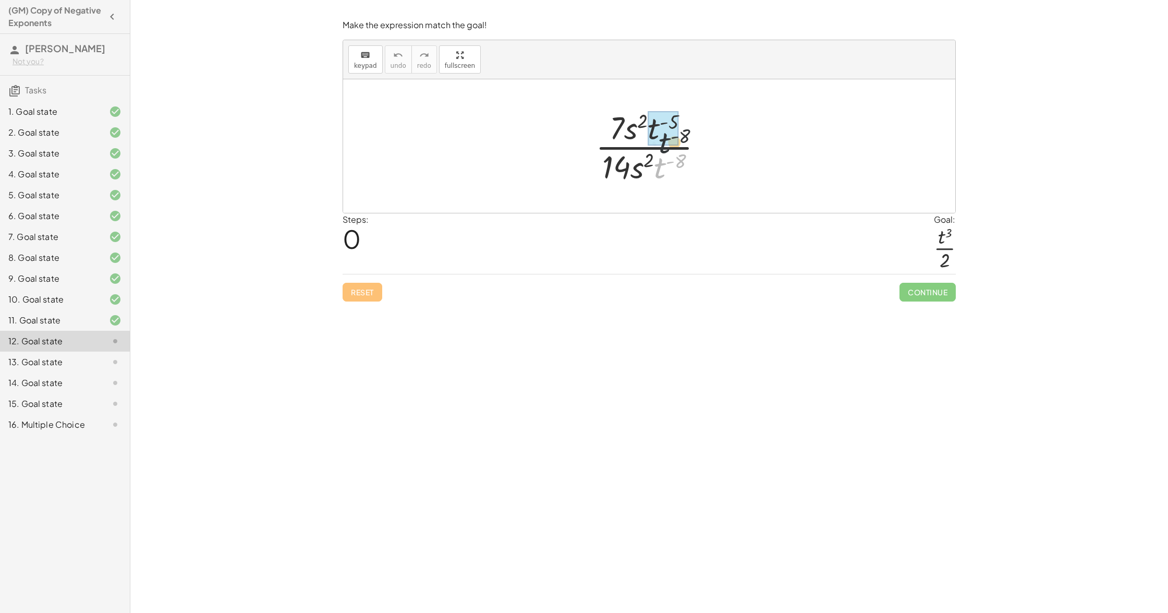
drag, startPoint x: 658, startPoint y: 160, endPoint x: 660, endPoint y: 128, distance: 32.4
click at [635, 140] on div at bounding box center [653, 146] width 103 height 80
drag, startPoint x: 658, startPoint y: 162, endPoint x: 643, endPoint y: 131, distance: 34.3
drag, startPoint x: 631, startPoint y: 126, endPoint x: 640, endPoint y: 156, distance: 32.0
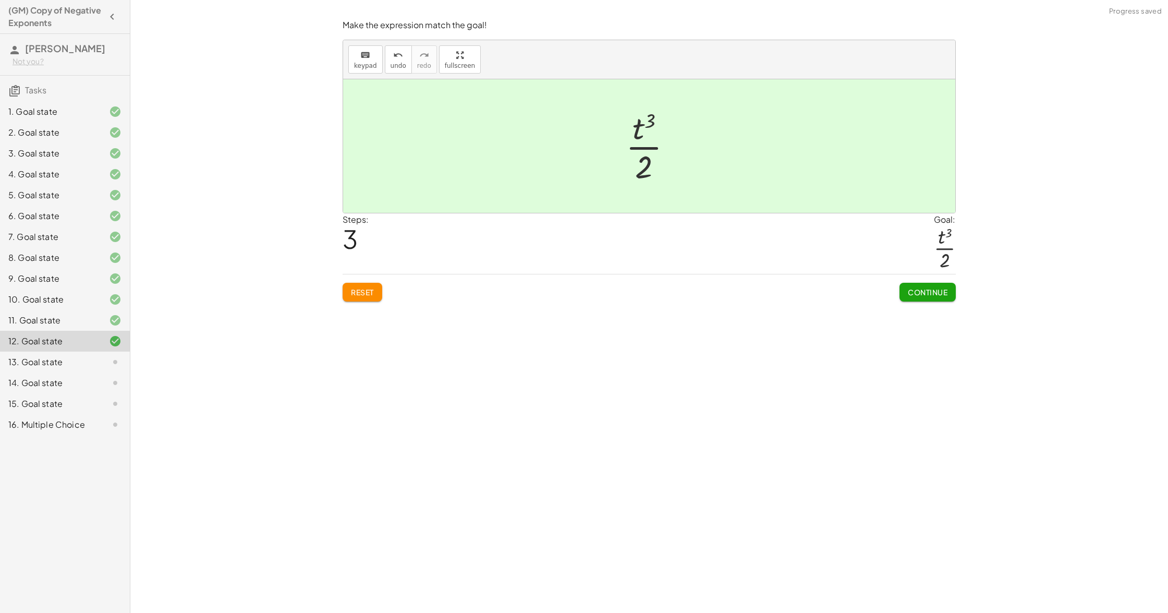
click at [923, 298] on button "Continue" at bounding box center [927, 292] width 56 height 19
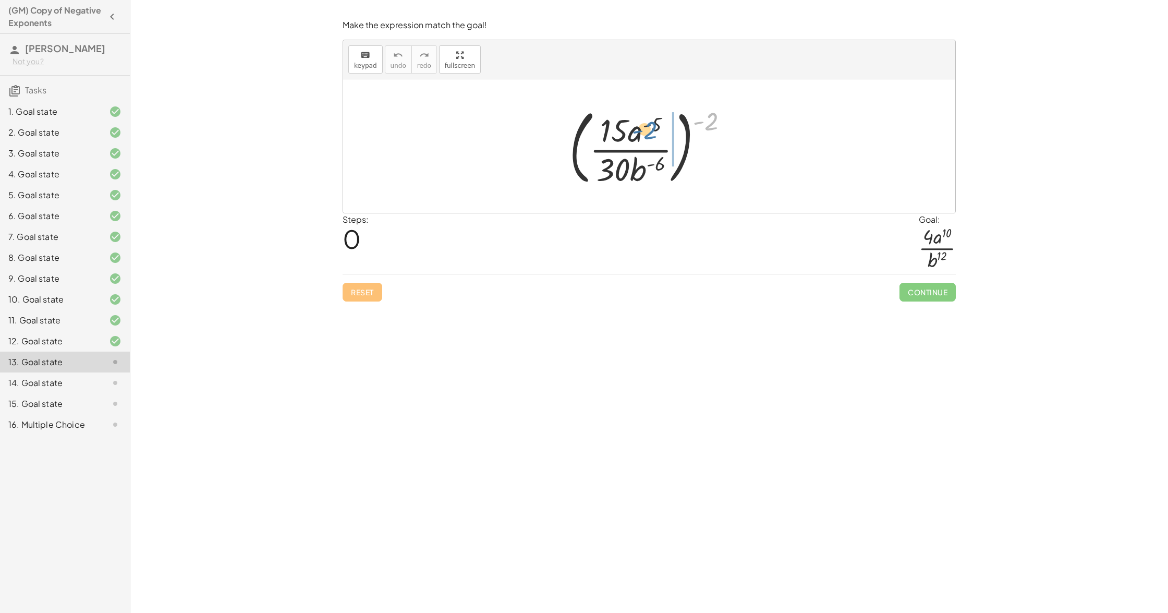
drag, startPoint x: 709, startPoint y: 122, endPoint x: 638, endPoint y: 131, distance: 71.0
click at [638, 131] on div at bounding box center [653, 146] width 178 height 87
click at [688, 120] on div at bounding box center [652, 146] width 153 height 80
click at [705, 126] on div at bounding box center [652, 146] width 153 height 80
click at [647, 117] on div at bounding box center [652, 146] width 153 height 80
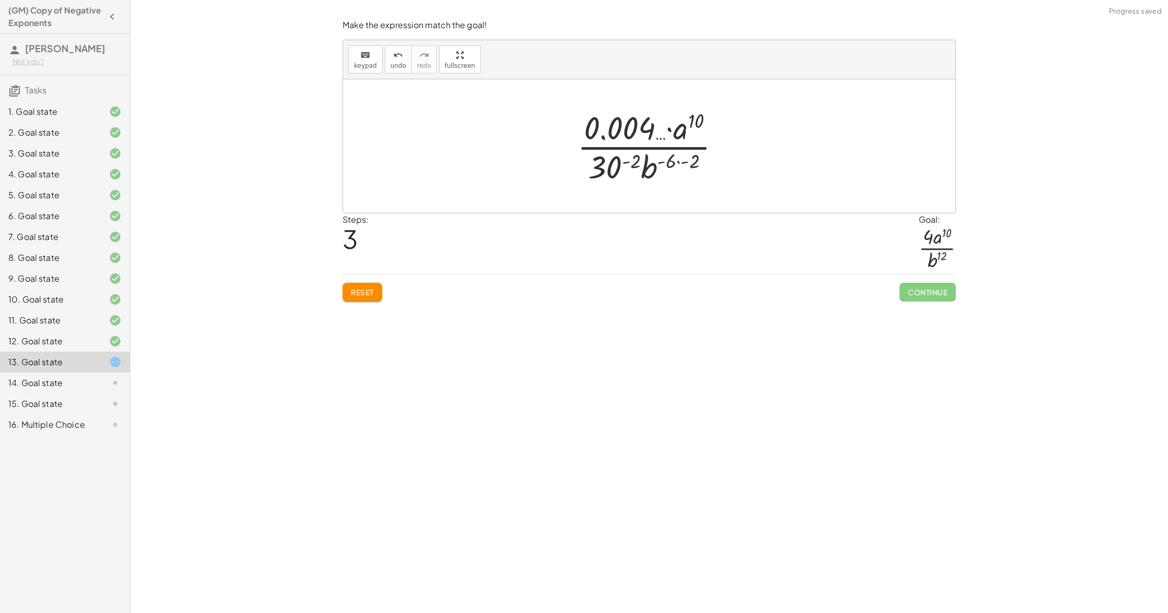
drag, startPoint x: 364, startPoint y: 279, endPoint x: 375, endPoint y: 289, distance: 14.7
click at [365, 279] on div "Reset Continue" at bounding box center [649, 288] width 613 height 28
click at [379, 294] on button "Reset" at bounding box center [363, 292] width 40 height 19
click at [671, 139] on div at bounding box center [653, 146] width 178 height 87
drag, startPoint x: 710, startPoint y: 128, endPoint x: 624, endPoint y: 149, distance: 89.2
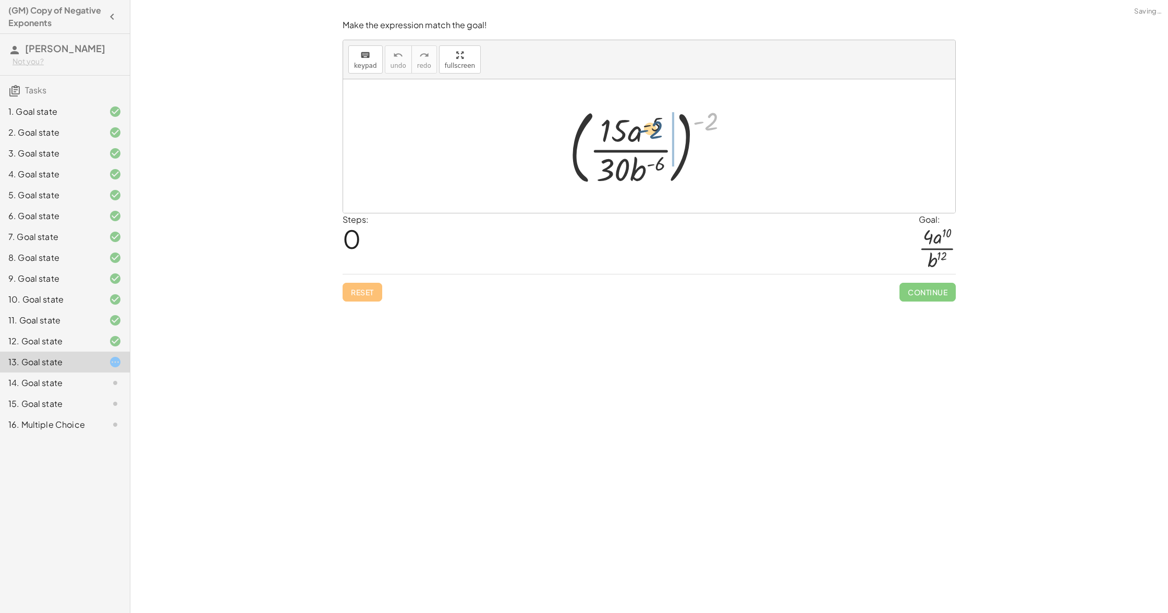
click at [644, 140] on div at bounding box center [653, 146] width 178 height 87
click at [690, 123] on div at bounding box center [652, 146] width 153 height 80
click at [691, 162] on div at bounding box center [652, 146] width 153 height 80
click at [648, 160] on div at bounding box center [653, 146] width 128 height 80
drag, startPoint x: 359, startPoint y: 296, endPoint x: 411, endPoint y: 293, distance: 52.2
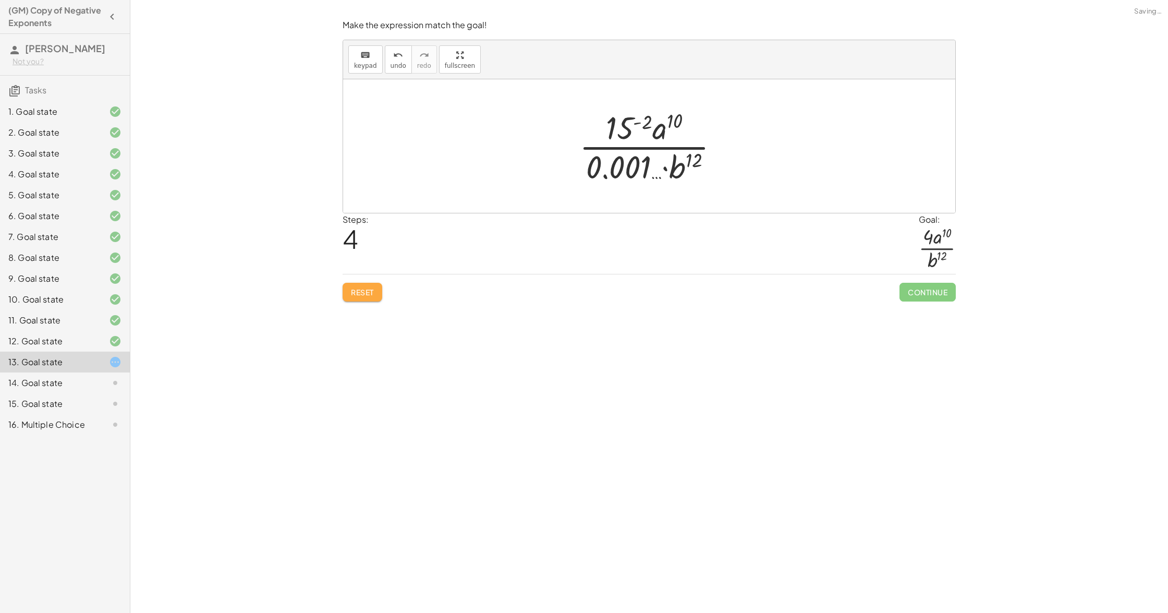
click at [359, 296] on span "Reset" at bounding box center [362, 291] width 23 height 9
drag, startPoint x: 717, startPoint y: 127, endPoint x: 713, endPoint y: 132, distance: 7.1
click at [717, 127] on div at bounding box center [653, 146] width 178 height 87
click at [707, 124] on div at bounding box center [653, 146] width 178 height 87
drag, startPoint x: 712, startPoint y: 127, endPoint x: 636, endPoint y: 140, distance: 76.6
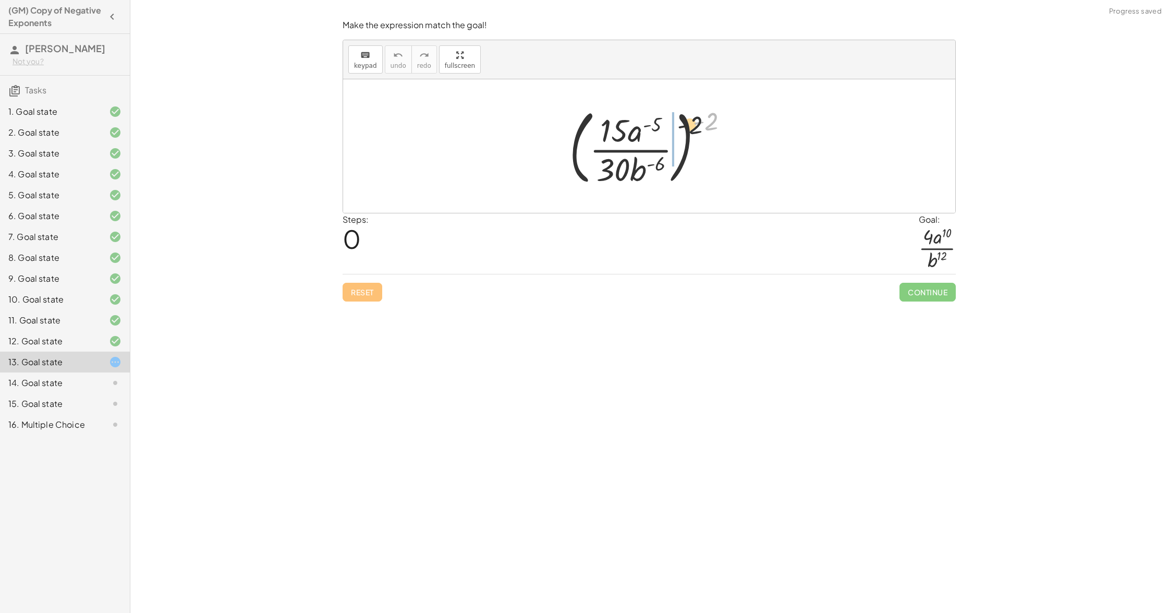
click at [641, 138] on div at bounding box center [653, 146] width 178 height 87
click at [693, 166] on div at bounding box center [652, 146] width 153 height 80
click at [688, 129] on div at bounding box center [652, 146] width 145 height 80
drag, startPoint x: 621, startPoint y: 160, endPoint x: 624, endPoint y: 115, distance: 44.9
click at [624, 115] on div at bounding box center [653, 146] width 128 height 80
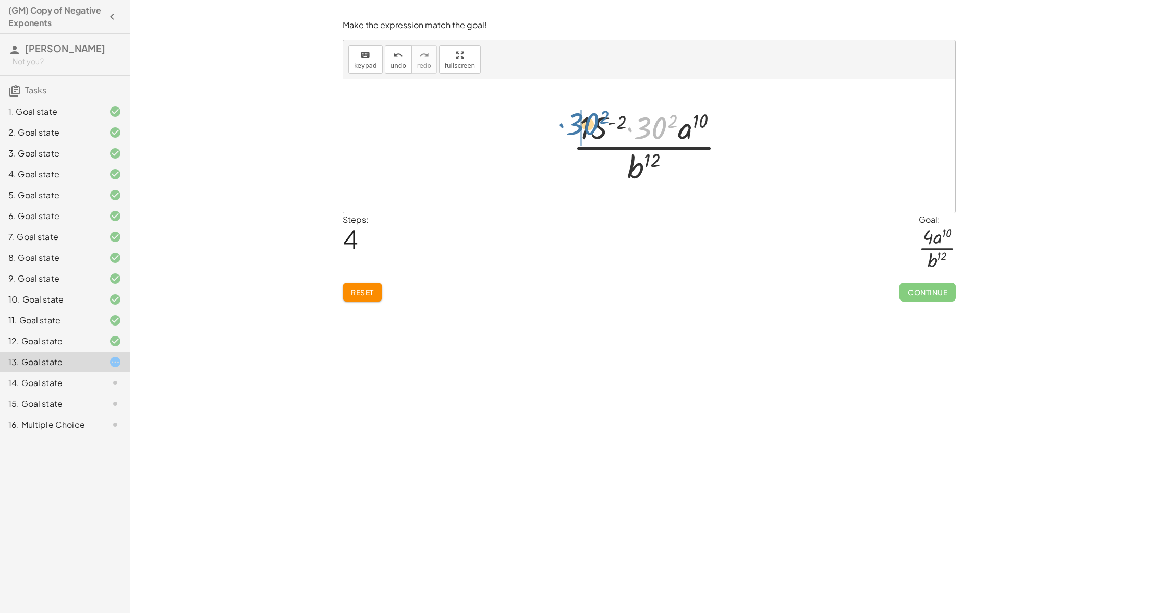
drag, startPoint x: 652, startPoint y: 122, endPoint x: 592, endPoint y: 119, distance: 60.5
click at [592, 119] on div at bounding box center [653, 146] width 171 height 80
drag, startPoint x: 647, startPoint y: 133, endPoint x: 605, endPoint y: 133, distance: 41.7
click at [605, 133] on div at bounding box center [653, 146] width 171 height 80
click at [673, 117] on div at bounding box center [653, 146] width 171 height 80
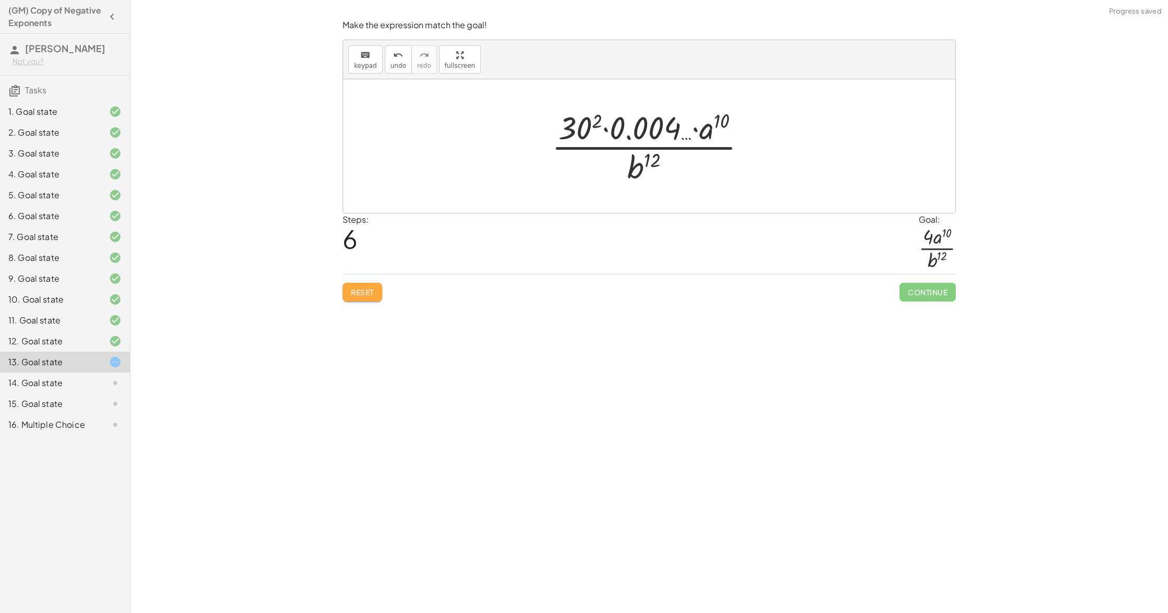
drag, startPoint x: 357, startPoint y: 286, endPoint x: 565, endPoint y: 197, distance: 226.8
click at [360, 285] on button "Reset" at bounding box center [363, 292] width 40 height 19
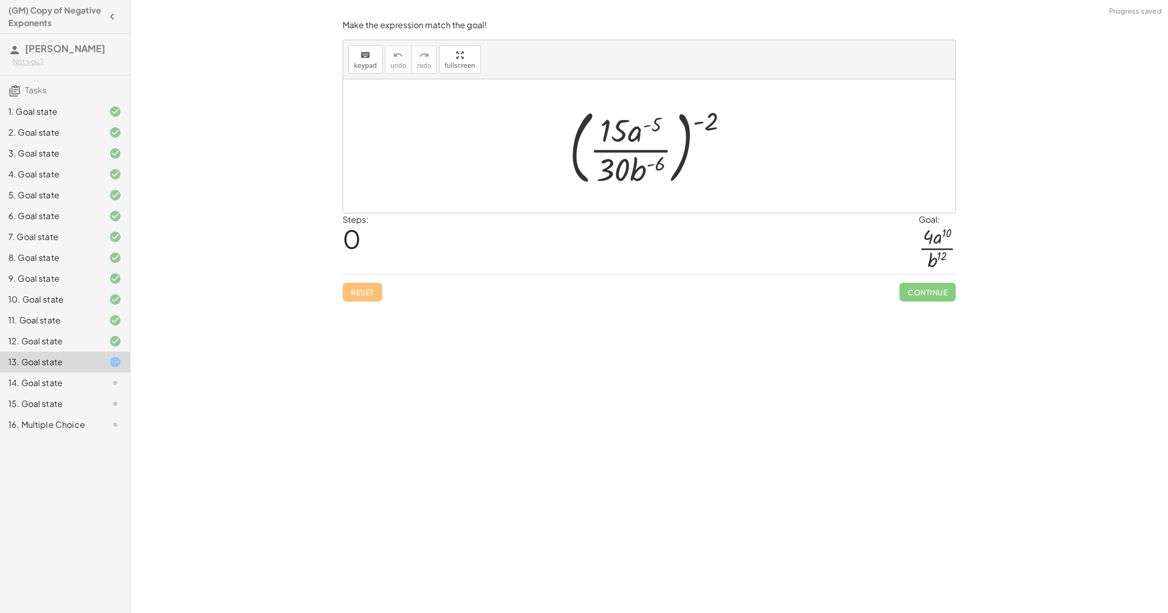
click at [714, 121] on div at bounding box center [653, 146] width 178 height 87
click at [709, 125] on div at bounding box center [653, 146] width 178 height 87
click at [710, 125] on div at bounding box center [653, 146] width 178 height 87
click at [708, 124] on div at bounding box center [653, 146] width 178 height 87
click at [713, 112] on div at bounding box center [653, 146] width 178 height 87
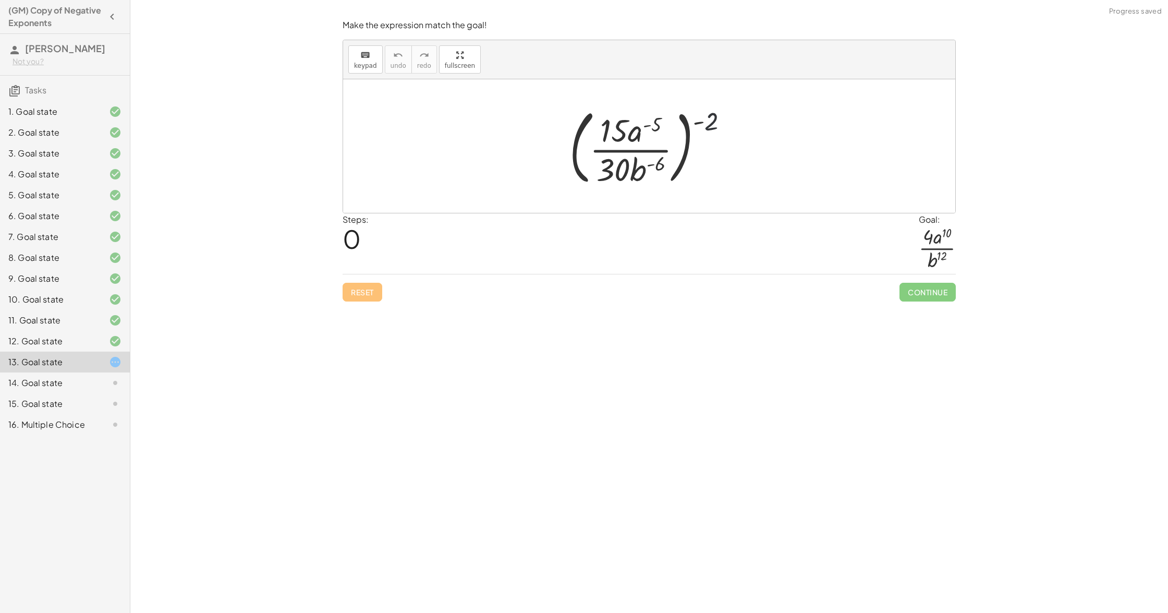
drag, startPoint x: 713, startPoint y: 112, endPoint x: 704, endPoint y: 119, distance: 11.2
click at [713, 112] on div at bounding box center [653, 146] width 178 height 87
click at [673, 125] on div at bounding box center [653, 146] width 178 height 87
drag, startPoint x: 712, startPoint y: 121, endPoint x: 646, endPoint y: 126, distance: 66.4
click at [638, 126] on div at bounding box center [653, 146] width 178 height 87
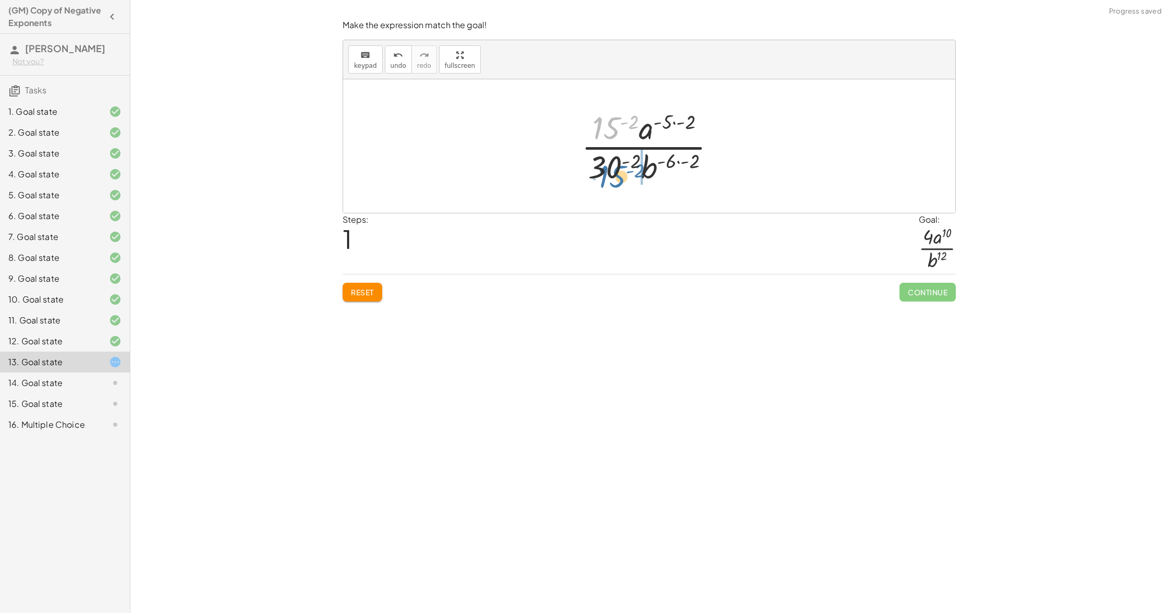
drag, startPoint x: 611, startPoint y: 120, endPoint x: 617, endPoint y: 168, distance: 48.8
click at [617, 168] on div at bounding box center [652, 146] width 153 height 80
drag, startPoint x: 590, startPoint y: 162, endPoint x: 605, endPoint y: 123, distance: 41.9
click at [605, 123] on div at bounding box center [653, 146] width 199 height 80
drag, startPoint x: 631, startPoint y: 160, endPoint x: 612, endPoint y: 159, distance: 19.9
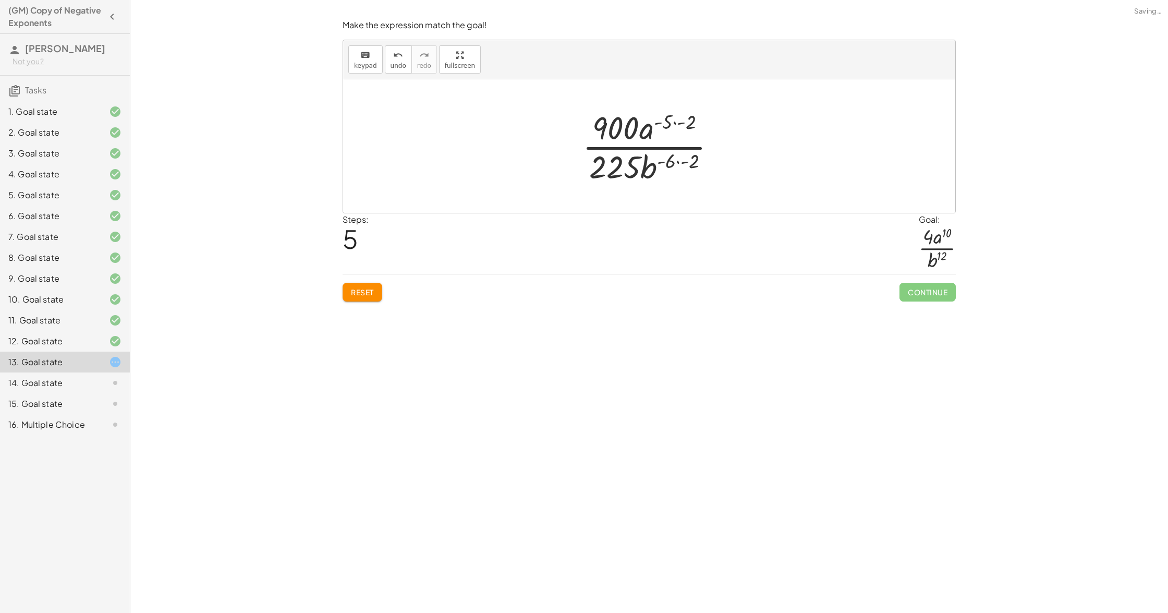
click at [690, 125] on div at bounding box center [653, 146] width 152 height 80
click at [691, 152] on div at bounding box center [653, 146] width 152 height 80
drag, startPoint x: 647, startPoint y: 157, endPoint x: 647, endPoint y: 148, distance: 9.4
click at [646, 144] on div at bounding box center [653, 146] width 127 height 80
drag, startPoint x: 353, startPoint y: 287, endPoint x: 368, endPoint y: 286, distance: 15.2
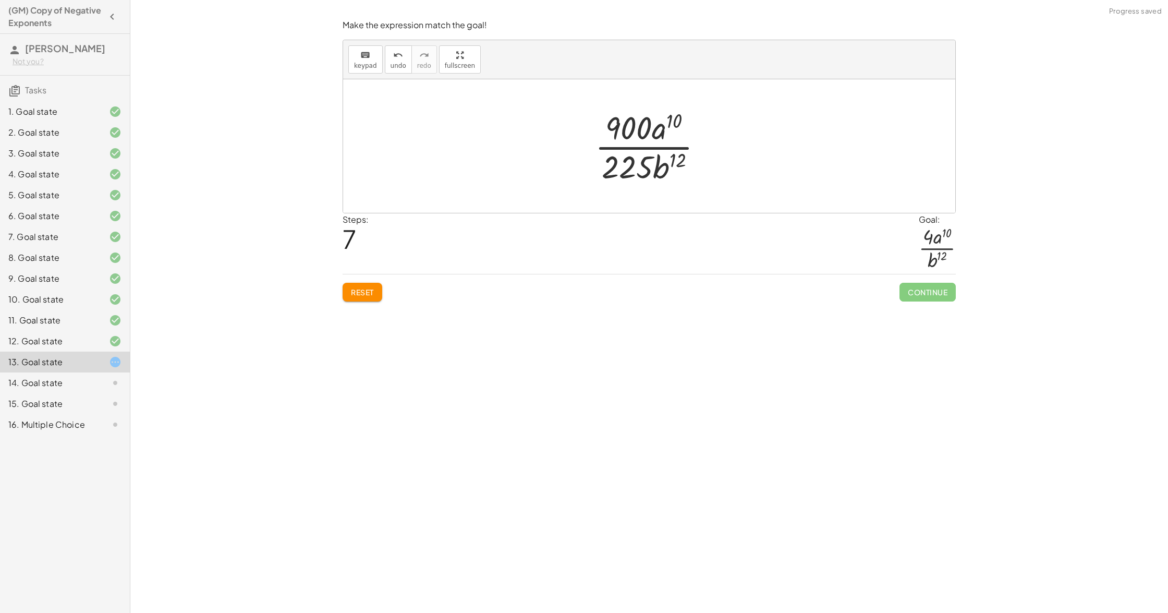
click at [353, 287] on span "Reset" at bounding box center [362, 291] width 23 height 9
drag, startPoint x: 705, startPoint y: 117, endPoint x: 627, endPoint y: 121, distance: 78.4
click at [626, 121] on div at bounding box center [653, 146] width 178 height 87
click at [693, 165] on div at bounding box center [652, 146] width 153 height 80
click at [693, 165] on div at bounding box center [652, 146] width 145 height 80
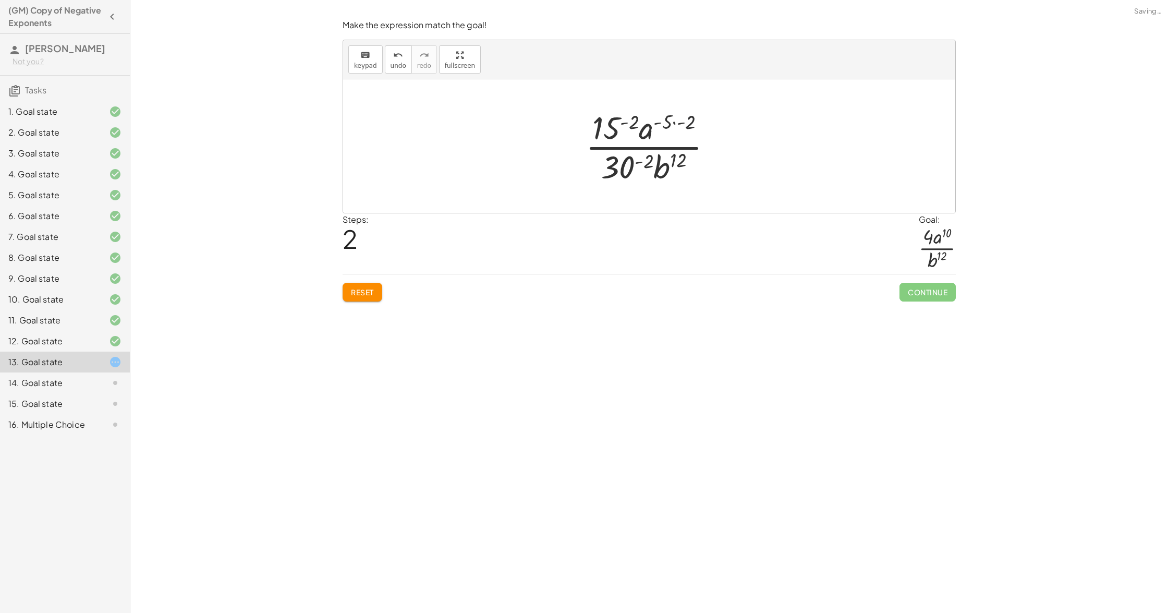
click at [689, 116] on div at bounding box center [652, 146] width 145 height 80
drag, startPoint x: 620, startPoint y: 119, endPoint x: 624, endPoint y: 170, distance: 50.7
click at [624, 170] on div at bounding box center [653, 146] width 128 height 80
drag, startPoint x: 603, startPoint y: 161, endPoint x: 611, endPoint y: 127, distance: 35.3
click at [611, 127] on div at bounding box center [652, 146] width 173 height 80
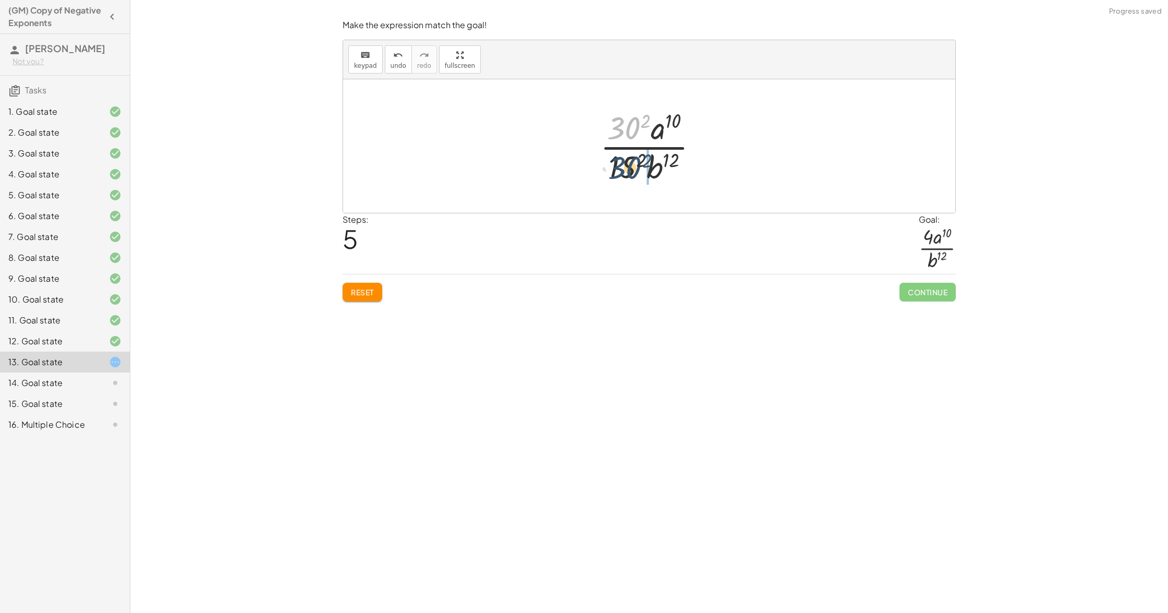
drag, startPoint x: 620, startPoint y: 118, endPoint x: 622, endPoint y: 158, distance: 40.2
click at [622, 159] on div at bounding box center [653, 146] width 117 height 80
drag, startPoint x: 637, startPoint y: 165, endPoint x: 611, endPoint y: 120, distance: 52.3
click at [618, 121] on div at bounding box center [652, 146] width 173 height 80
drag, startPoint x: 629, startPoint y: 162, endPoint x: 633, endPoint y: 114, distance: 47.6
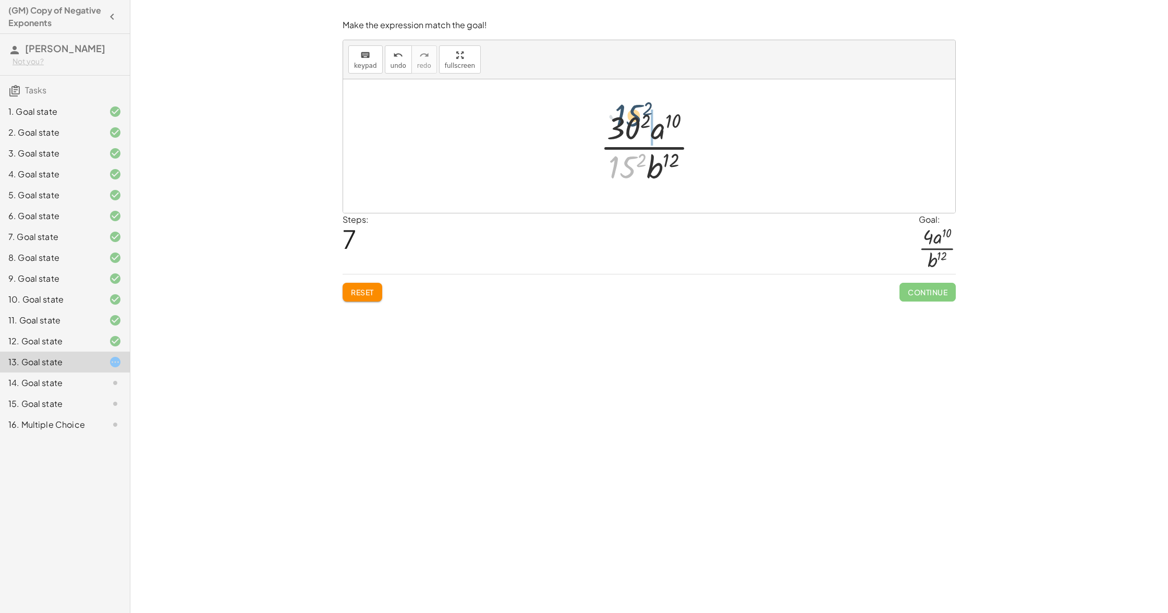
click at [630, 110] on div at bounding box center [653, 146] width 117 height 80
drag, startPoint x: 601, startPoint y: 119, endPoint x: 605, endPoint y: 141, distance: 21.7
click at [603, 141] on div at bounding box center [653, 146] width 171 height 80
drag, startPoint x: 602, startPoint y: 121, endPoint x: 610, endPoint y: 166, distance: 46.0
click at [606, 166] on div at bounding box center [653, 146] width 171 height 80
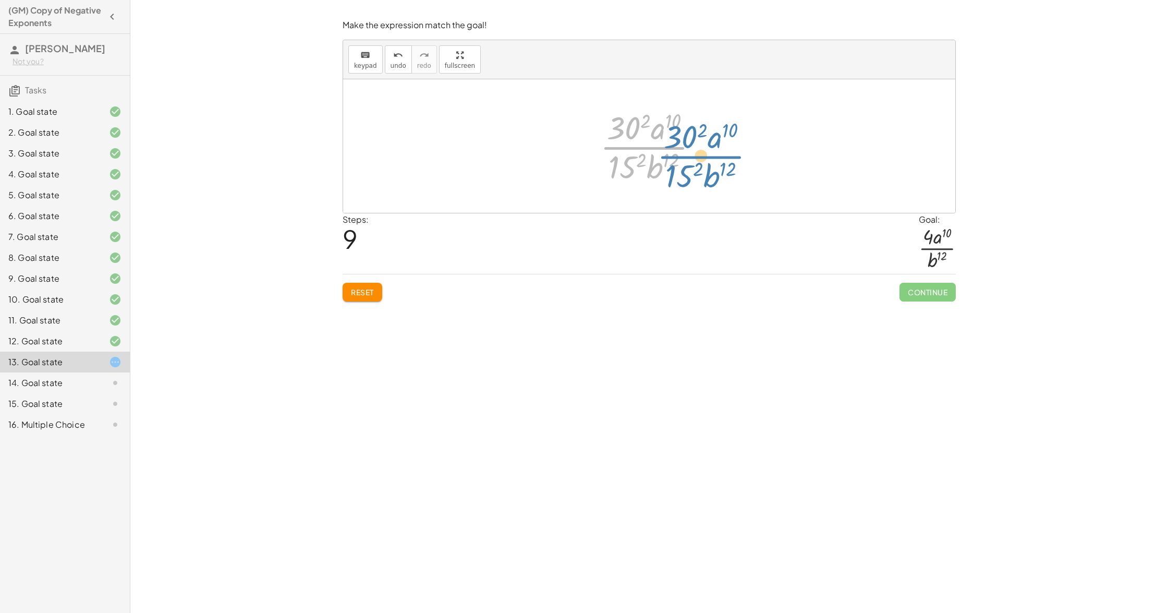
drag, startPoint x: 643, startPoint y: 148, endPoint x: 701, endPoint y: 157, distance: 59.1
click at [701, 157] on div at bounding box center [653, 146] width 117 height 80
drag, startPoint x: 629, startPoint y: 129, endPoint x: 643, endPoint y: 131, distance: 14.2
click at [643, 131] on div at bounding box center [653, 146] width 117 height 80
drag, startPoint x: 649, startPoint y: 126, endPoint x: 631, endPoint y: 126, distance: 17.7
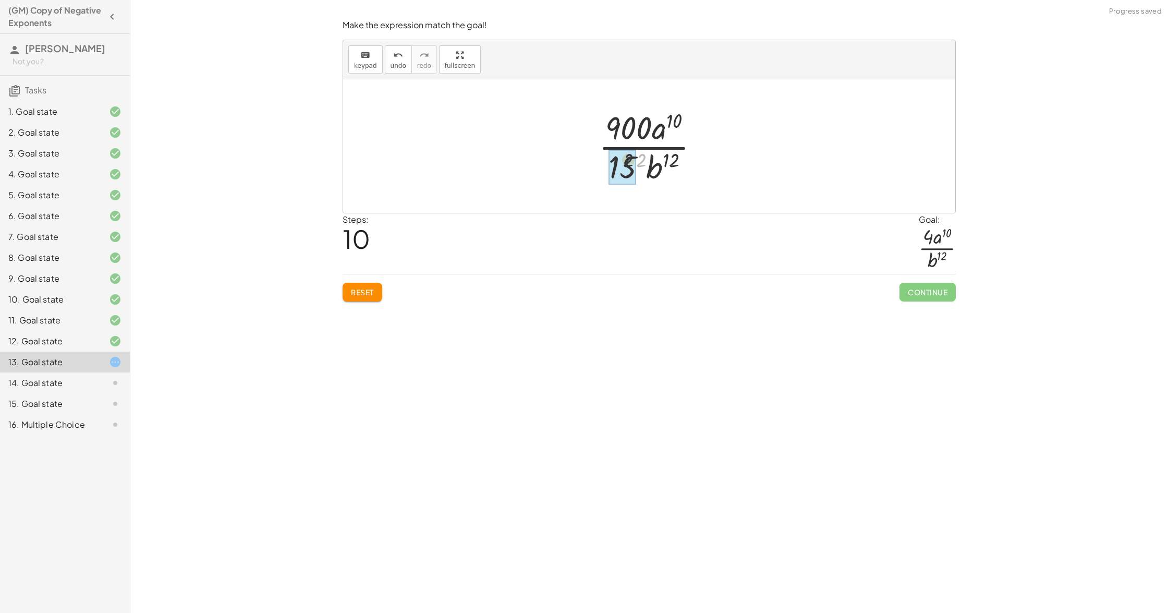
drag, startPoint x: 640, startPoint y: 154, endPoint x: 625, endPoint y: 154, distance: 15.7
drag, startPoint x: 338, startPoint y: 283, endPoint x: 359, endPoint y: 293, distance: 23.8
click at [339, 283] on div "Make the expression match the goal! keyboard keypad undo undo redo redo fullscr…" at bounding box center [649, 160] width 626 height 295
click at [361, 295] on span "Reset" at bounding box center [362, 291] width 23 height 9
drag, startPoint x: 704, startPoint y: 117, endPoint x: 643, endPoint y: 121, distance: 61.7
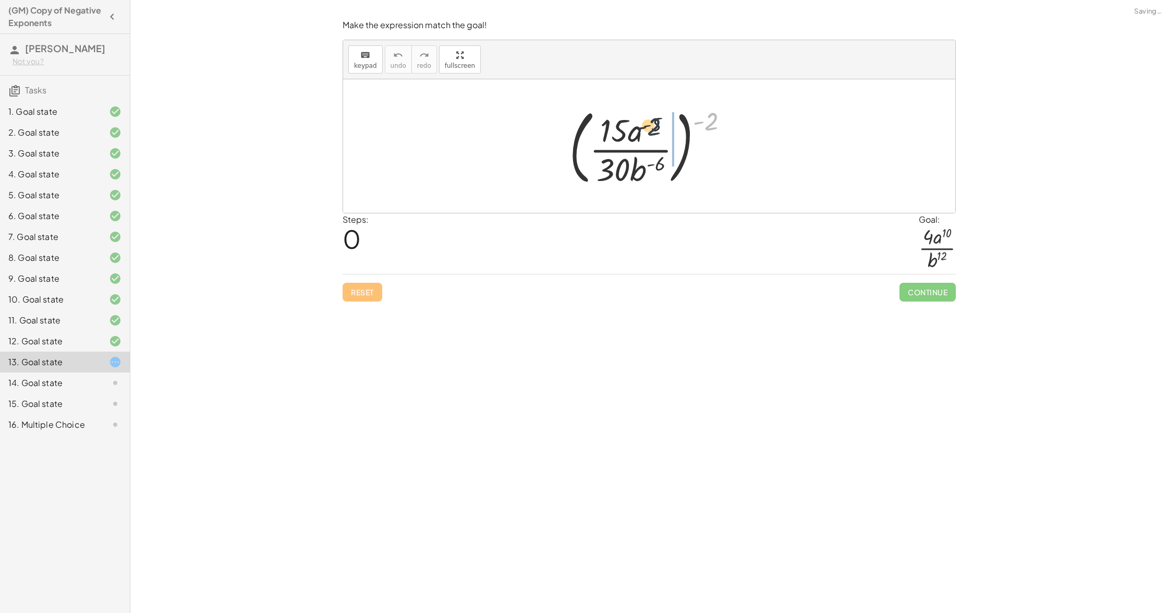
click at [643, 121] on div at bounding box center [653, 146] width 178 height 87
click at [671, 161] on div at bounding box center [652, 146] width 153 height 80
drag, startPoint x: 673, startPoint y: 159, endPoint x: 691, endPoint y: 161, distance: 17.9
click at [672, 159] on div at bounding box center [652, 146] width 153 height 80
click at [696, 163] on div at bounding box center [652, 146] width 153 height 80
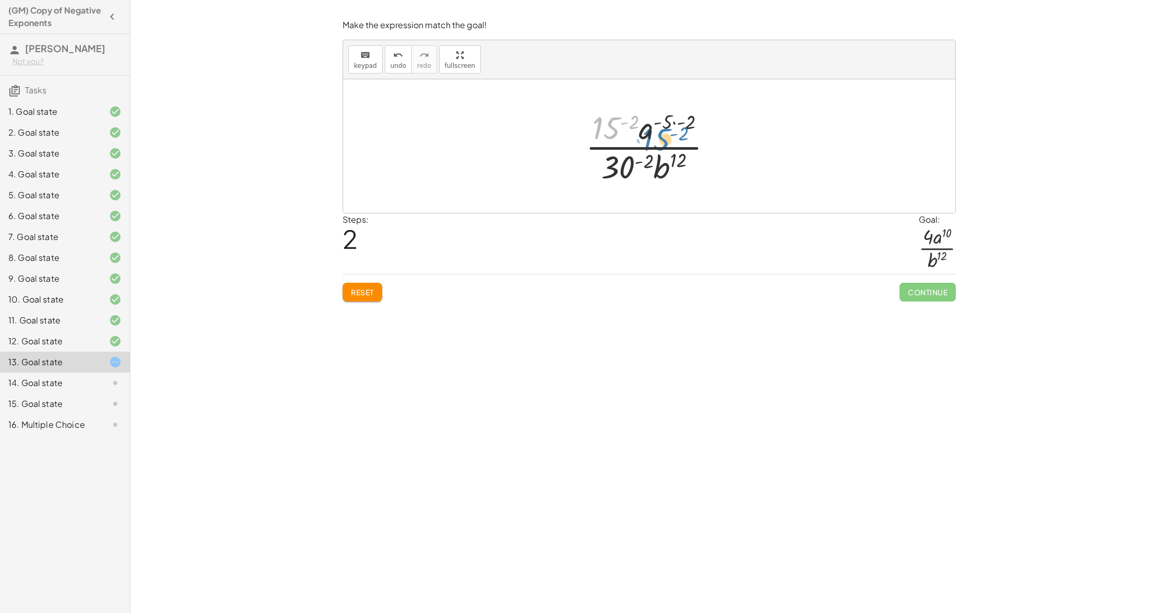
drag, startPoint x: 604, startPoint y: 127, endPoint x: 654, endPoint y: 138, distance: 51.4
click at [654, 138] on div at bounding box center [652, 146] width 145 height 80
click at [690, 124] on div at bounding box center [652, 146] width 145 height 80
click at [644, 125] on div at bounding box center [653, 146] width 128 height 80
click at [650, 156] on div at bounding box center [653, 146] width 162 height 80
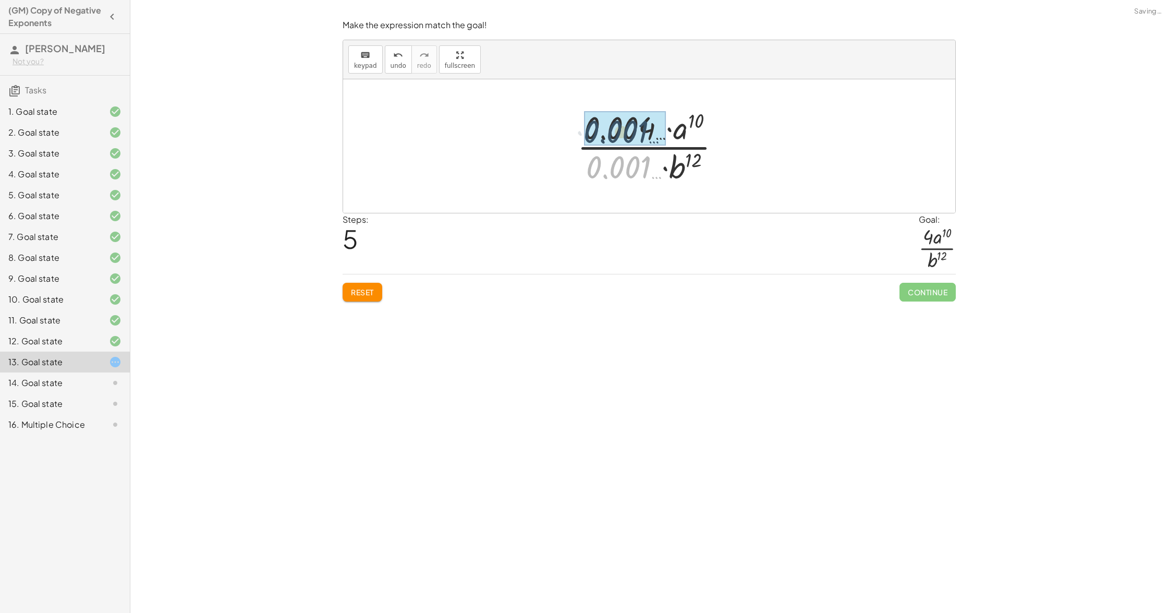
drag, startPoint x: 622, startPoint y: 173, endPoint x: 619, endPoint y: 137, distance: 36.1
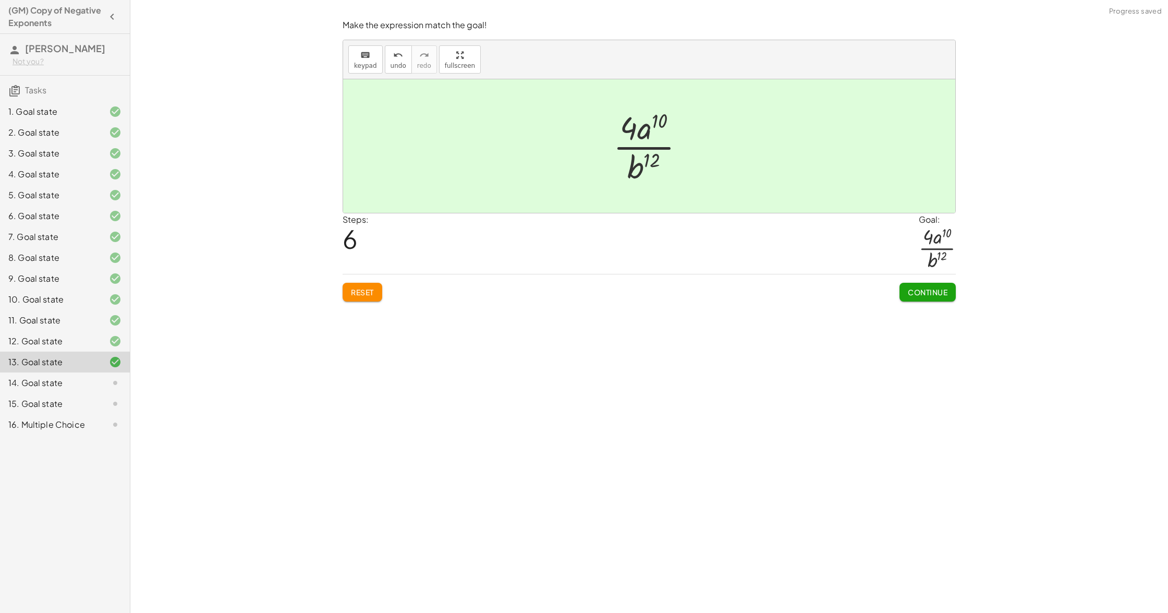
click at [929, 295] on span "Continue" at bounding box center [928, 291] width 40 height 9
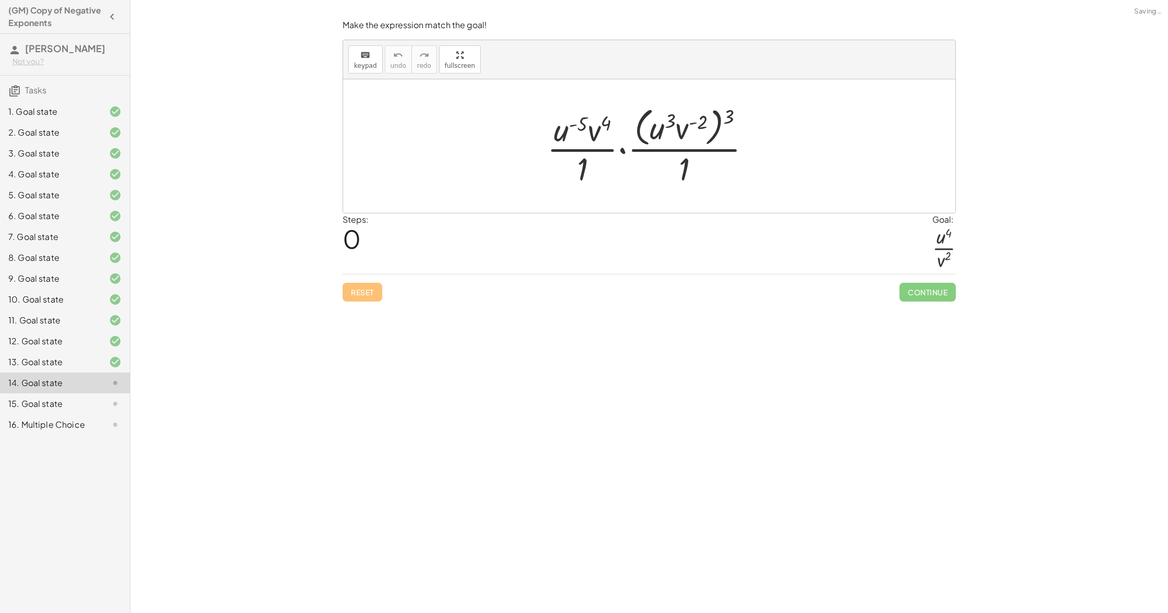
click at [731, 115] on div at bounding box center [653, 145] width 223 height 85
drag, startPoint x: 728, startPoint y: 117, endPoint x: 709, endPoint y: 124, distance: 20.4
drag, startPoint x: 725, startPoint y: 124, endPoint x: 709, endPoint y: 123, distance: 16.2
drag, startPoint x: 667, startPoint y: 116, endPoint x: 677, endPoint y: 117, distance: 10.0
drag, startPoint x: 603, startPoint y: 115, endPoint x: 595, endPoint y: 114, distance: 7.5
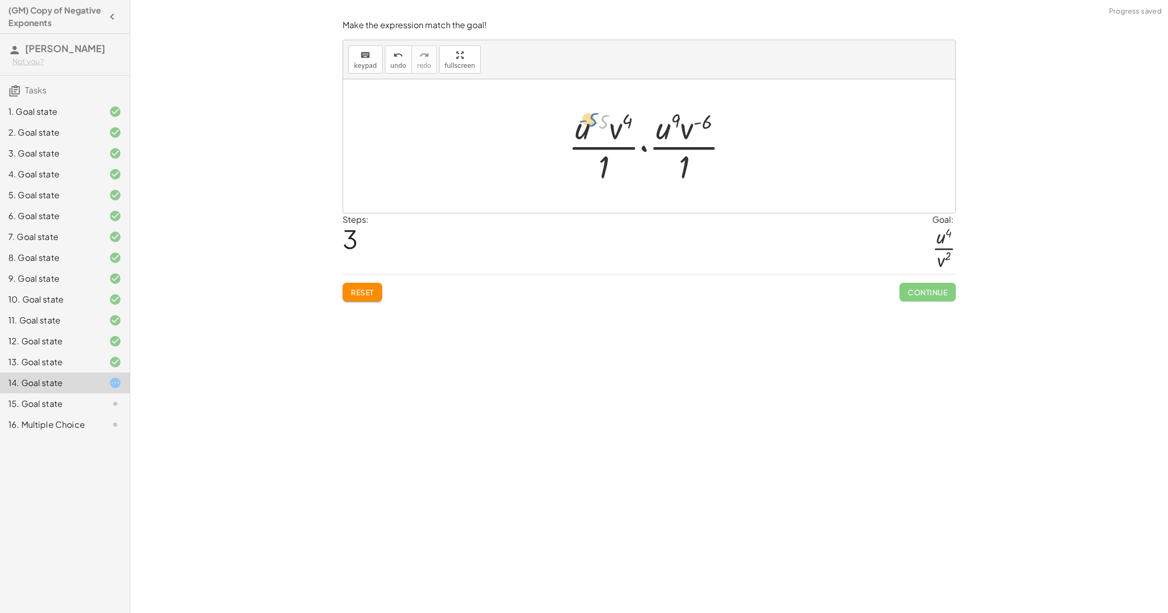
click at [592, 113] on div at bounding box center [652, 146] width 179 height 80
drag, startPoint x: 616, startPoint y: 125, endPoint x: 735, endPoint y: 143, distance: 120.3
click at [735, 143] on div at bounding box center [652, 146] width 179 height 80
click at [734, 143] on div at bounding box center [652, 146] width 187 height 80
drag, startPoint x: 707, startPoint y: 132, endPoint x: 670, endPoint y: 114, distance: 41.3
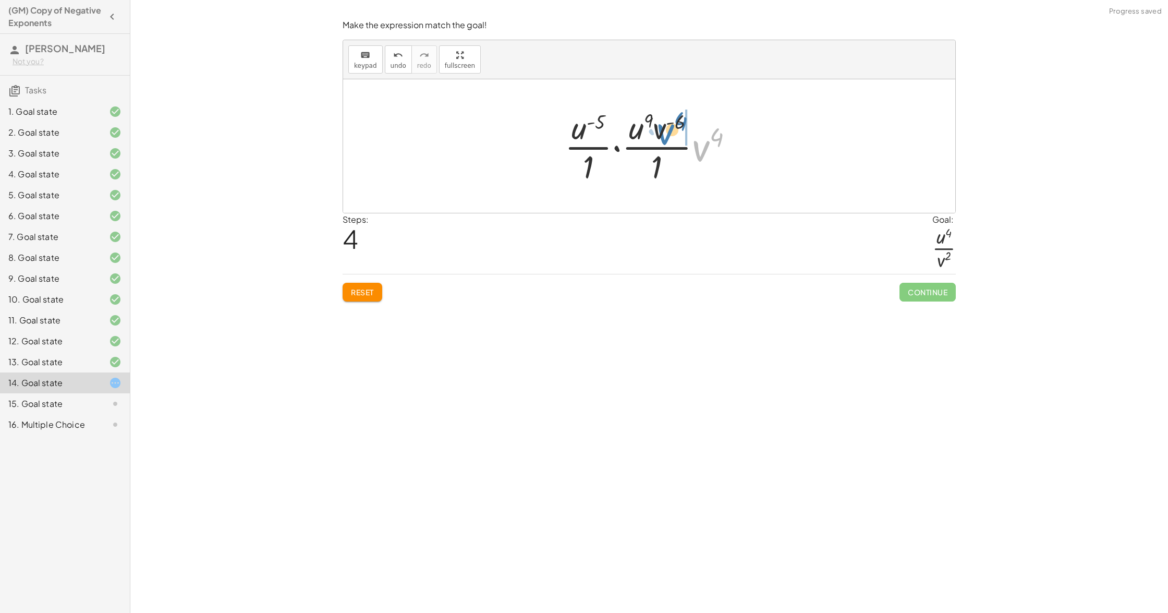
click at [671, 115] on div at bounding box center [652, 146] width 187 height 80
drag, startPoint x: 696, startPoint y: 128, endPoint x: 672, endPoint y: 125, distance: 23.7
drag, startPoint x: 569, startPoint y: 127, endPoint x: 621, endPoint y: 136, distance: 52.3
click at [621, 136] on div at bounding box center [653, 146] width 192 height 80
drag, startPoint x: 567, startPoint y: 119, endPoint x: 597, endPoint y: 122, distance: 29.8
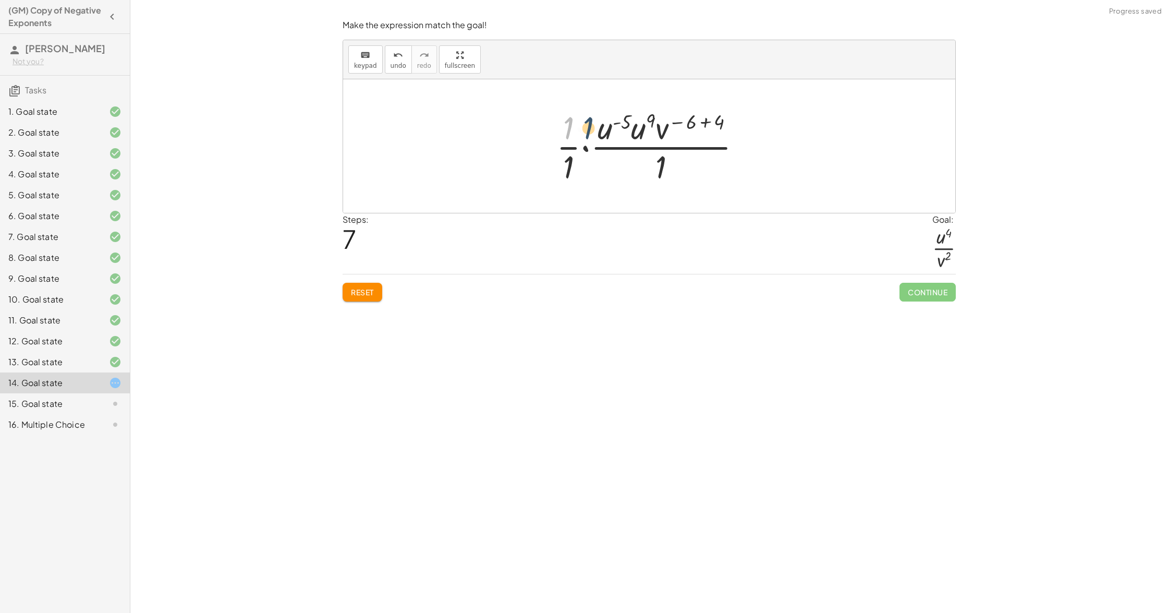
click at [597, 122] on div at bounding box center [652, 146] width 203 height 80
drag, startPoint x: 604, startPoint y: 128, endPoint x: 634, endPoint y: 131, distance: 30.5
click at [660, 120] on div at bounding box center [652, 146] width 215 height 80
click at [699, 118] on div at bounding box center [653, 146] width 171 height 80
drag, startPoint x: 659, startPoint y: 165, endPoint x: 653, endPoint y: 140, distance: 25.6
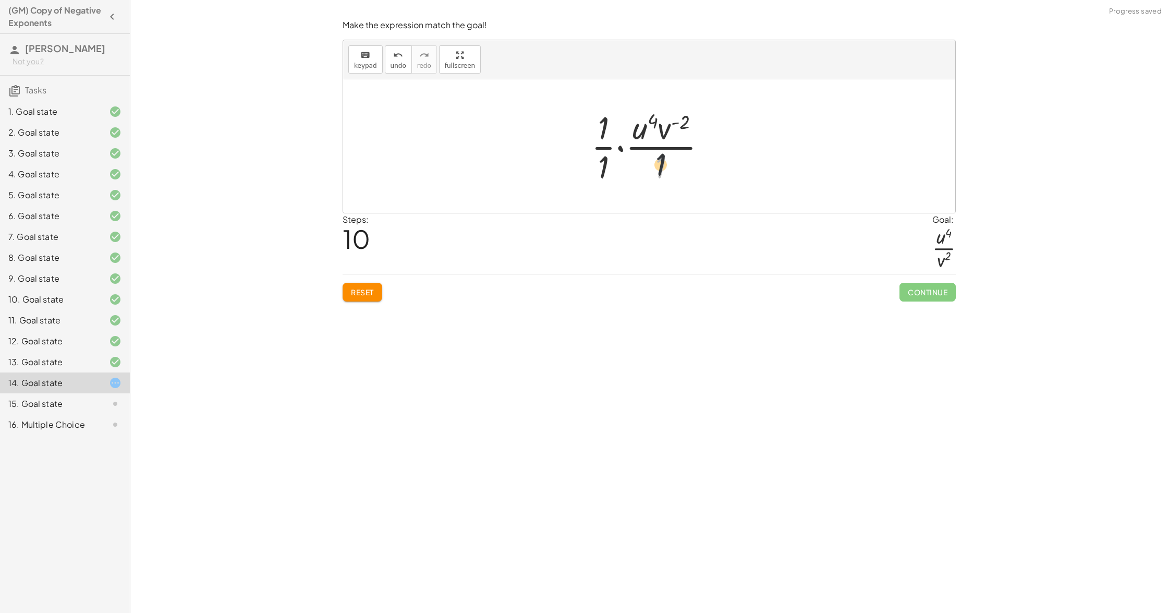
click at [653, 140] on div at bounding box center [653, 146] width 134 height 80
drag, startPoint x: 602, startPoint y: 125, endPoint x: 663, endPoint y: 127, distance: 61.0
click at [663, 127] on div at bounding box center [653, 146] width 134 height 80
drag, startPoint x: 604, startPoint y: 120, endPoint x: 601, endPoint y: 163, distance: 42.9
drag, startPoint x: 648, startPoint y: 127, endPoint x: 639, endPoint y: 167, distance: 41.0
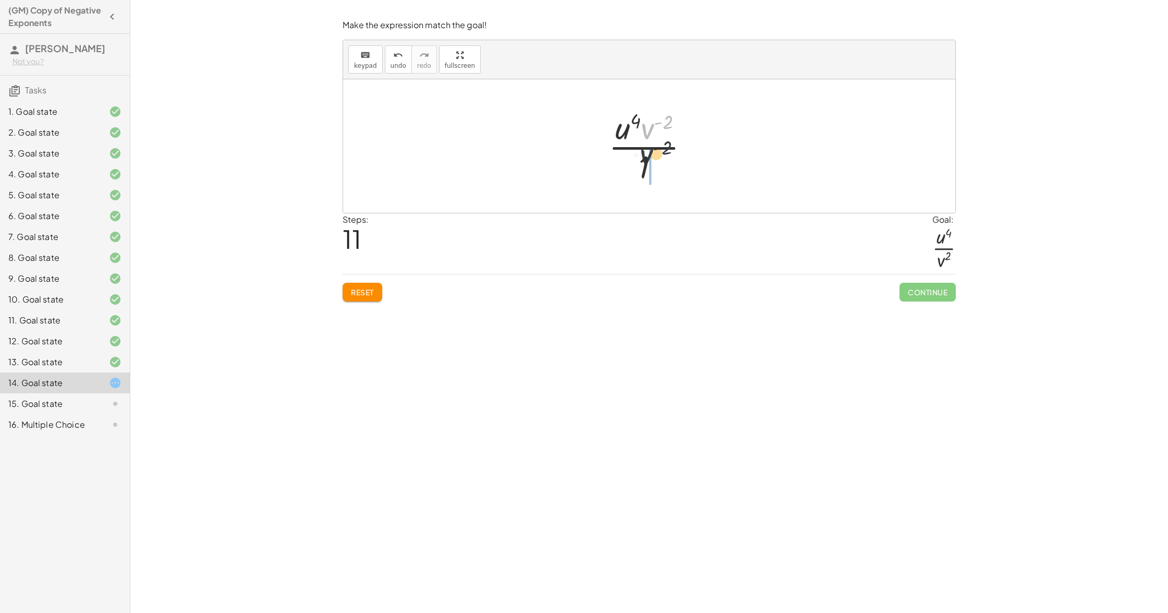
click at [641, 165] on div at bounding box center [653, 146] width 100 height 80
drag, startPoint x: 631, startPoint y: 175, endPoint x: 653, endPoint y: 174, distance: 21.4
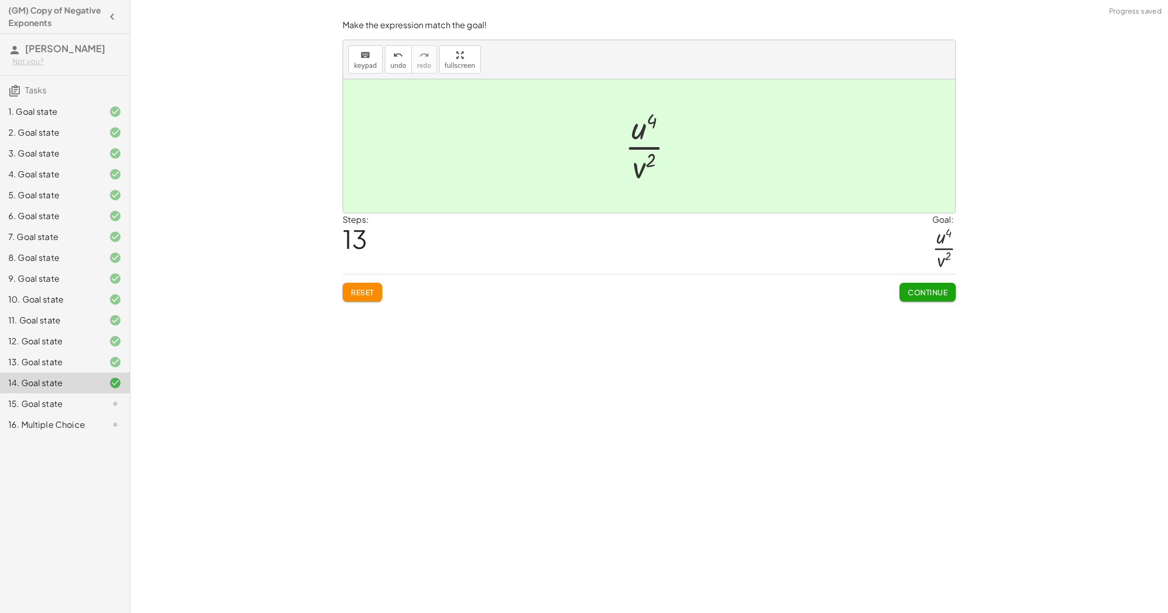
click at [908, 295] on span "Continue" at bounding box center [928, 291] width 40 height 9
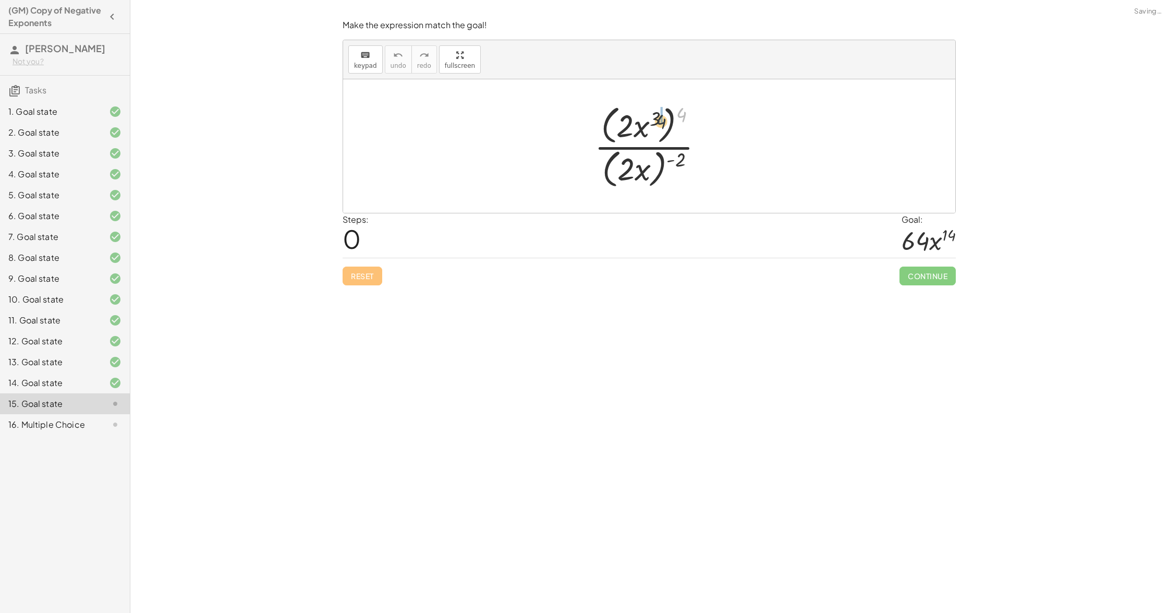
drag, startPoint x: 679, startPoint y: 109, endPoint x: 651, endPoint y: 116, distance: 29.6
click at [652, 116] on div at bounding box center [653, 146] width 128 height 90
drag, startPoint x: 675, startPoint y: 154, endPoint x: 652, endPoint y: 156, distance: 23.0
click at [652, 156] on div at bounding box center [652, 145] width 125 height 85
drag, startPoint x: 678, startPoint y: 156, endPoint x: 635, endPoint y: 163, distance: 43.7
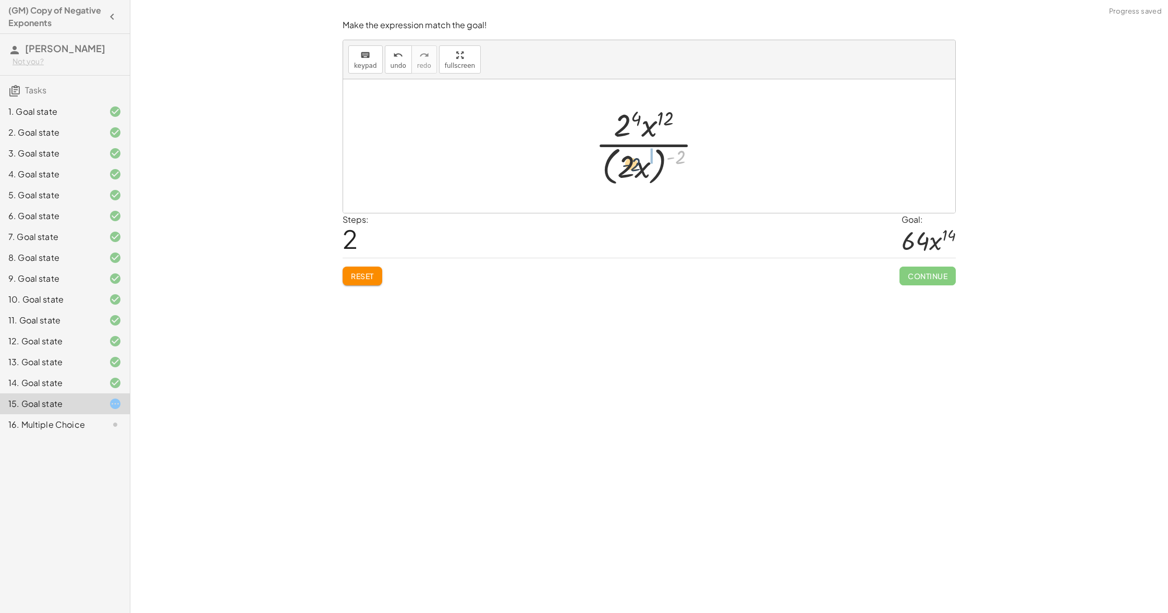
click at [631, 164] on div at bounding box center [652, 145] width 125 height 85
drag, startPoint x: 674, startPoint y: 159, endPoint x: 646, endPoint y: 161, distance: 27.8
click at [646, 161] on div at bounding box center [653, 146] width 113 height 80
drag, startPoint x: 641, startPoint y: 158, endPoint x: 622, endPoint y: 160, distance: 19.4
drag, startPoint x: 660, startPoint y: 167, endPoint x: 647, endPoint y: 138, distance: 32.0
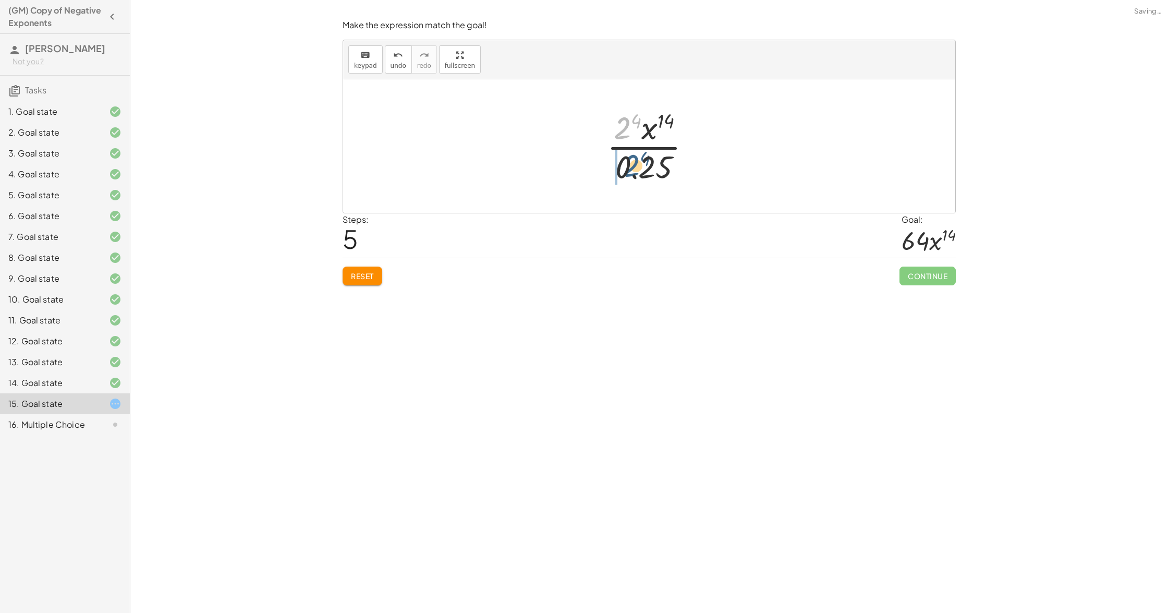
drag, startPoint x: 626, startPoint y: 127, endPoint x: 635, endPoint y: 164, distance: 38.6
click at [635, 164] on div at bounding box center [653, 146] width 103 height 80
click at [616, 163] on div at bounding box center [653, 146] width 143 height 80
drag, startPoint x: 603, startPoint y: 171, endPoint x: 606, endPoint y: 141, distance: 29.9
click at [599, 127] on div at bounding box center [653, 146] width 143 height 80
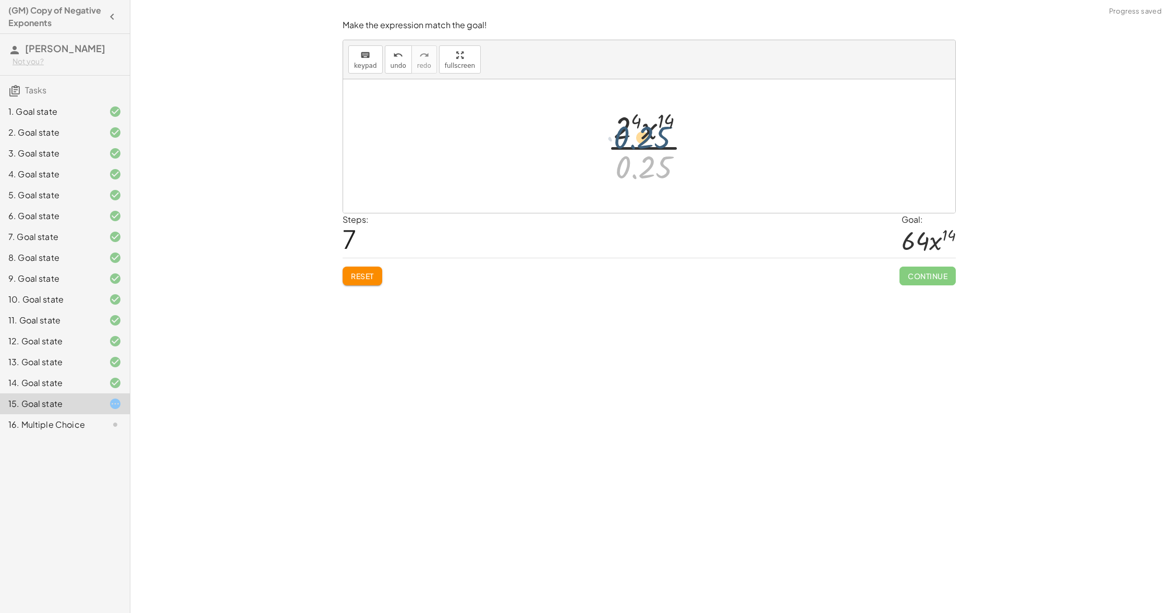
drag, startPoint x: 624, startPoint y: 164, endPoint x: 617, endPoint y: 132, distance: 33.0
click at [617, 130] on div at bounding box center [653, 146] width 103 height 80
drag, startPoint x: 622, startPoint y: 162, endPoint x: 583, endPoint y: 108, distance: 66.3
click at [582, 107] on div "· ( · 2 · x 3 ) 4 · ( · 2 · x ) ( - 2 ) · 2 4 · x ( · 3 · 4 ) · ( · 2 · x ) ( -…" at bounding box center [649, 145] width 612 height 133
drag, startPoint x: 590, startPoint y: 162, endPoint x: 649, endPoint y: 138, distance: 64.1
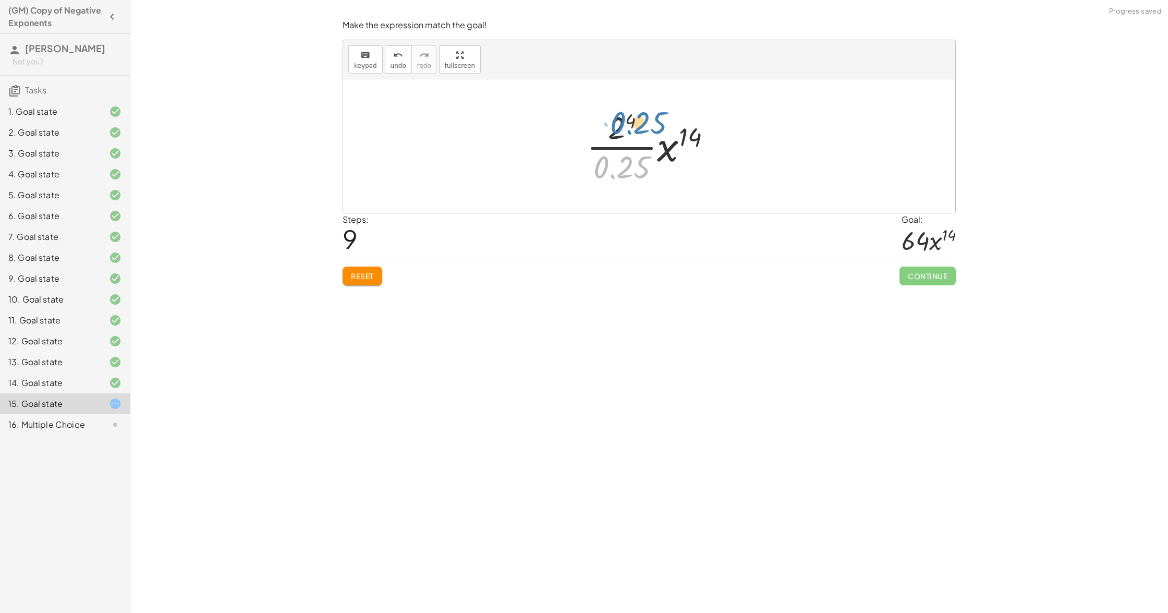
drag, startPoint x: 613, startPoint y: 152, endPoint x: 628, endPoint y: 145, distance: 16.8
click at [628, 133] on div at bounding box center [652, 146] width 143 height 80
click at [372, 282] on button "Reset" at bounding box center [363, 275] width 40 height 19
click at [676, 110] on div at bounding box center [653, 146] width 128 height 90
click at [680, 158] on div at bounding box center [653, 146] width 128 height 90
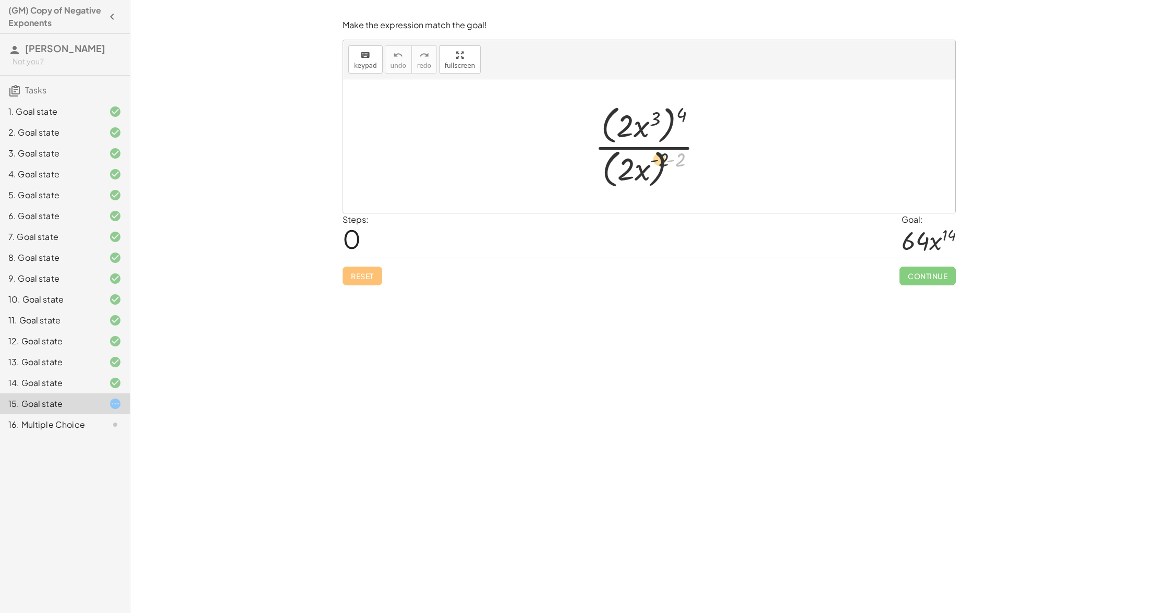
drag, startPoint x: 681, startPoint y: 155, endPoint x: 662, endPoint y: 156, distance: 19.8
click at [662, 156] on div at bounding box center [653, 146] width 128 height 90
drag, startPoint x: 677, startPoint y: 156, endPoint x: 656, endPoint y: 158, distance: 21.5
drag, startPoint x: 671, startPoint y: 116, endPoint x: 660, endPoint y: 118, distance: 11.1
click at [653, 118] on div at bounding box center [653, 145] width 128 height 85
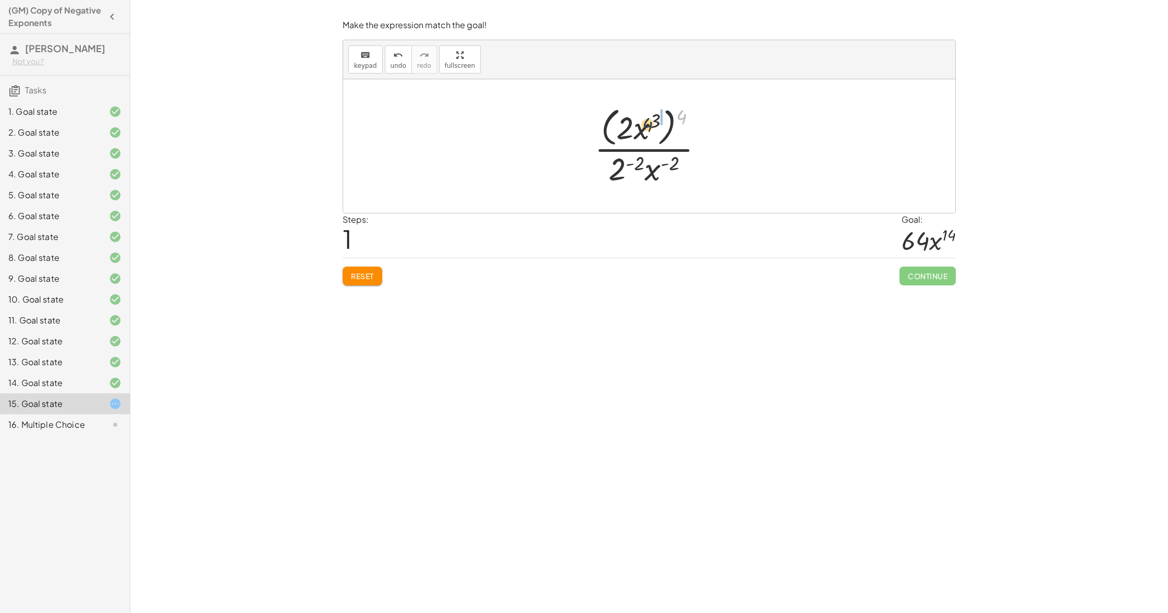
drag, startPoint x: 685, startPoint y: 114, endPoint x: 644, endPoint y: 120, distance: 40.6
click at [646, 121] on div at bounding box center [653, 145] width 128 height 85
drag, startPoint x: 655, startPoint y: 159, endPoint x: 649, endPoint y: 129, distance: 30.0
drag, startPoint x: 631, startPoint y: 172, endPoint x: 590, endPoint y: 135, distance: 55.8
click at [590, 135] on div at bounding box center [652, 146] width 139 height 80
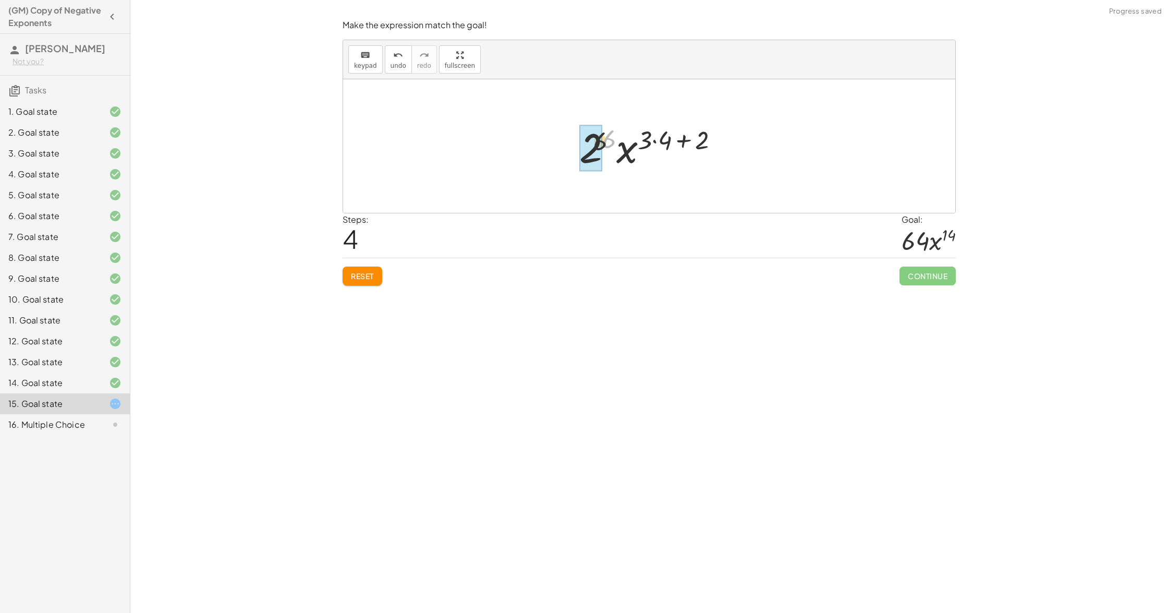
drag, startPoint x: 612, startPoint y: 142, endPoint x: 585, endPoint y: 149, distance: 27.9
click at [705, 142] on div at bounding box center [652, 146] width 167 height 54
drag, startPoint x: 705, startPoint y: 141, endPoint x: 656, endPoint y: 145, distance: 49.2
click at [656, 145] on div at bounding box center [652, 146] width 167 height 54
drag, startPoint x: 678, startPoint y: 145, endPoint x: 663, endPoint y: 147, distance: 15.2
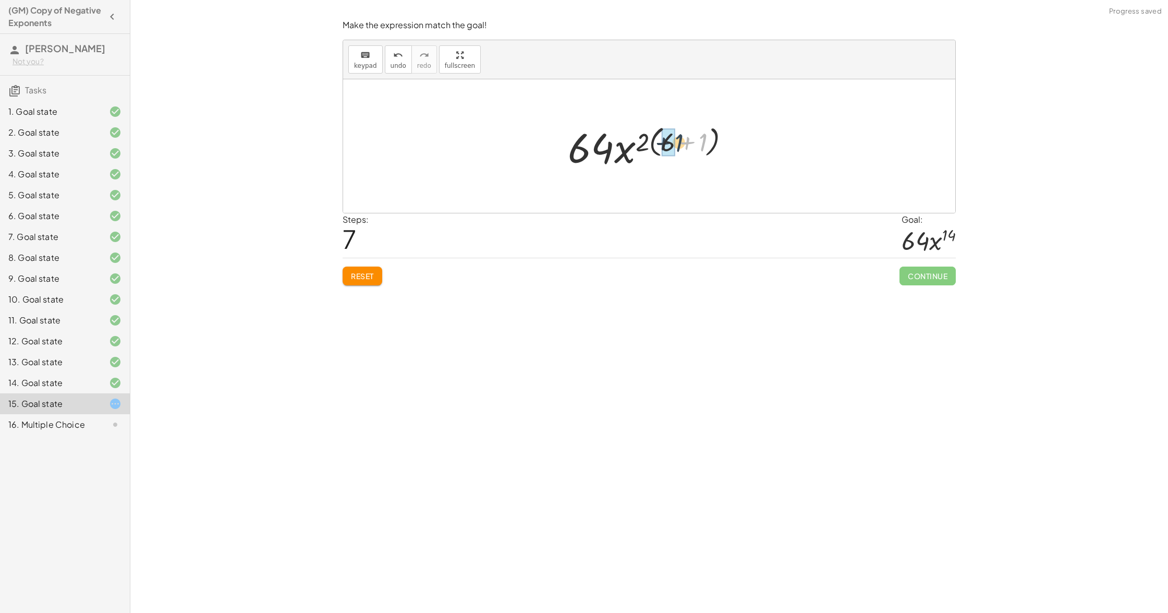
drag, startPoint x: 703, startPoint y: 147, endPoint x: 671, endPoint y: 147, distance: 32.3
drag, startPoint x: 686, startPoint y: 144, endPoint x: 672, endPoint y: 146, distance: 13.6
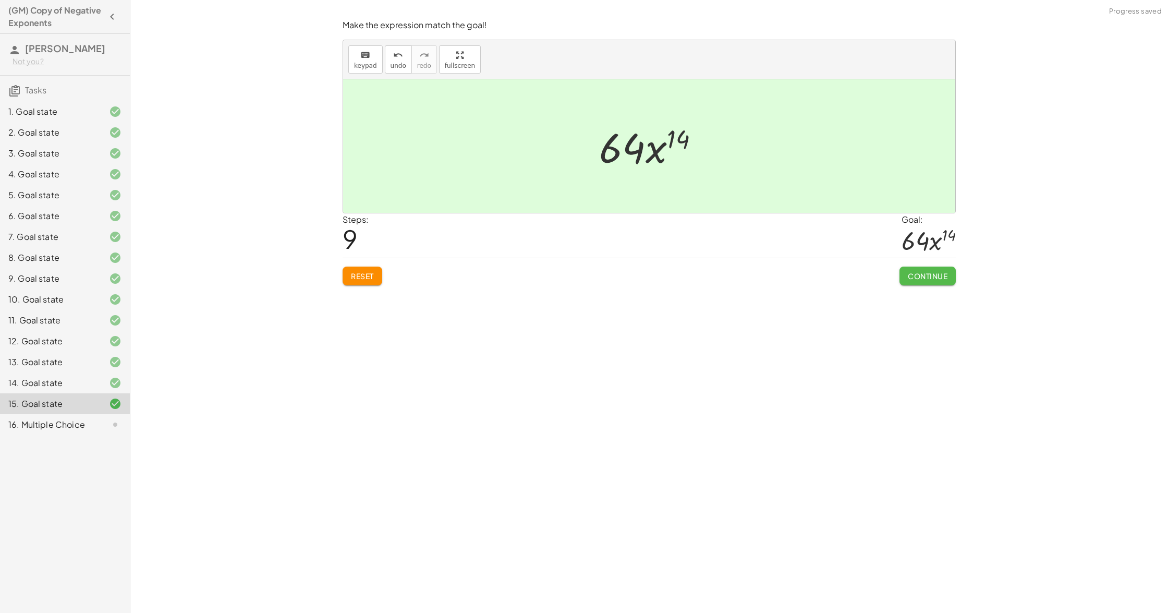
click at [913, 277] on span "Continue" at bounding box center [928, 275] width 40 height 9
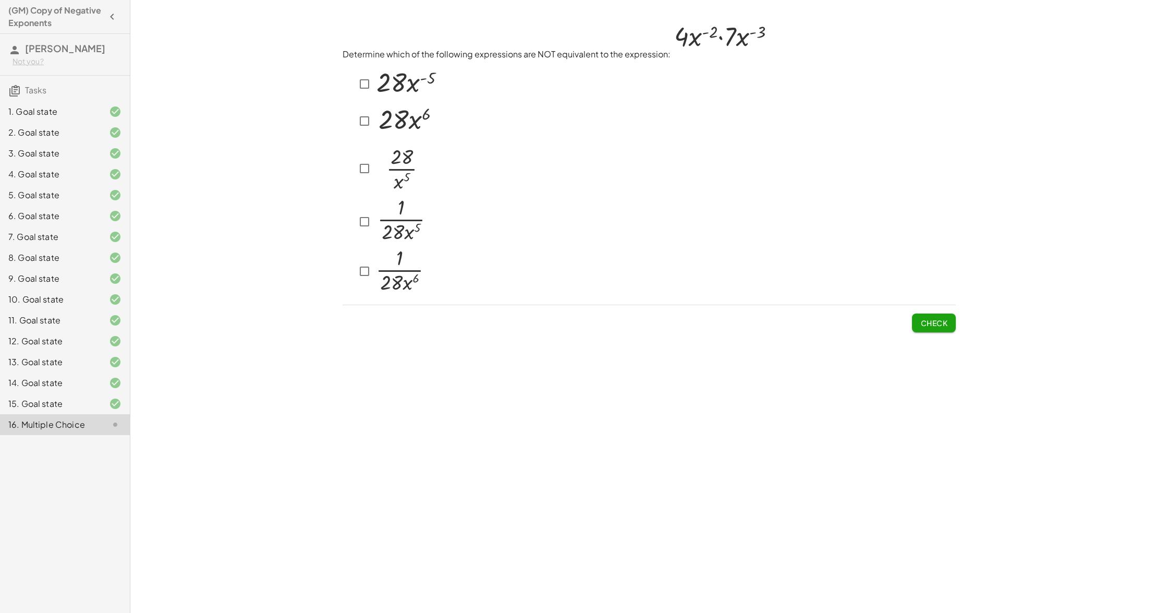
drag, startPoint x: 330, startPoint y: 152, endPoint x: 370, endPoint y: 157, distance: 40.0
click at [331, 152] on div "Make the expression match the goal! keyboard keypad undo undo redo redo fullscr…" at bounding box center [649, 306] width 1038 height 613
click at [386, 163] on img at bounding box center [400, 166] width 53 height 55
click at [387, 129] on img at bounding box center [406, 119] width 64 height 33
click at [396, 223] on img at bounding box center [401, 220] width 54 height 46
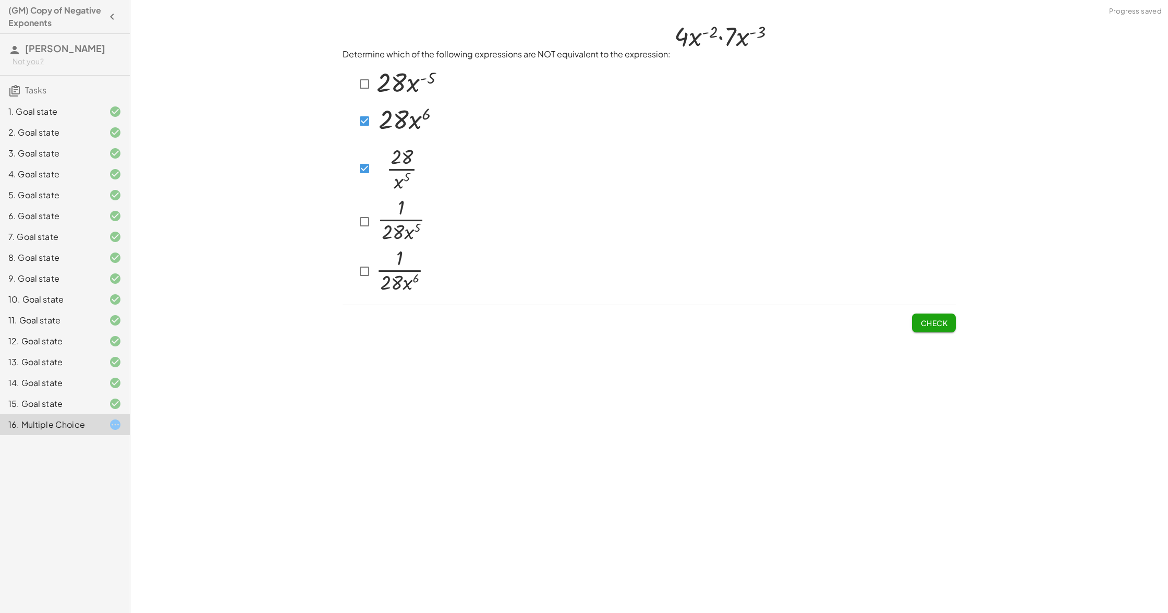
click at [378, 226] on img at bounding box center [401, 220] width 54 height 46
click at [933, 320] on span "Check" at bounding box center [933, 322] width 27 height 9
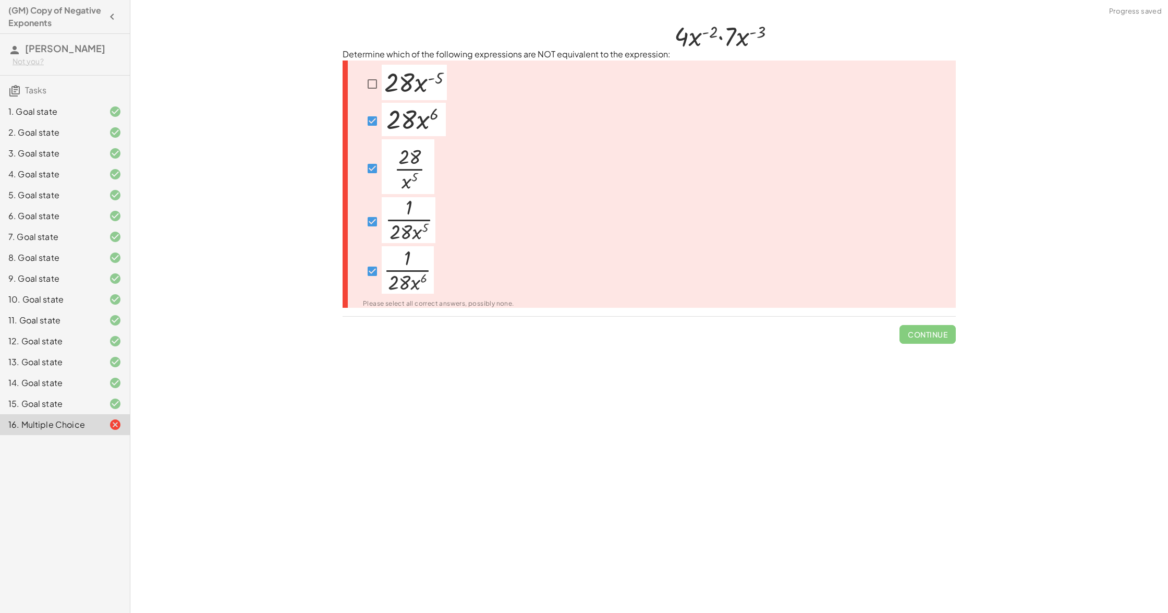
click at [927, 324] on span "Continue" at bounding box center [927, 330] width 56 height 27
drag, startPoint x: 683, startPoint y: 245, endPoint x: 676, endPoint y: 244, distance: 6.8
click at [683, 245] on div "Please select all correct answers, possibly none." at bounding box center [649, 184] width 613 height 248
click at [459, 236] on div at bounding box center [432, 221] width 164 height 49
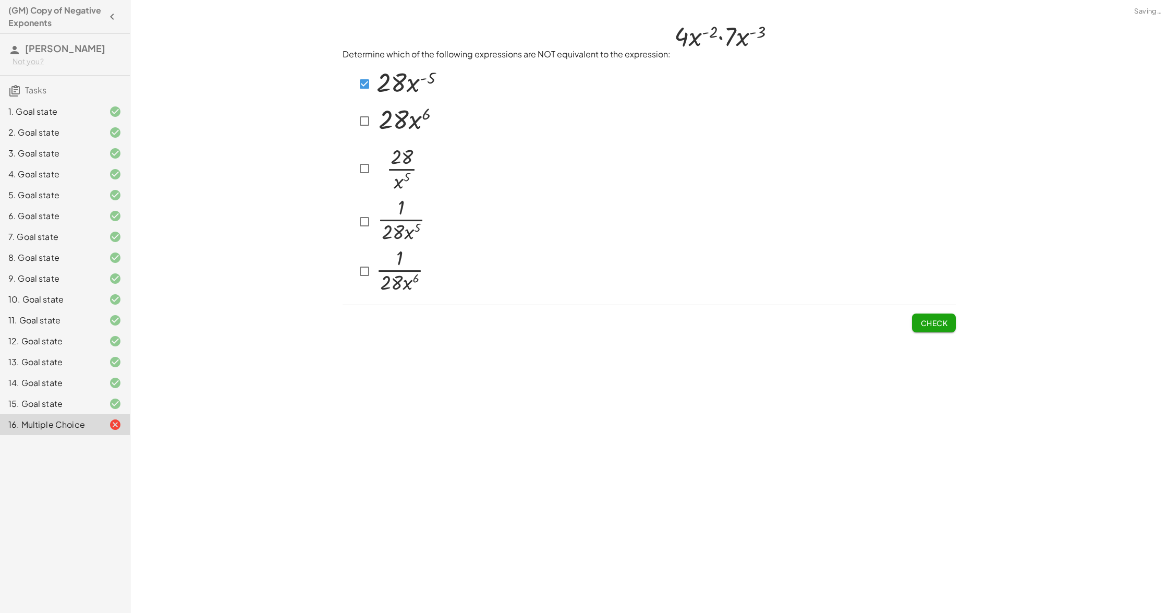
click at [931, 316] on button "Check" at bounding box center [934, 322] width 44 height 19
click at [934, 318] on span "Check" at bounding box center [933, 322] width 27 height 9
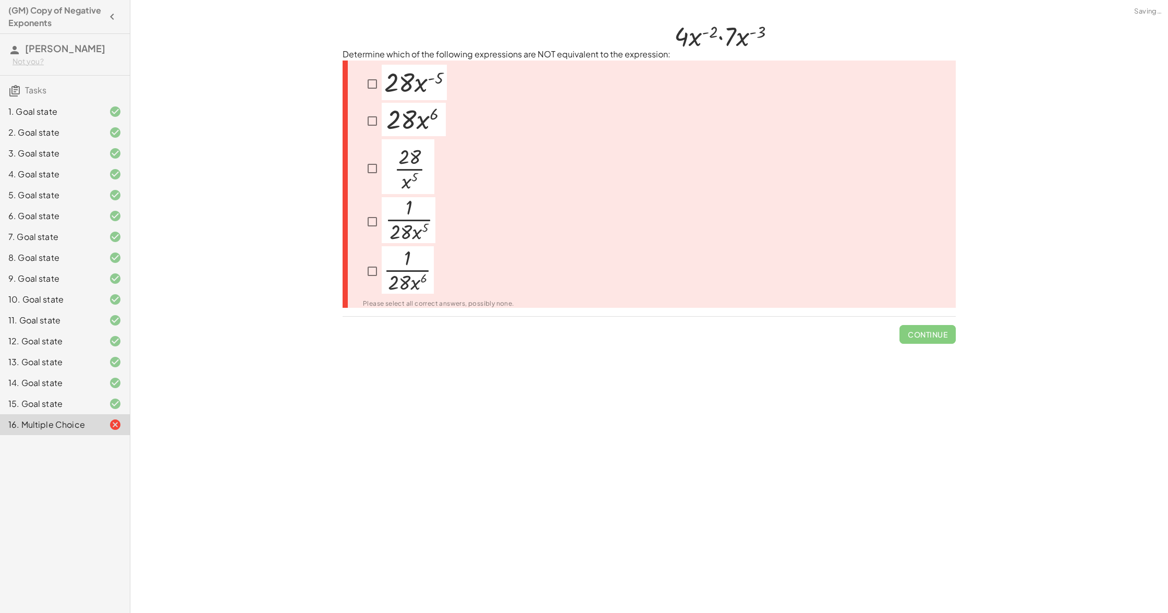
drag, startPoint x: 924, startPoint y: 316, endPoint x: 634, endPoint y: 190, distance: 316.7
click at [915, 313] on div "Determine which of the following expressions are NOT equivalent to the expressi…" at bounding box center [649, 181] width 626 height 337
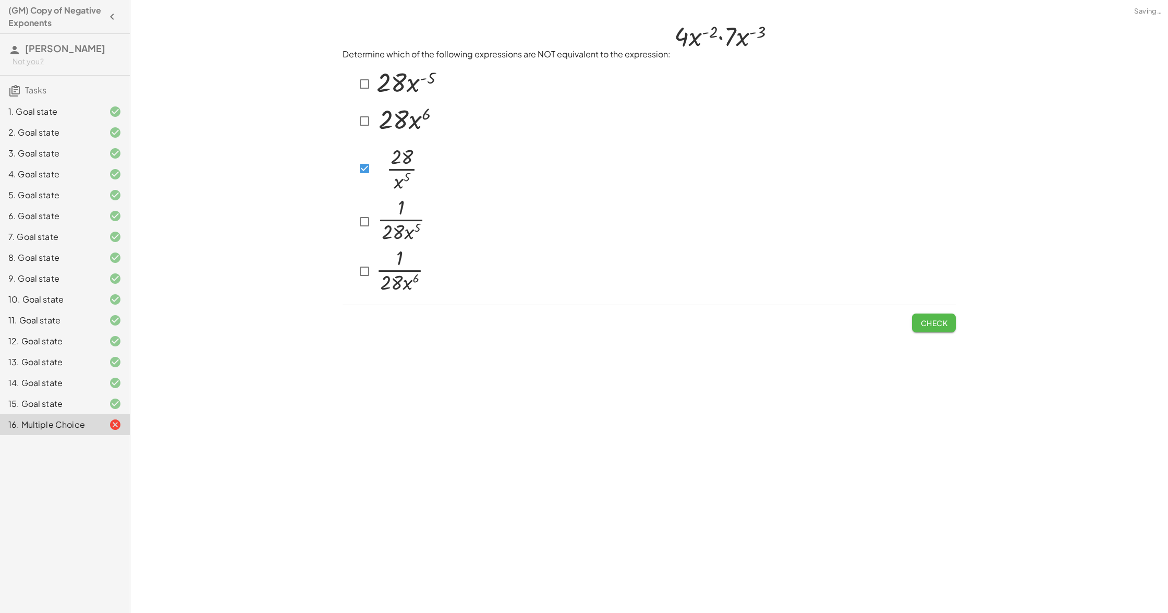
click at [930, 322] on span "Check" at bounding box center [933, 322] width 27 height 9
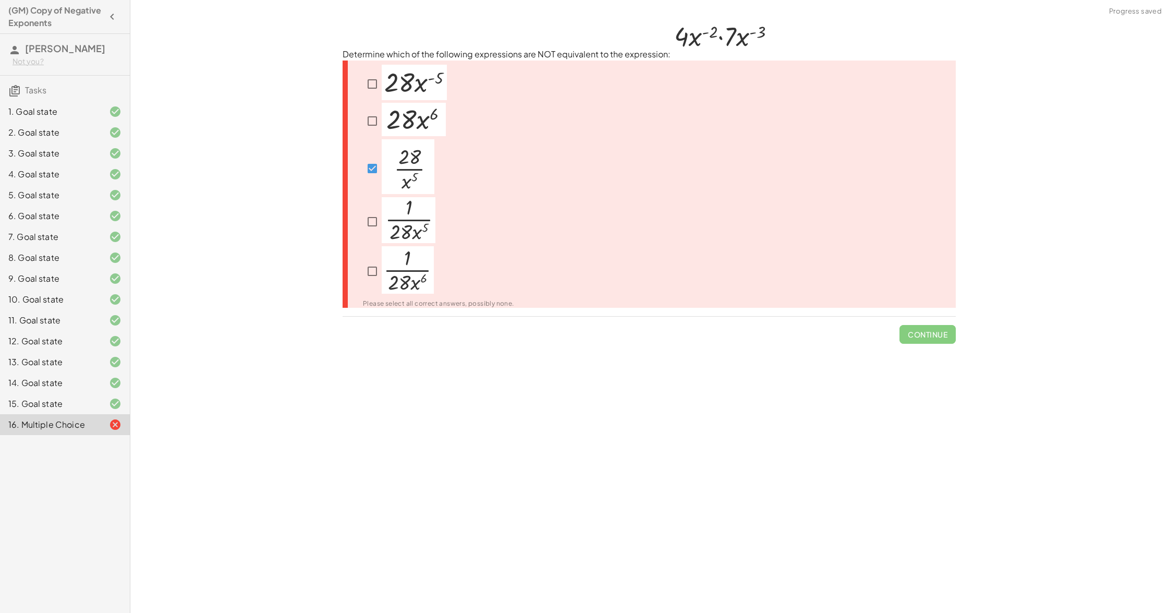
click at [929, 325] on span "Continue" at bounding box center [927, 330] width 56 height 27
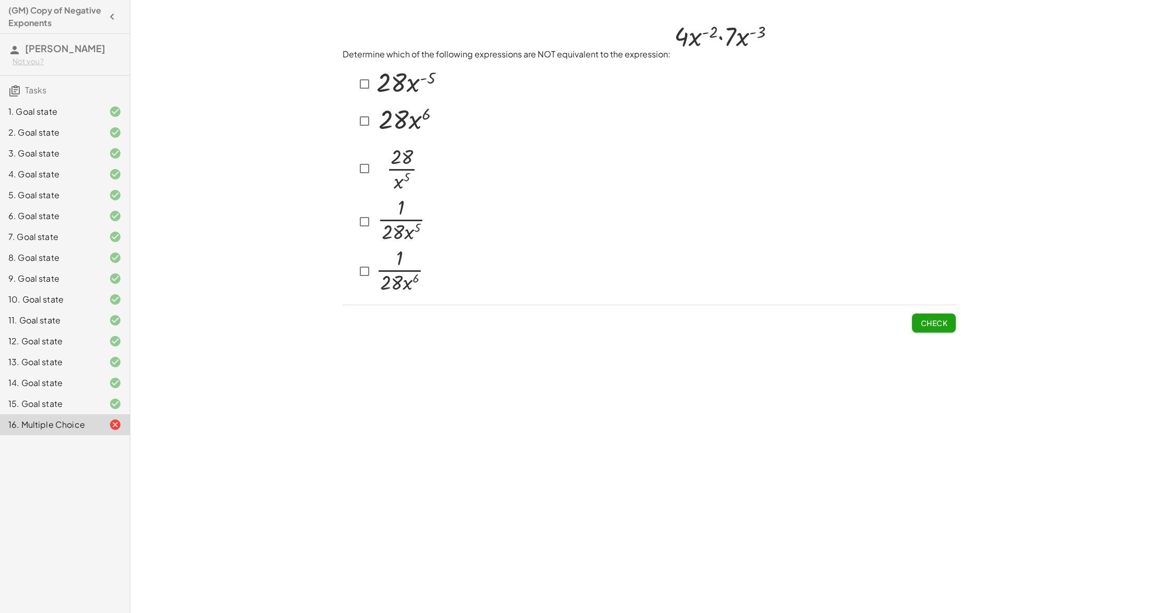
click at [379, 122] on img at bounding box center [406, 119] width 64 height 33
click at [942, 318] on span "Check" at bounding box center [933, 322] width 27 height 9
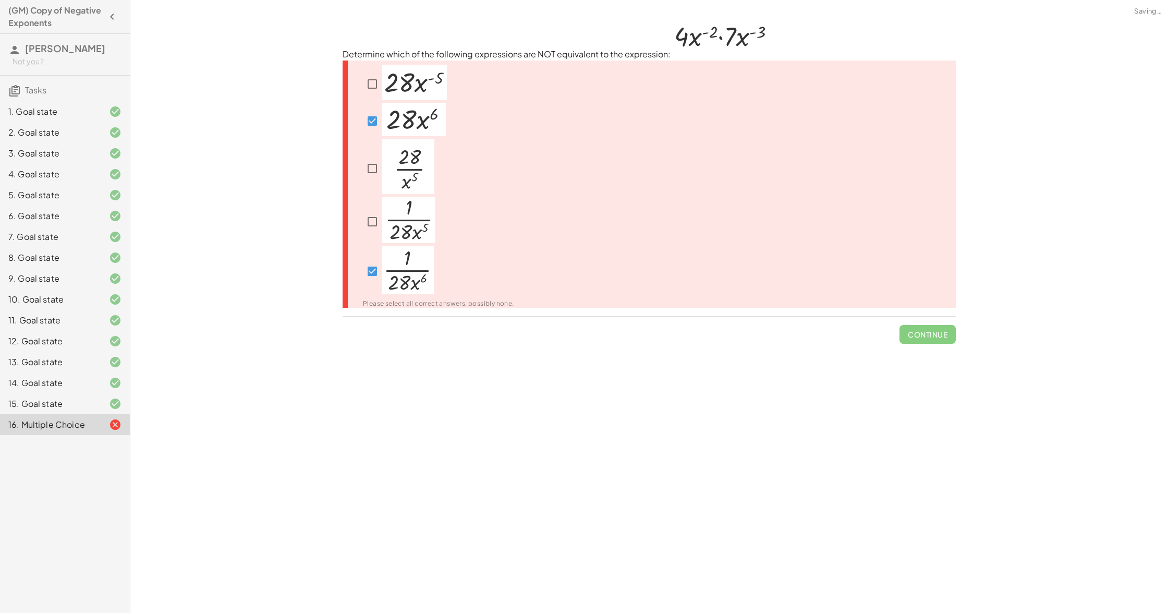
click at [935, 317] on span "Continue" at bounding box center [927, 330] width 56 height 27
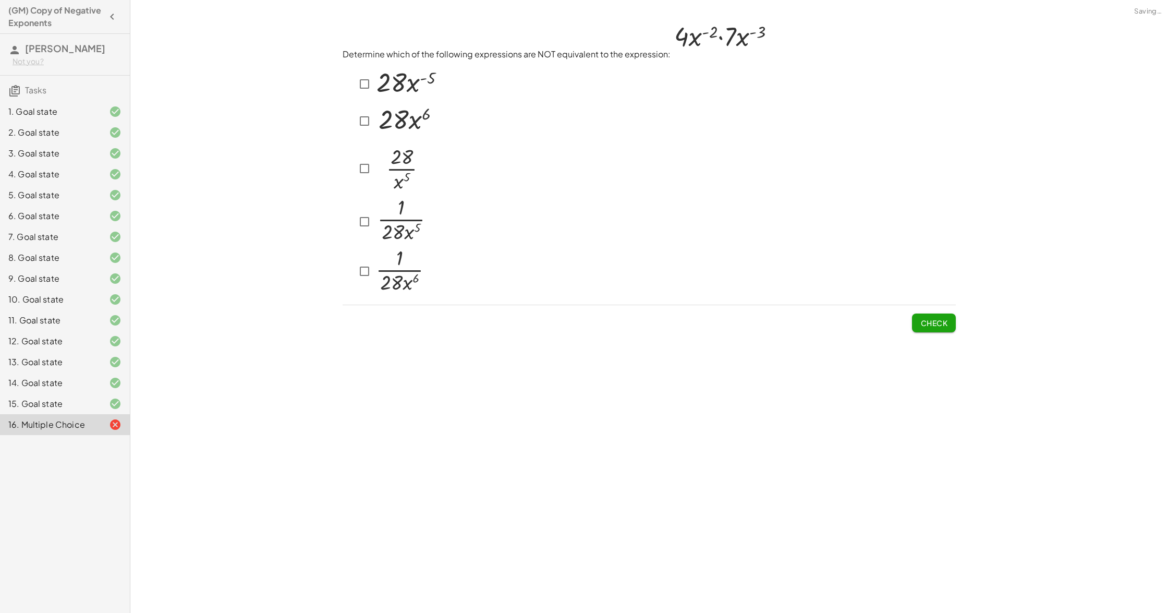
click at [296, 2] on div at bounding box center [649, 6] width 1038 height 13
click at [298, 193] on div "Make the expression match the goal! keyboard keypad undo undo redo redo fullscr…" at bounding box center [649, 306] width 1038 height 613
click at [946, 327] on button "Check" at bounding box center [934, 322] width 44 height 19
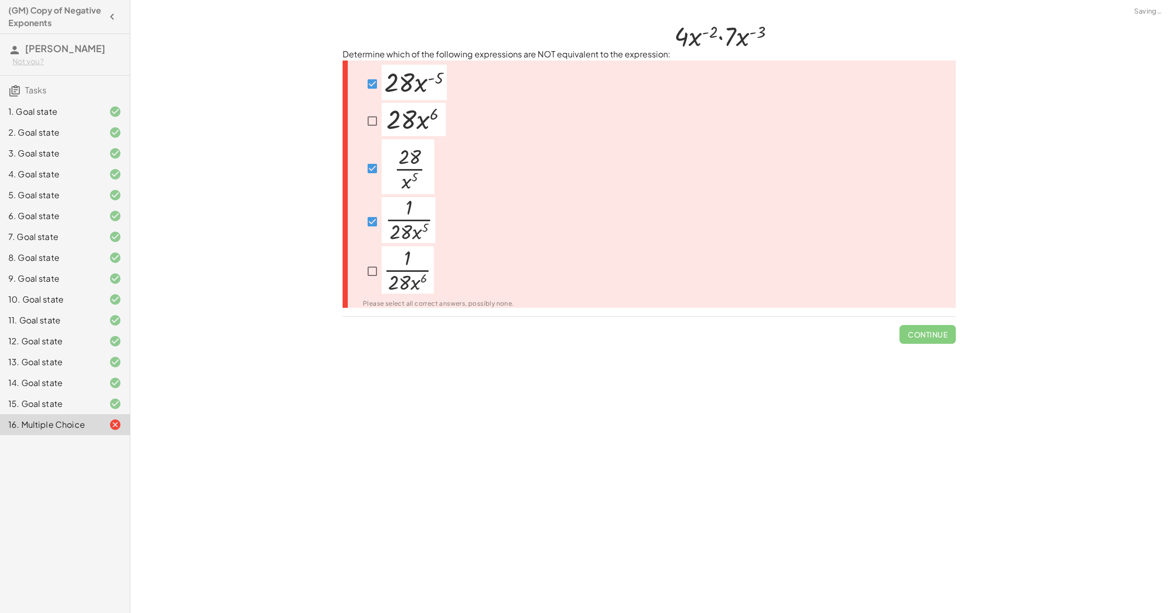
drag, startPoint x: 456, startPoint y: 266, endPoint x: 369, endPoint y: 246, distance: 89.9
click at [454, 266] on div at bounding box center [438, 271] width 151 height 51
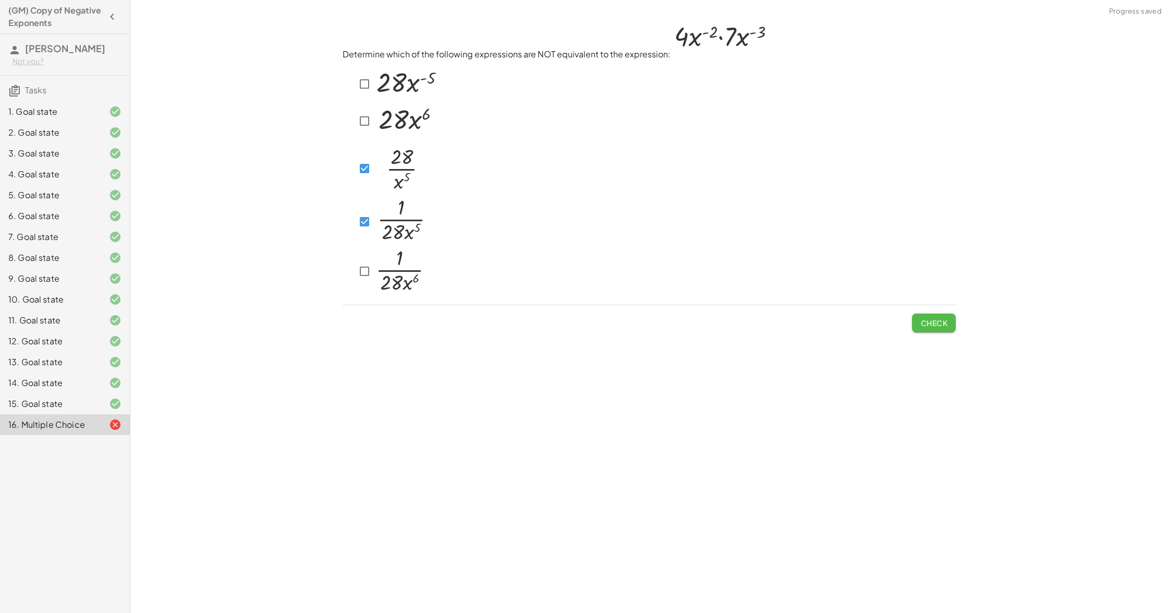
click at [932, 324] on span "Check" at bounding box center [933, 322] width 27 height 9
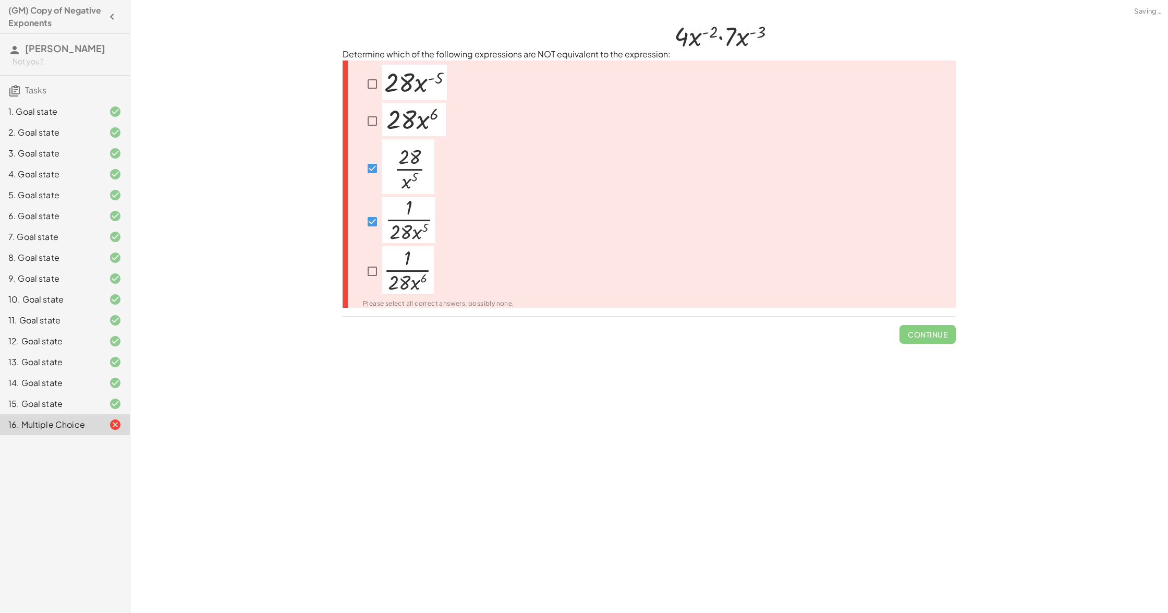
click at [932, 325] on span "Continue" at bounding box center [927, 330] width 56 height 27
drag, startPoint x: 718, startPoint y: 281, endPoint x: 616, endPoint y: 275, distance: 101.8
click at [708, 281] on div "Please select all correct answers, possibly none." at bounding box center [649, 184] width 613 height 248
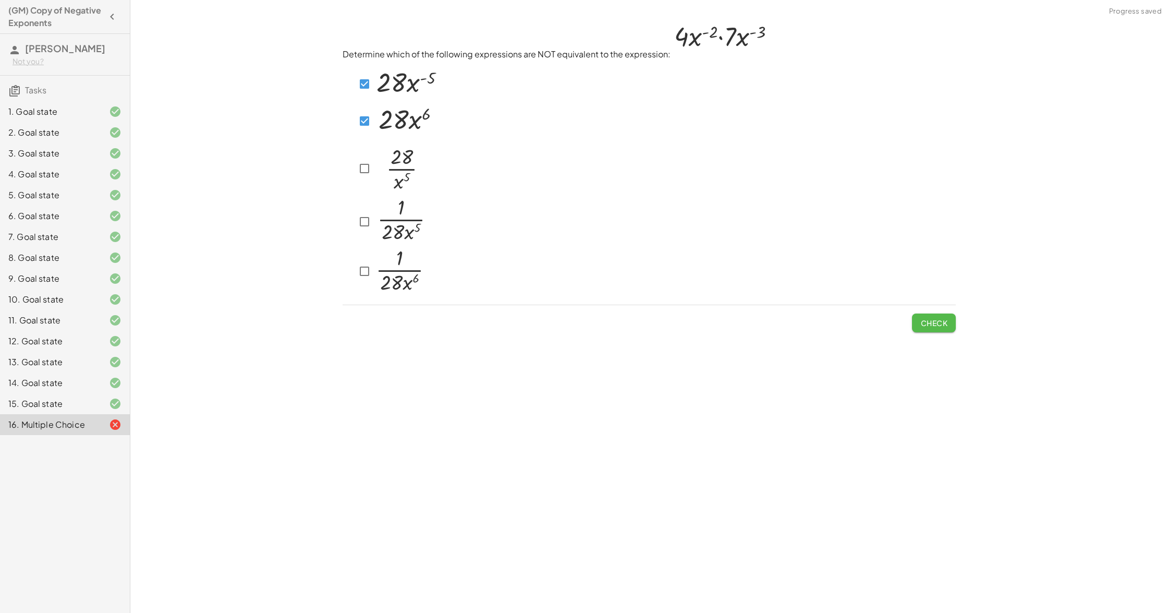
click at [928, 319] on span "Check" at bounding box center [933, 322] width 27 height 9
click at [363, 115] on div at bounding box center [396, 121] width 83 height 36
drag, startPoint x: 917, startPoint y: 314, endPoint x: 923, endPoint y: 321, distance: 9.2
click at [917, 314] on button "Check" at bounding box center [934, 322] width 44 height 19
click at [116, 394] on div "15. Goal state" at bounding box center [65, 403] width 130 height 21
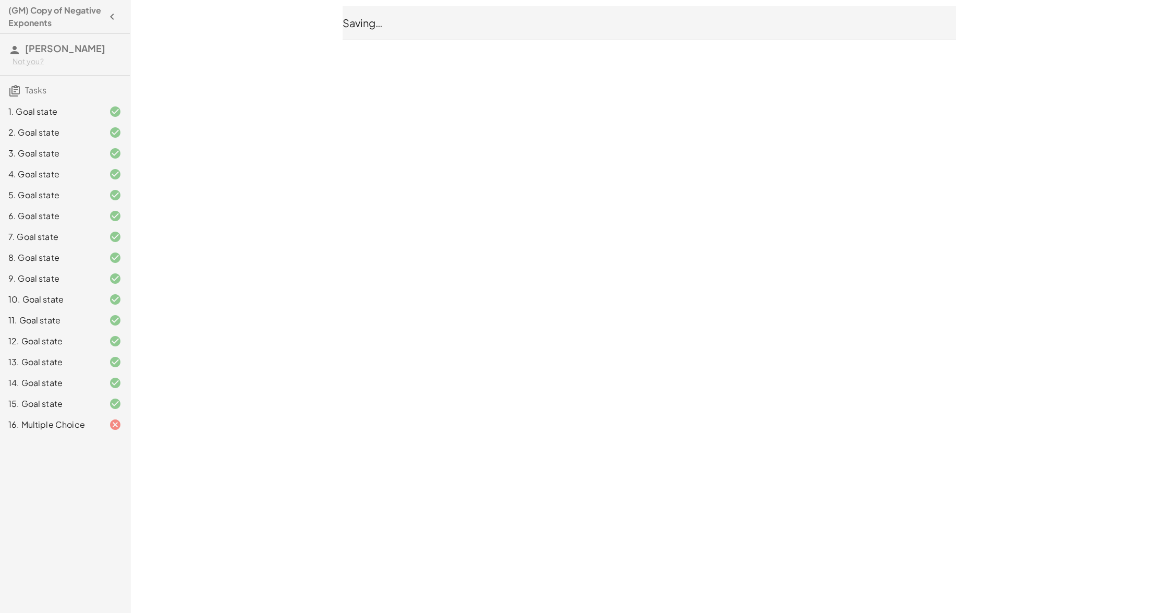
click at [98, 404] on div at bounding box center [106, 403] width 29 height 13
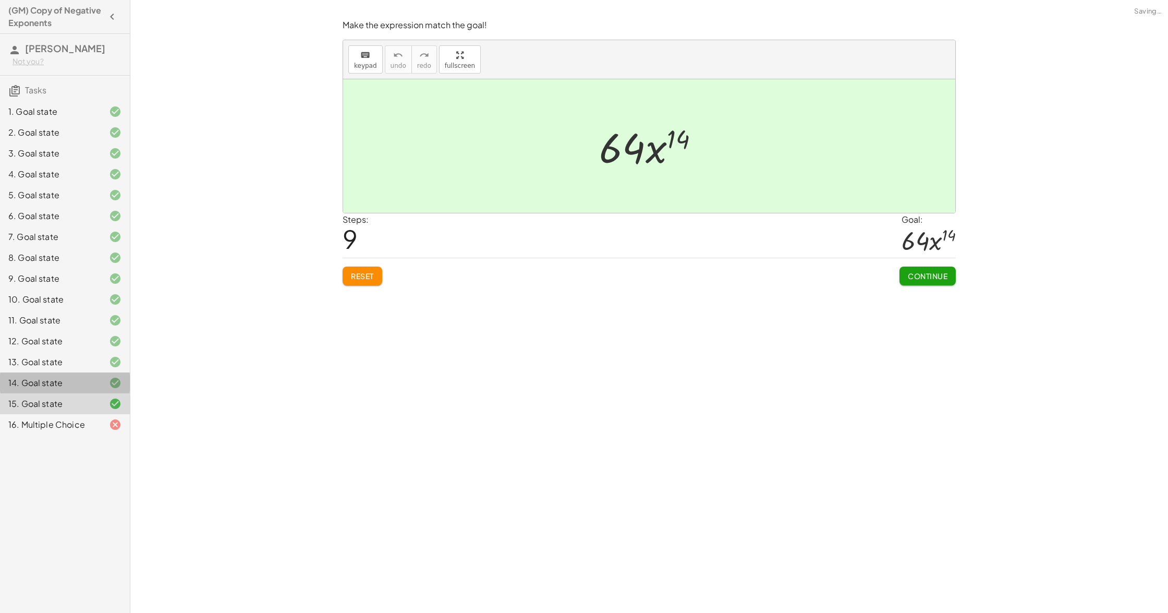
click at [94, 386] on div at bounding box center [106, 382] width 29 height 13
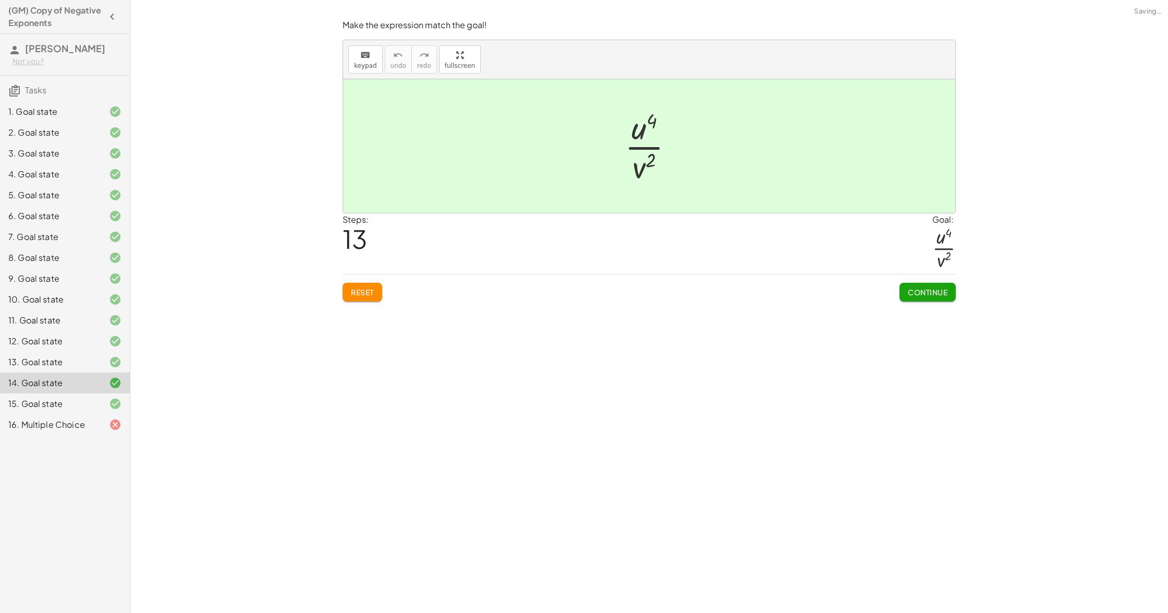
click at [101, 405] on div at bounding box center [106, 403] width 29 height 13
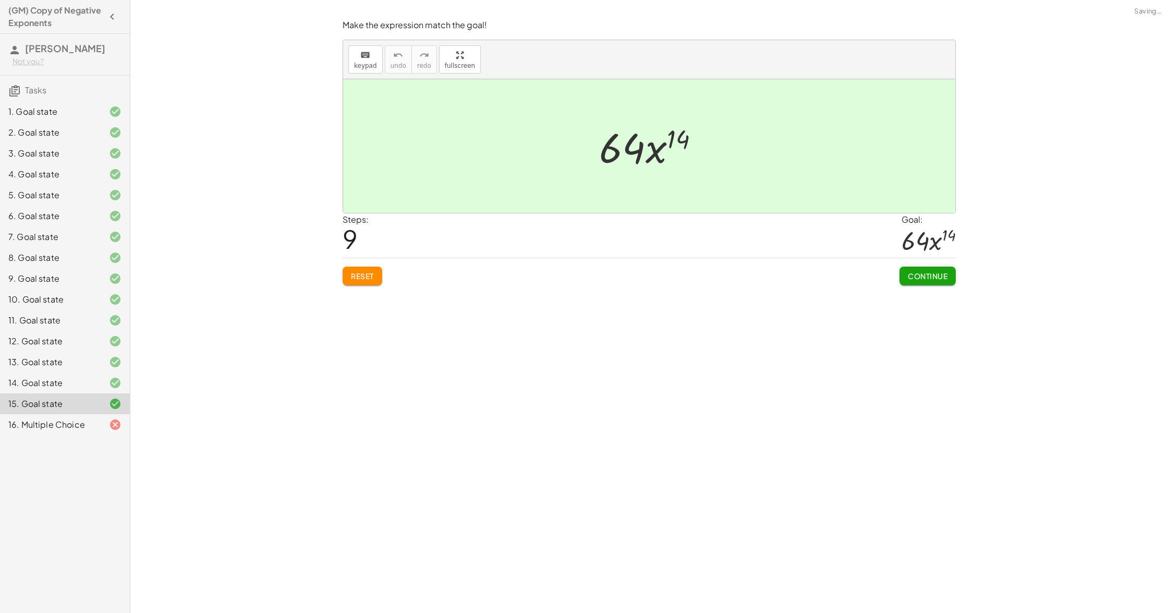
drag, startPoint x: 106, startPoint y: 419, endPoint x: 102, endPoint y: 414, distance: 7.0
click at [106, 419] on div at bounding box center [106, 424] width 29 height 13
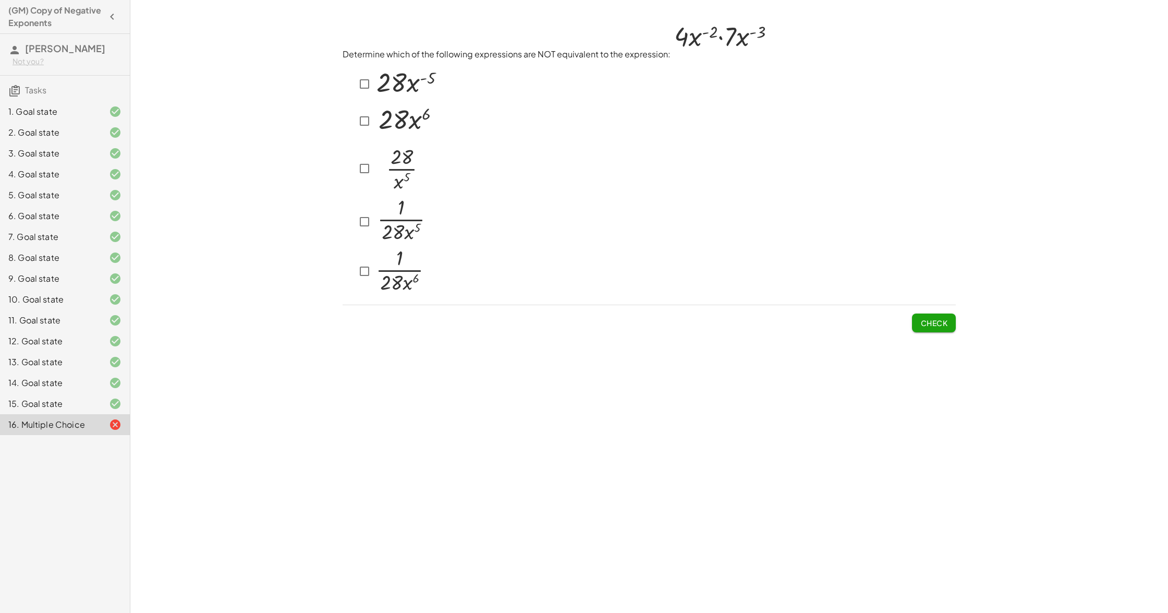
click at [238, 138] on div "Make the expression match the goal! keyboard keypad undo undo redo redo fullscr…" at bounding box center [649, 306] width 1038 height 613
click at [938, 326] on button "Check" at bounding box center [934, 322] width 44 height 19
drag, startPoint x: 265, startPoint y: 68, endPoint x: 304, endPoint y: 82, distance: 41.4
click at [267, 69] on div "Make the expression match the goal! keyboard keypad undo undo redo redo fullscr…" at bounding box center [649, 306] width 1038 height 613
click at [374, 274] on img at bounding box center [400, 269] width 52 height 47
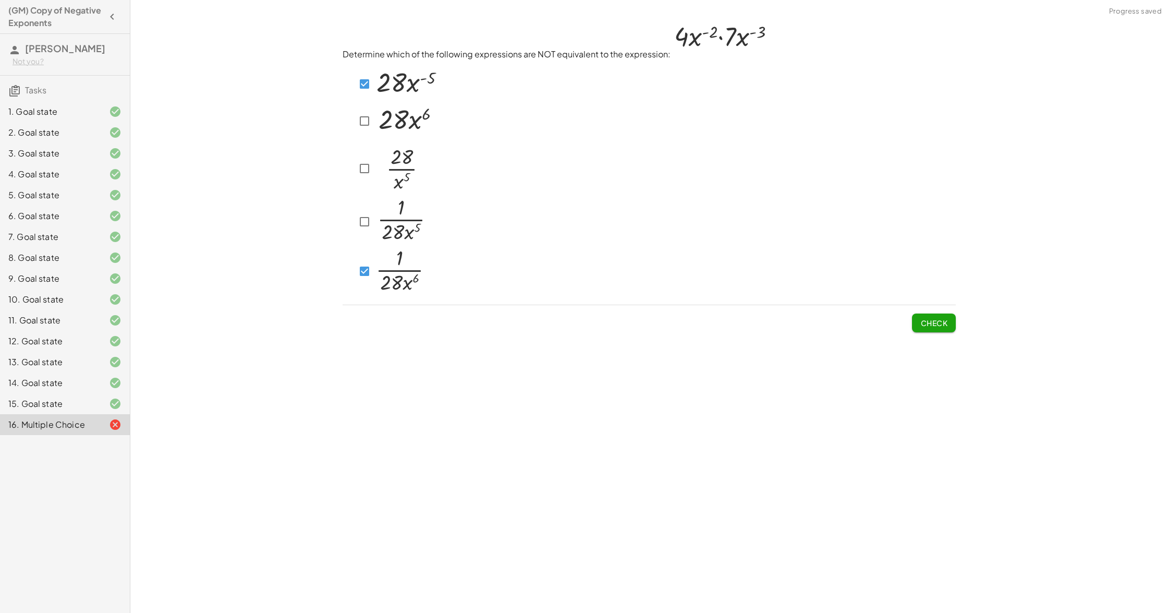
click at [931, 318] on span "Check" at bounding box center [933, 322] width 27 height 9
click at [946, 321] on span "Check" at bounding box center [933, 322] width 27 height 9
click at [939, 323] on span "Check" at bounding box center [933, 322] width 27 height 9
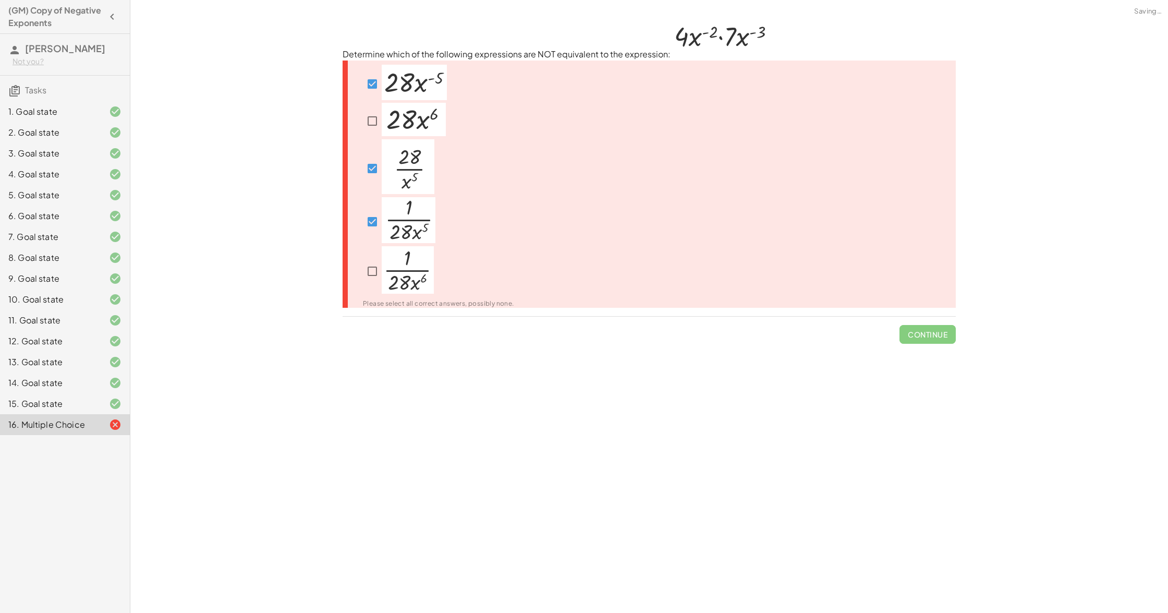
click at [935, 323] on span "Continue" at bounding box center [927, 330] width 56 height 27
click at [737, 270] on div "Please select all correct answers, possibly none." at bounding box center [649, 184] width 613 height 248
drag, startPoint x: 737, startPoint y: 270, endPoint x: 743, endPoint y: 266, distance: 6.1
click at [738, 269] on div "Please select all correct answers, possibly none." at bounding box center [649, 184] width 613 height 248
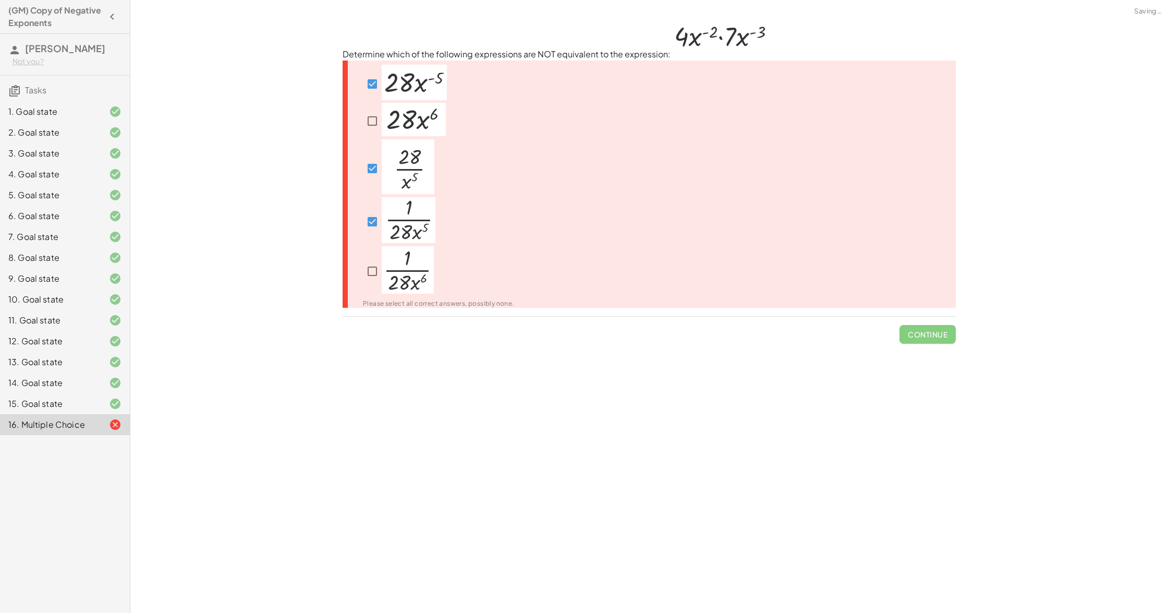
click at [743, 266] on div "Please select all correct answers, possibly none." at bounding box center [649, 184] width 613 height 248
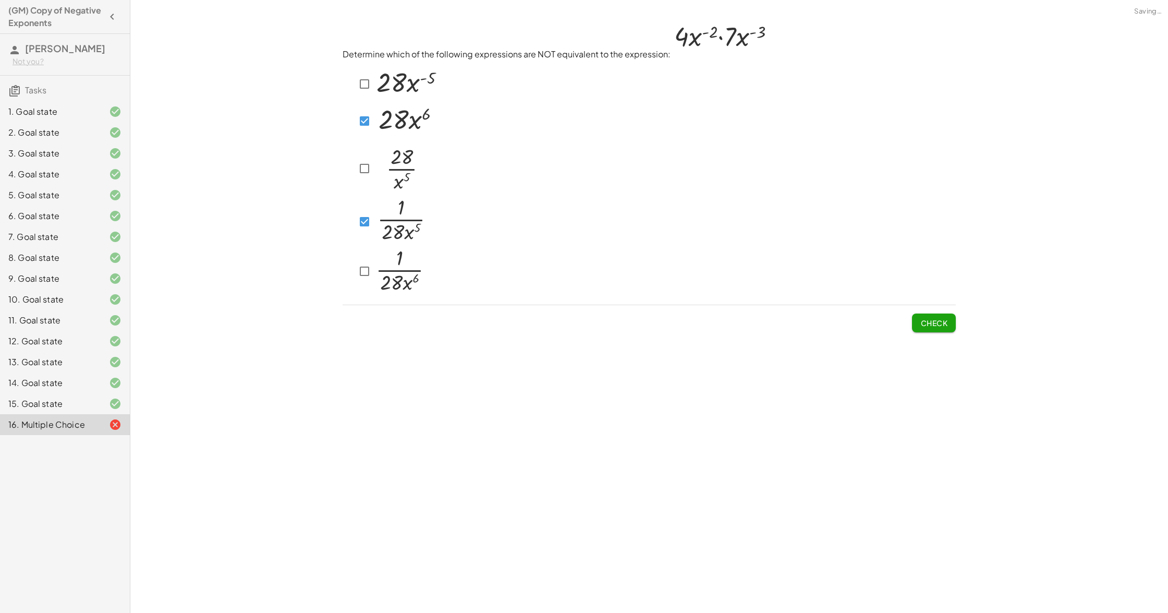
drag, startPoint x: 924, startPoint y: 323, endPoint x: 823, endPoint y: 306, distance: 103.2
click at [924, 323] on span "Check" at bounding box center [933, 322] width 27 height 9
drag, startPoint x: 951, startPoint y: 325, endPoint x: 946, endPoint y: 326, distance: 5.3
click at [950, 326] on button "Check" at bounding box center [934, 322] width 44 height 19
click at [919, 316] on button "Check" at bounding box center [934, 322] width 44 height 19
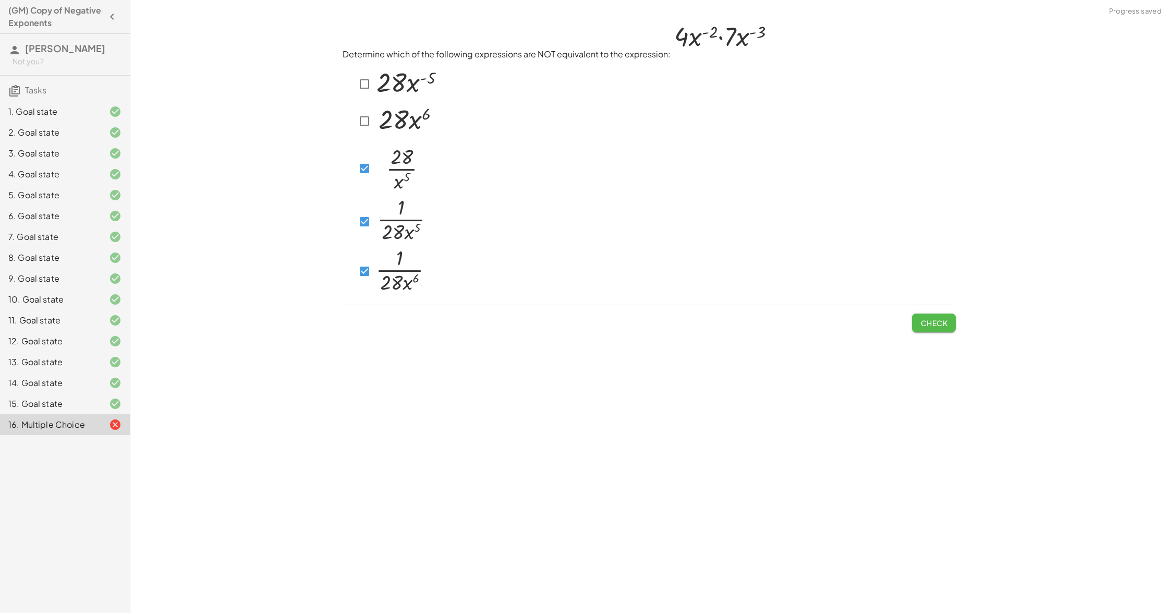
drag, startPoint x: 947, startPoint y: 326, endPoint x: 913, endPoint y: 320, distance: 35.1
click at [944, 326] on button "Check" at bounding box center [934, 322] width 44 height 19
click at [362, 208] on div at bounding box center [391, 221] width 72 height 49
click at [375, 272] on div at bounding box center [390, 271] width 71 height 51
click at [891, 317] on div "Check" at bounding box center [649, 318] width 613 height 27
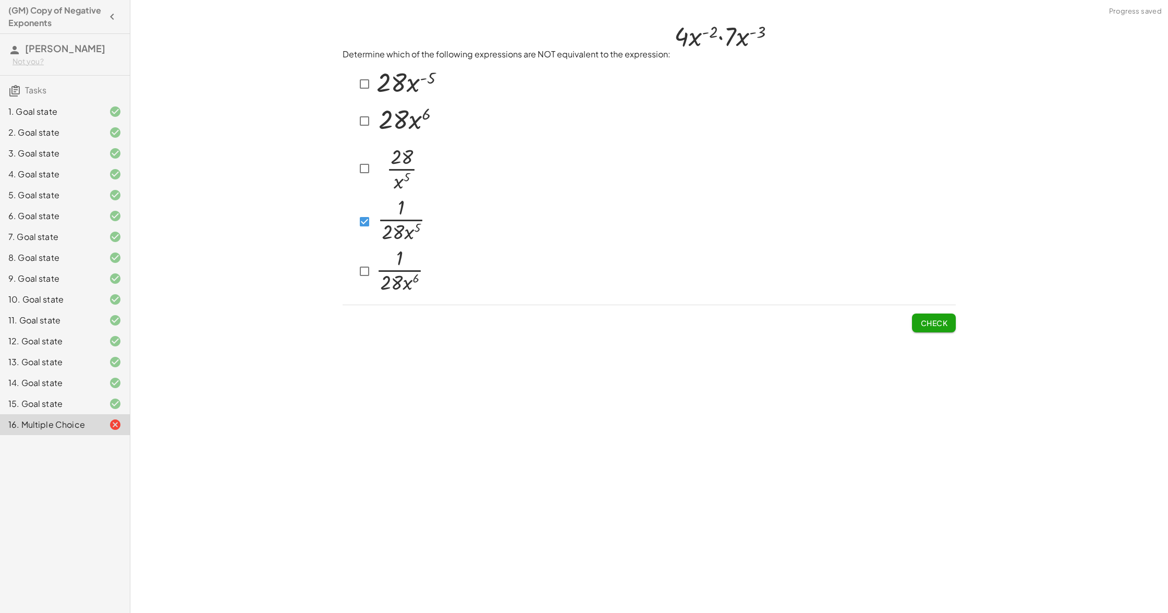
click at [940, 327] on button "Check" at bounding box center [934, 322] width 44 height 19
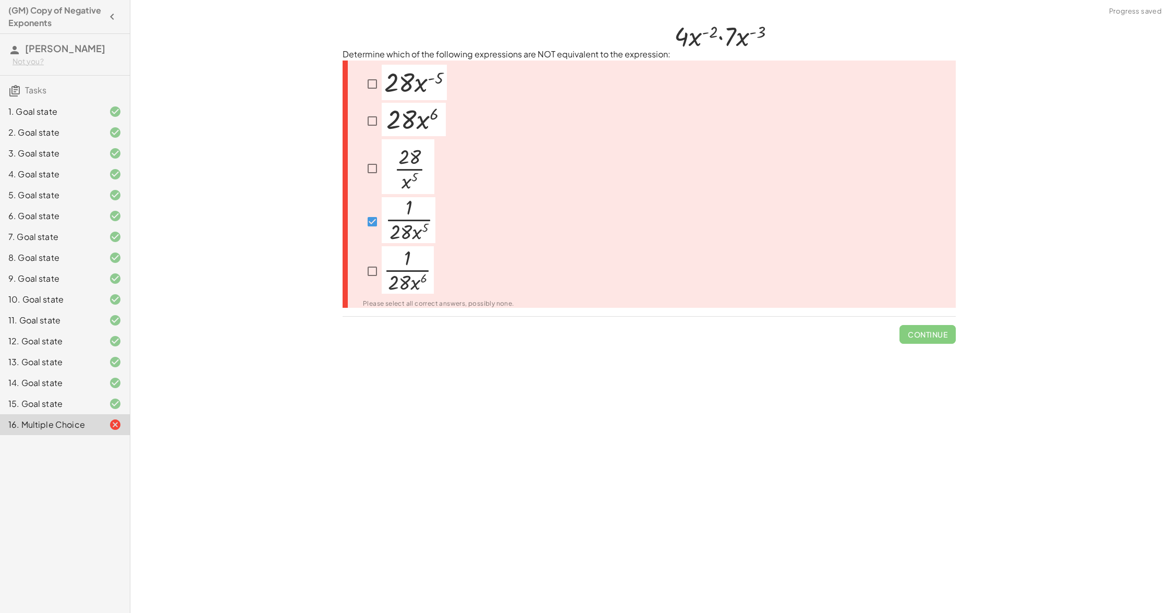
drag, startPoint x: 788, startPoint y: 266, endPoint x: 357, endPoint y: 190, distance: 438.0
click at [502, 196] on div "Please select all correct answers, possibly none." at bounding box center [649, 184] width 613 height 248
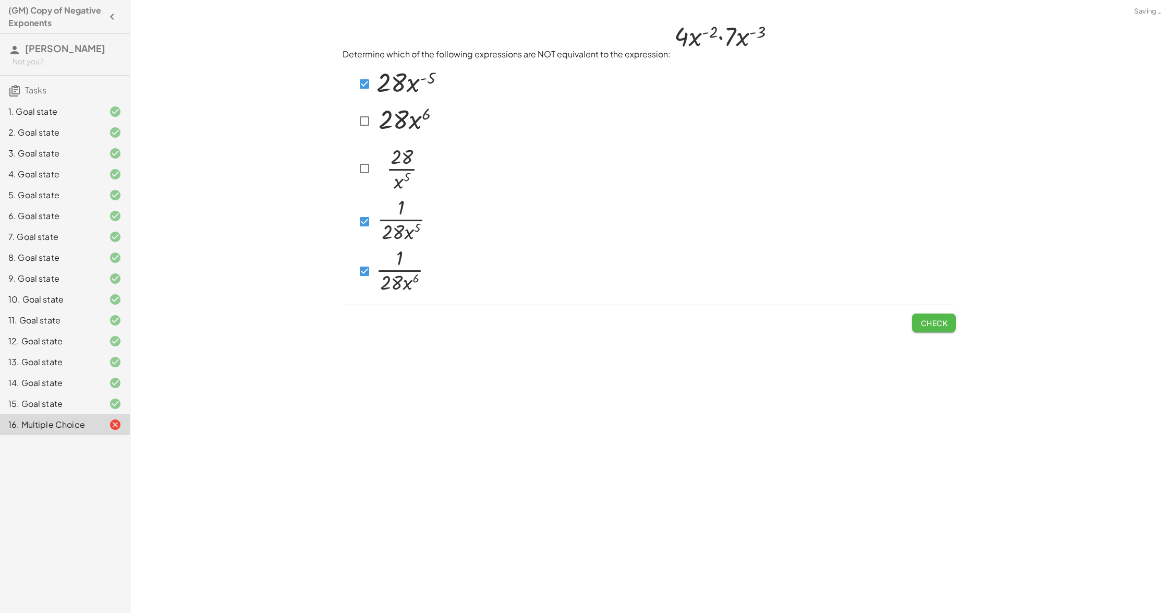
click at [916, 319] on button "Check" at bounding box center [934, 322] width 44 height 19
click at [90, 117] on div "1. Goal state" at bounding box center [50, 111] width 84 height 13
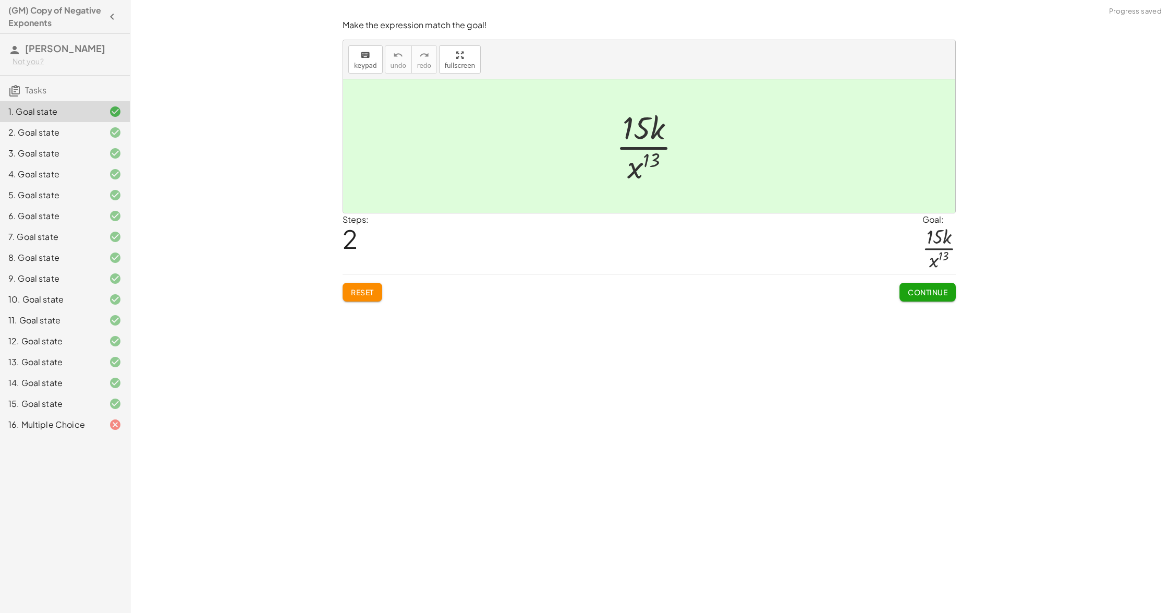
drag, startPoint x: 113, startPoint y: 435, endPoint x: 104, endPoint y: 432, distance: 10.1
click at [109, 433] on div "1. Goal state 2. Goal state 3. Goal state 4. Goal state 5. Goal state 6. Goal s…" at bounding box center [65, 268] width 130 height 342
click at [94, 429] on div at bounding box center [106, 424] width 29 height 13
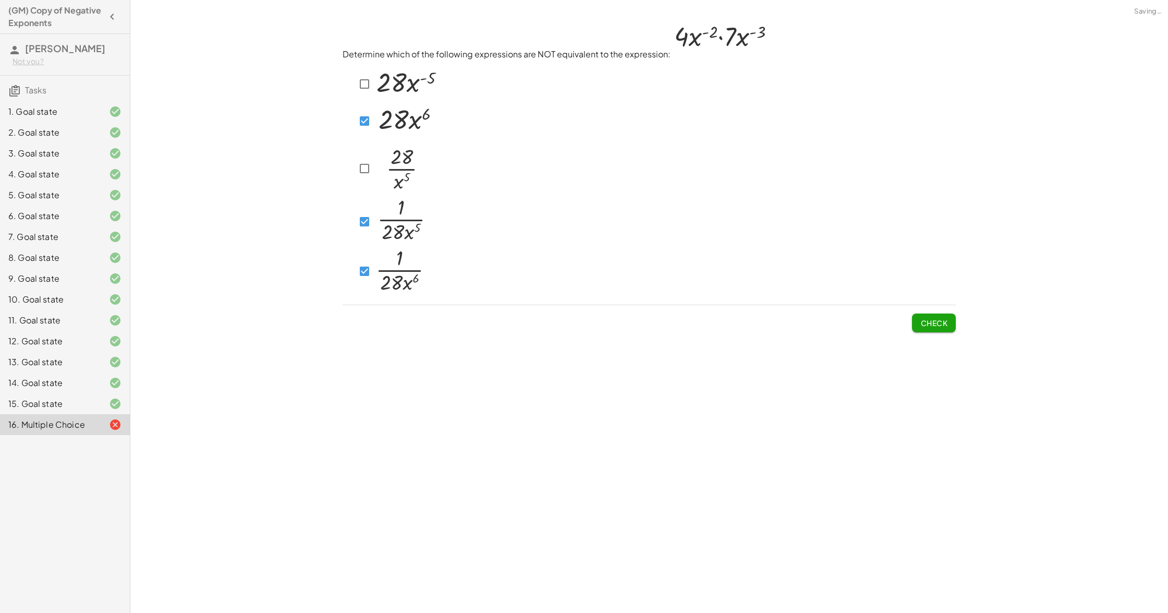
click at [929, 315] on button "Check" at bounding box center [934, 322] width 44 height 19
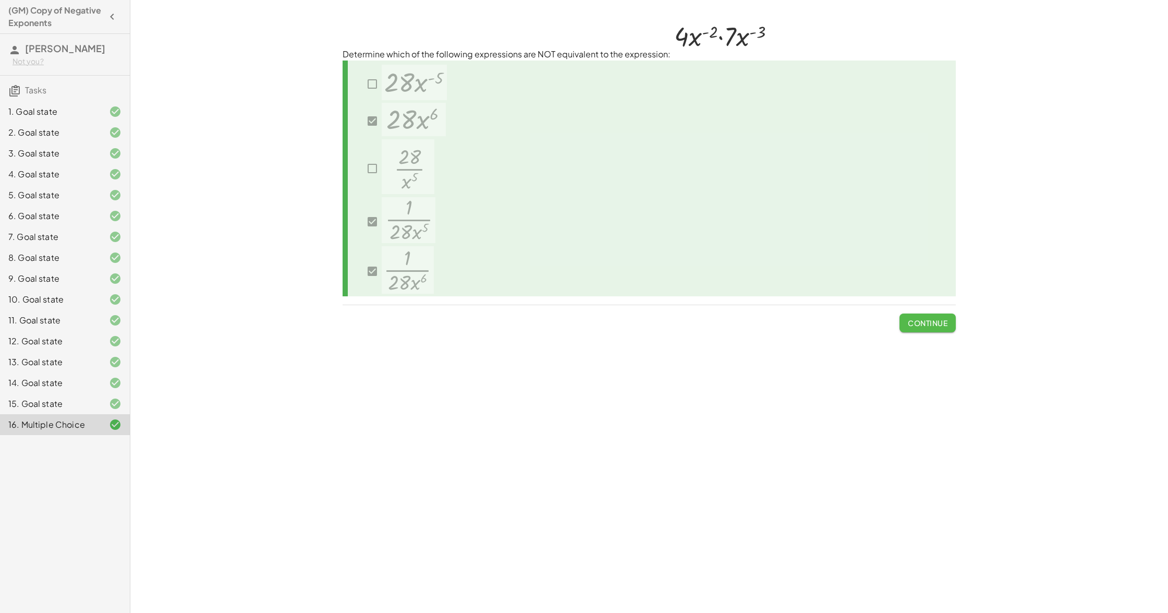
click at [912, 318] on span "Continue" at bounding box center [928, 322] width 40 height 9
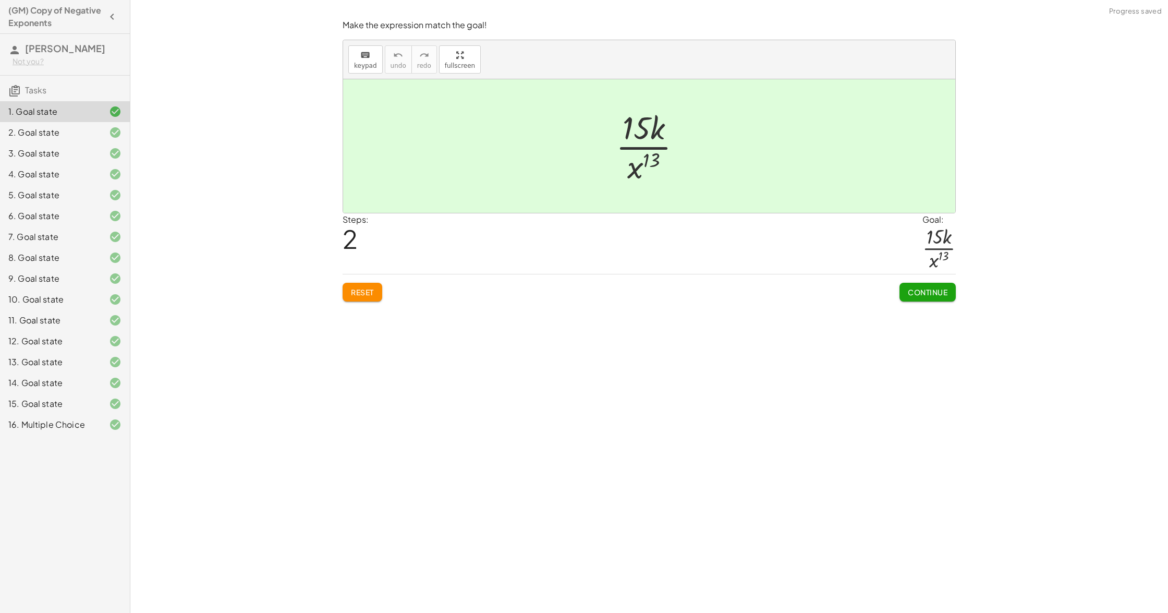
click at [912, 296] on button "Continue" at bounding box center [927, 292] width 56 height 19
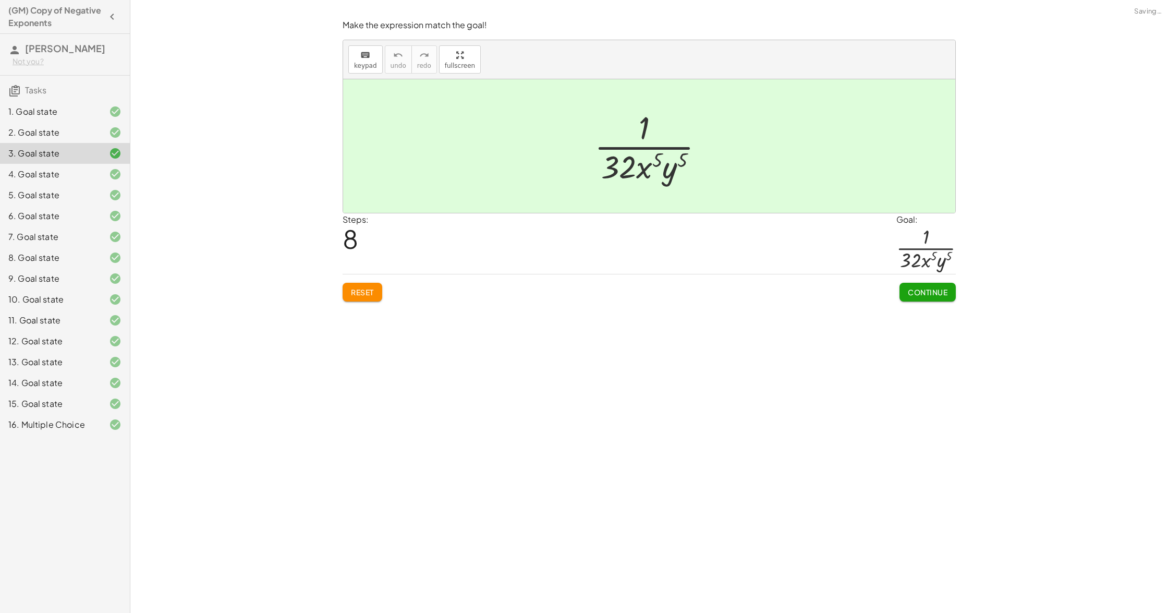
click at [912, 296] on button "Continue" at bounding box center [927, 292] width 56 height 19
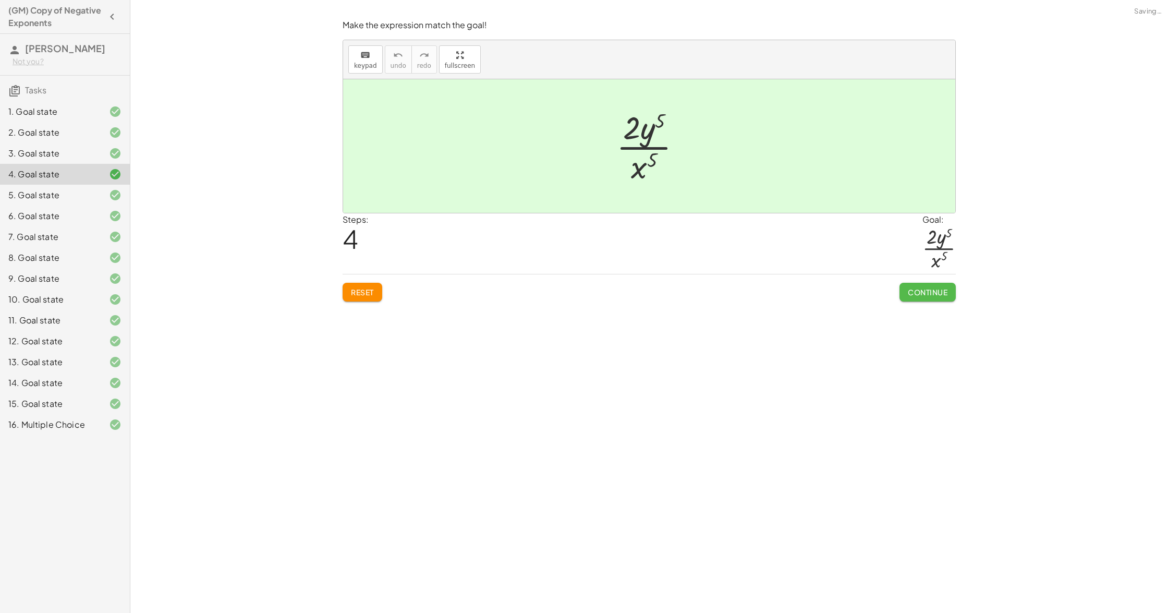
click at [912, 296] on button "Continue" at bounding box center [927, 292] width 56 height 19
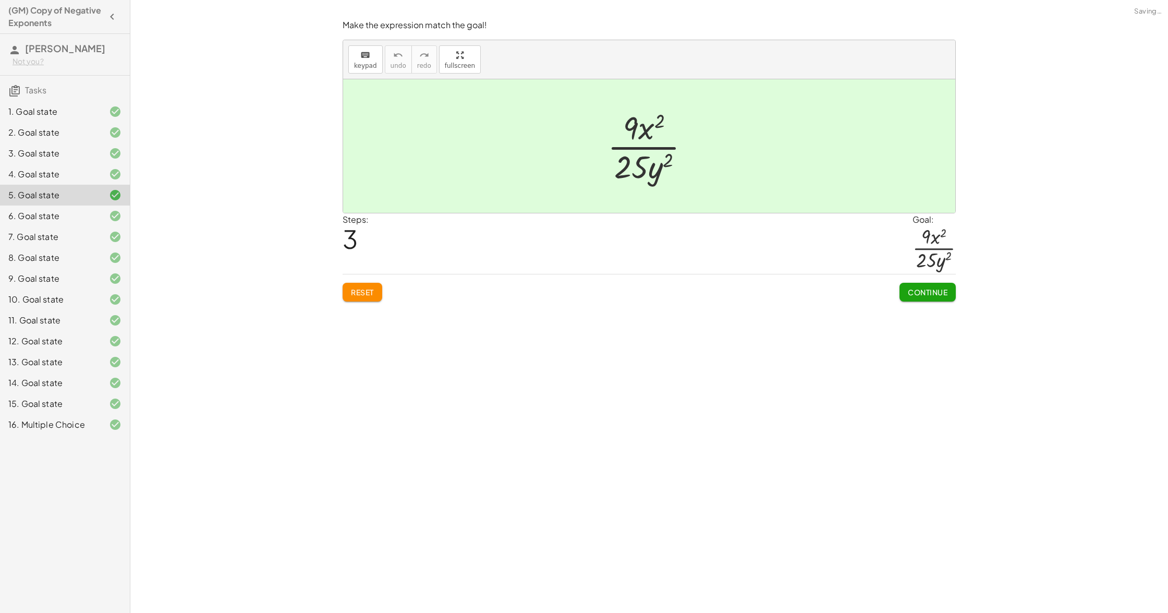
click at [912, 296] on button "Continue" at bounding box center [927, 292] width 56 height 19
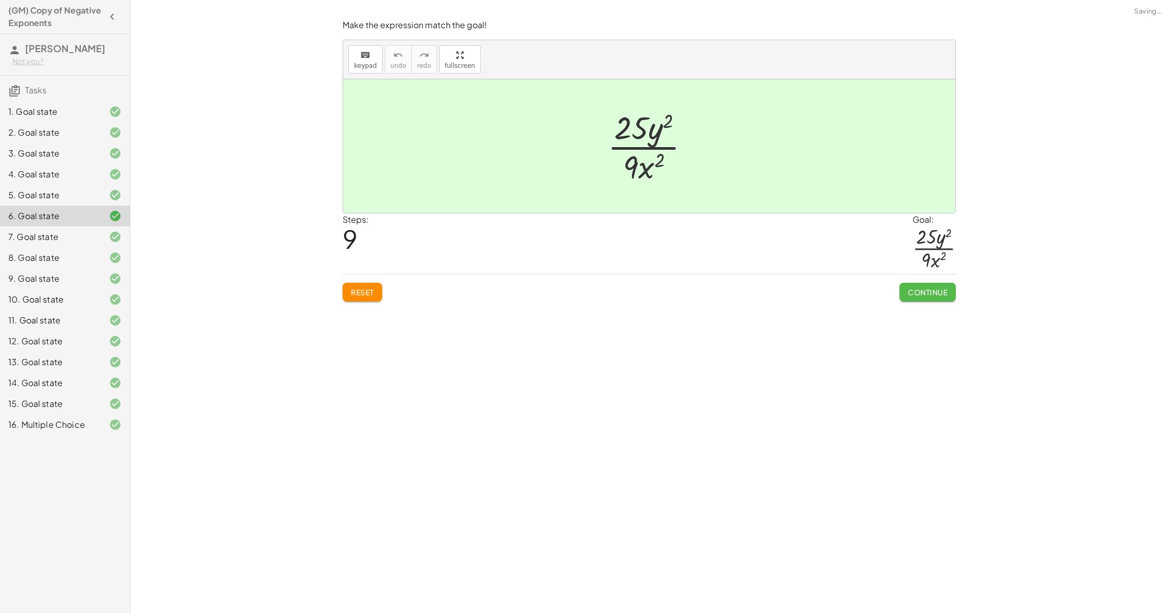
click at [912, 296] on button "Continue" at bounding box center [927, 292] width 56 height 19
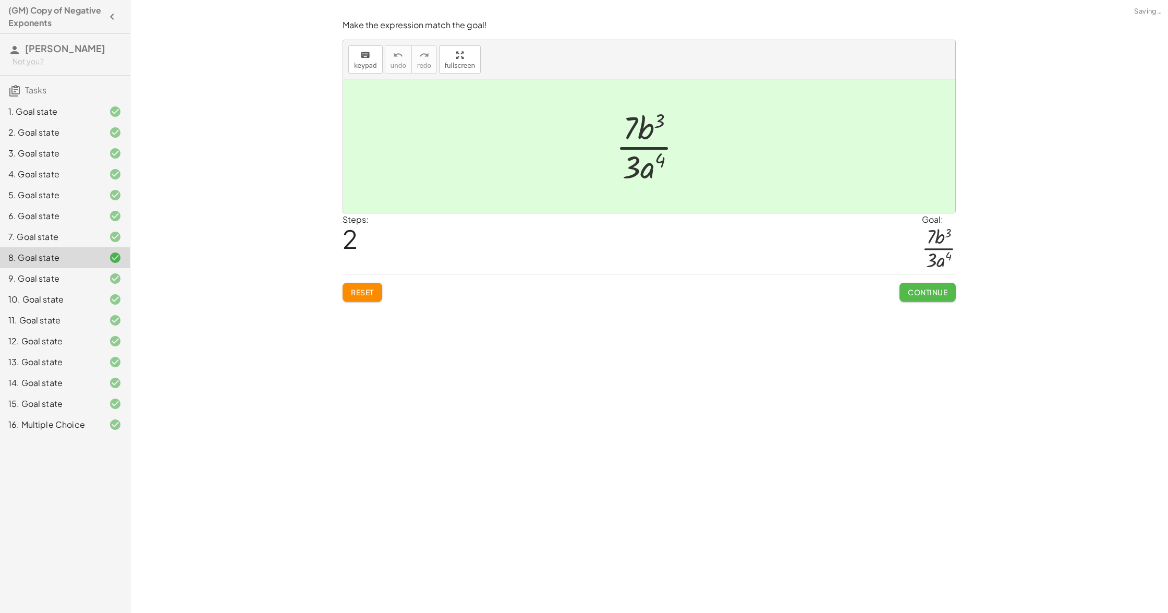
click at [912, 296] on button "Continue" at bounding box center [927, 292] width 56 height 19
click at [0, 0] on button "Continue" at bounding box center [0, 0] width 0 height 0
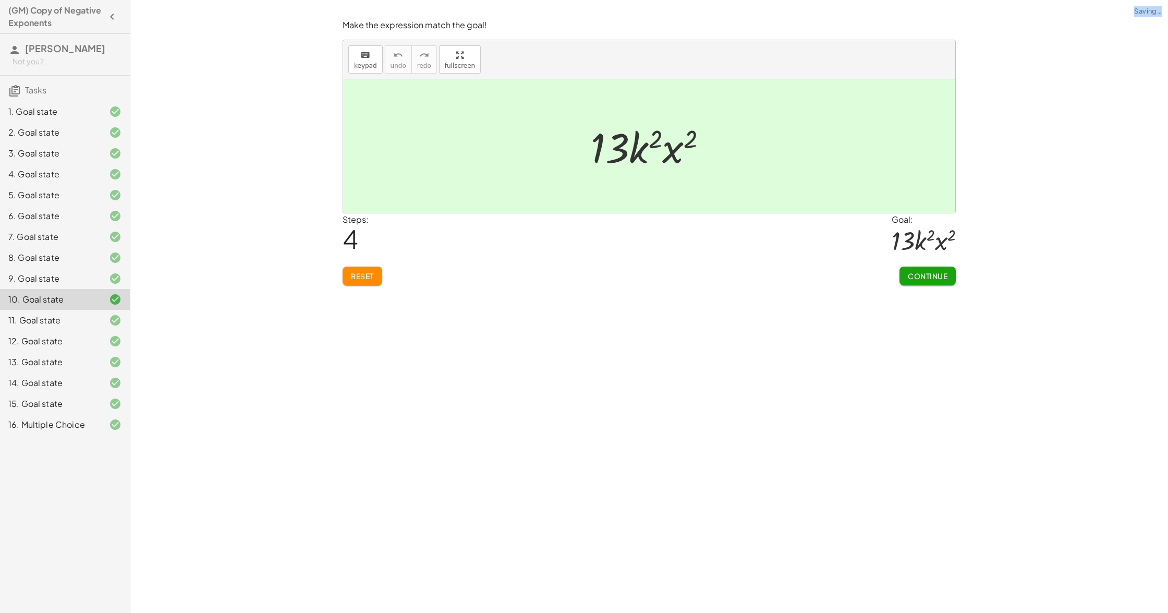
click at [912, 296] on div "Make the expression match the goal! keyboard keypad undo undo redo redo fullscr…" at bounding box center [649, 306] width 1038 height 613
drag, startPoint x: 912, startPoint y: 296, endPoint x: 917, endPoint y: 300, distance: 5.5
click at [913, 297] on div "Make the expression match the goal! keyboard keypad undo undo redo redo fullscr…" at bounding box center [649, 306] width 1038 height 613
click at [917, 300] on div "Make the expression match the goal! keyboard keypad undo undo redo redo fullscr…" at bounding box center [649, 306] width 1038 height 613
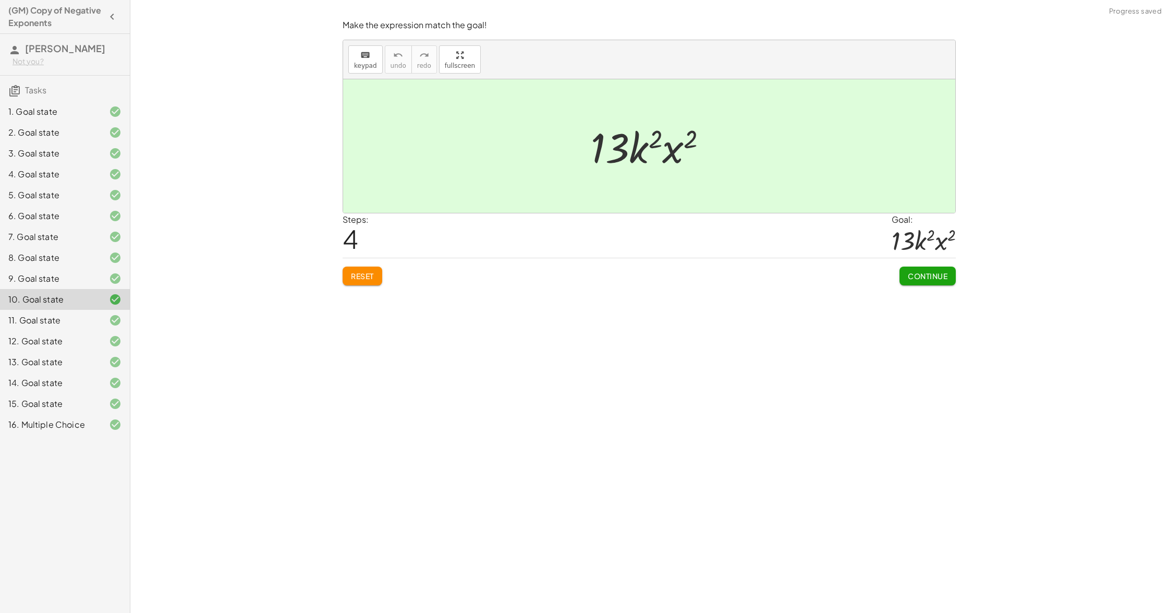
click at [916, 280] on span "Continue" at bounding box center [928, 275] width 40 height 9
click at [0, 0] on div "Continue" at bounding box center [0, 0] width 0 height 0
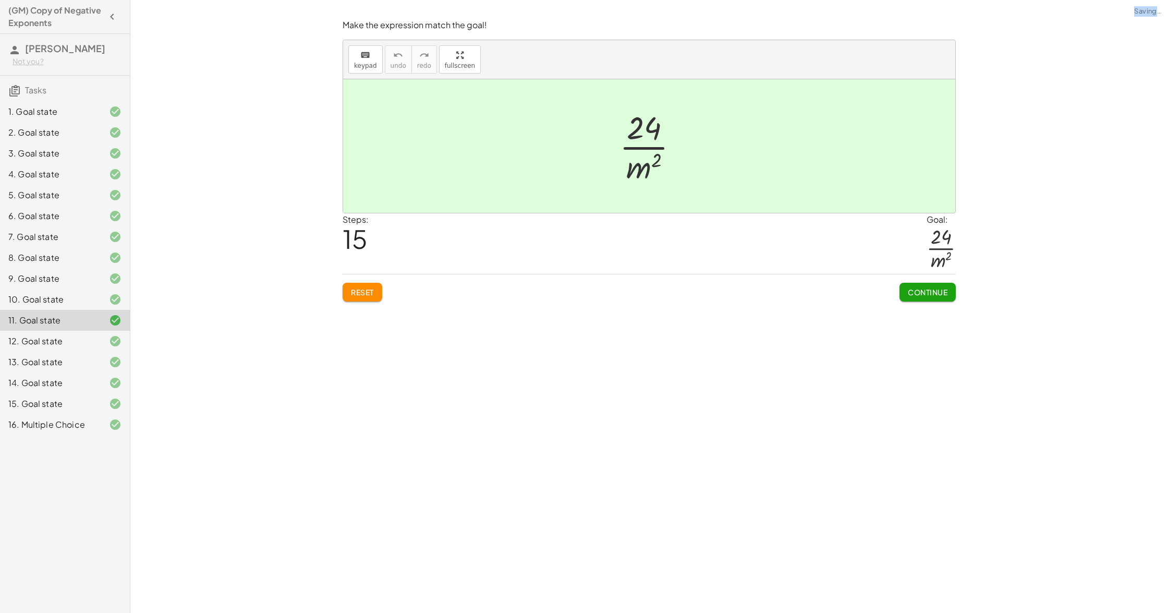
click at [915, 296] on span "Continue" at bounding box center [928, 291] width 40 height 9
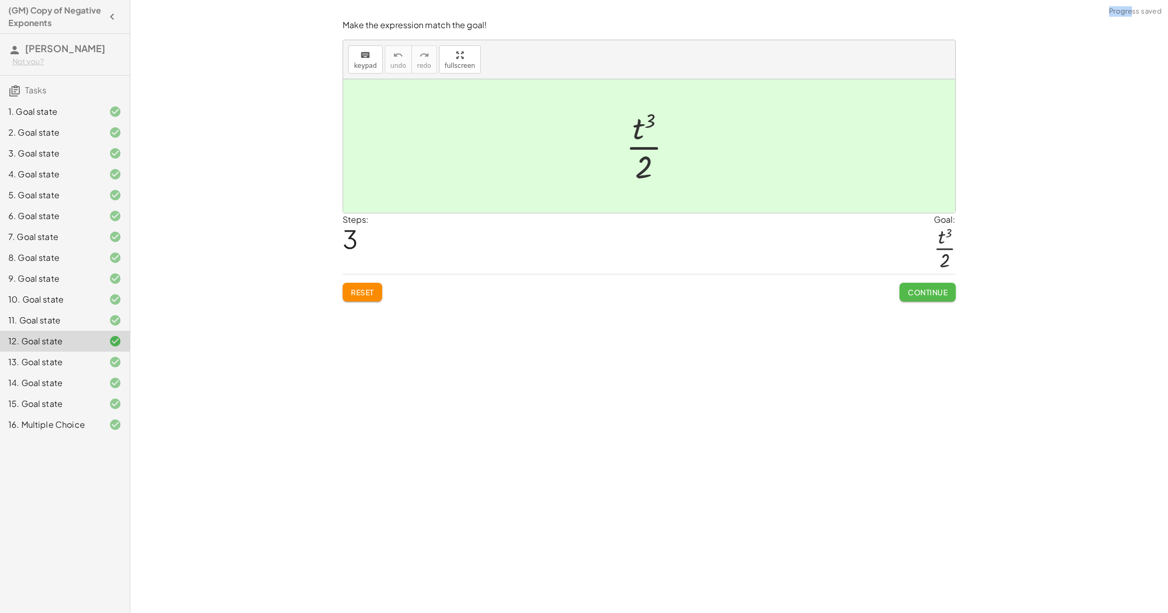
click at [915, 296] on button "Continue" at bounding box center [927, 292] width 56 height 19
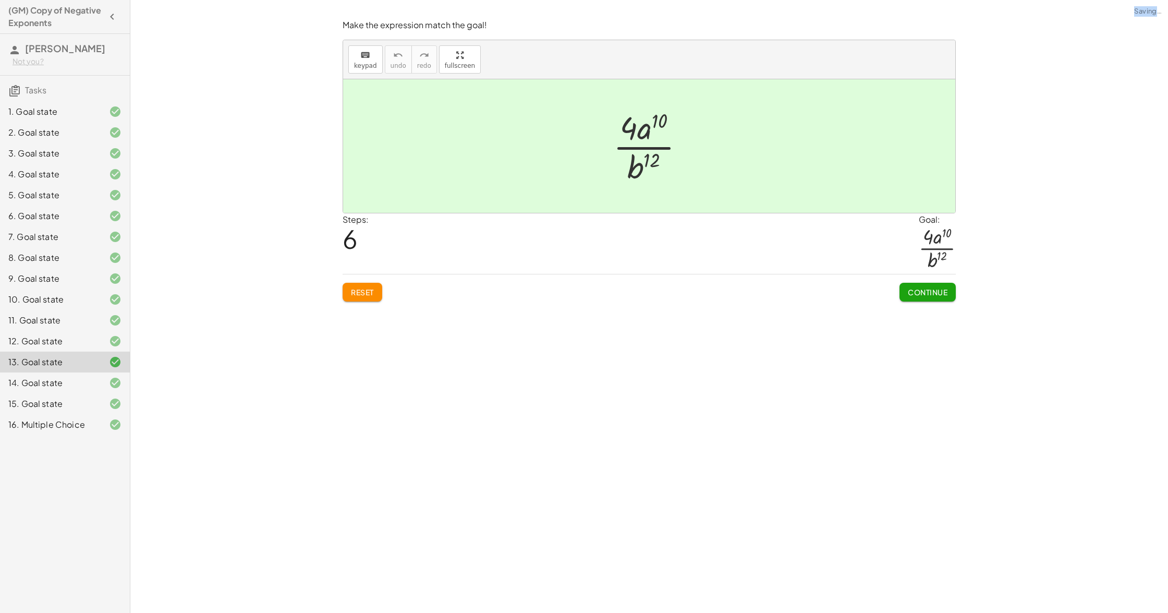
click at [915, 299] on button "Continue" at bounding box center [927, 292] width 56 height 19
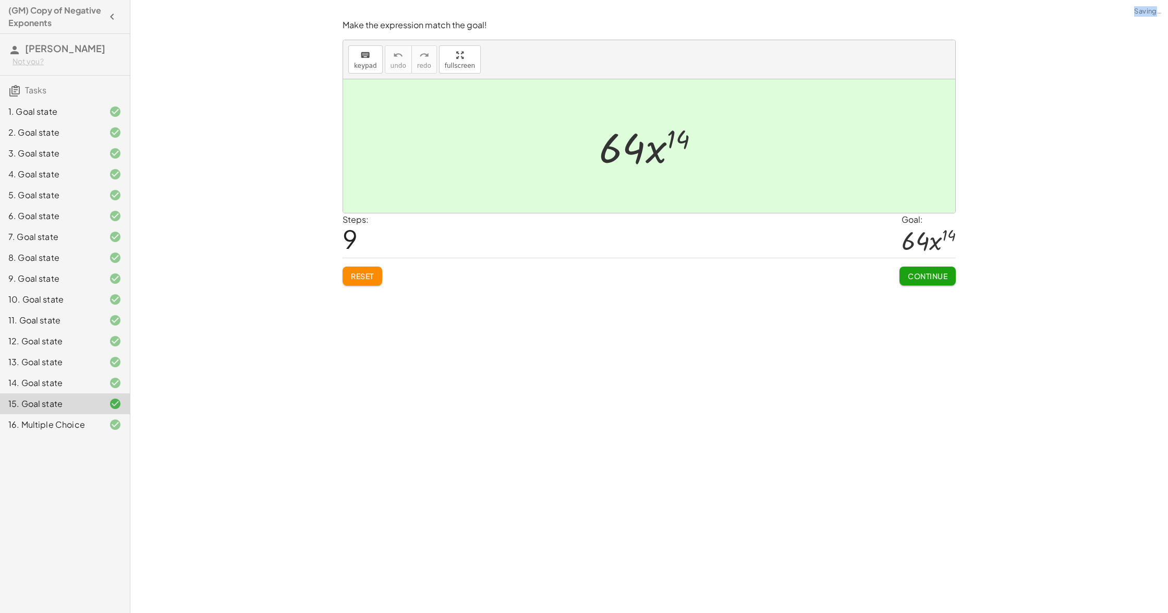
click at [924, 282] on button "Continue" at bounding box center [927, 275] width 56 height 19
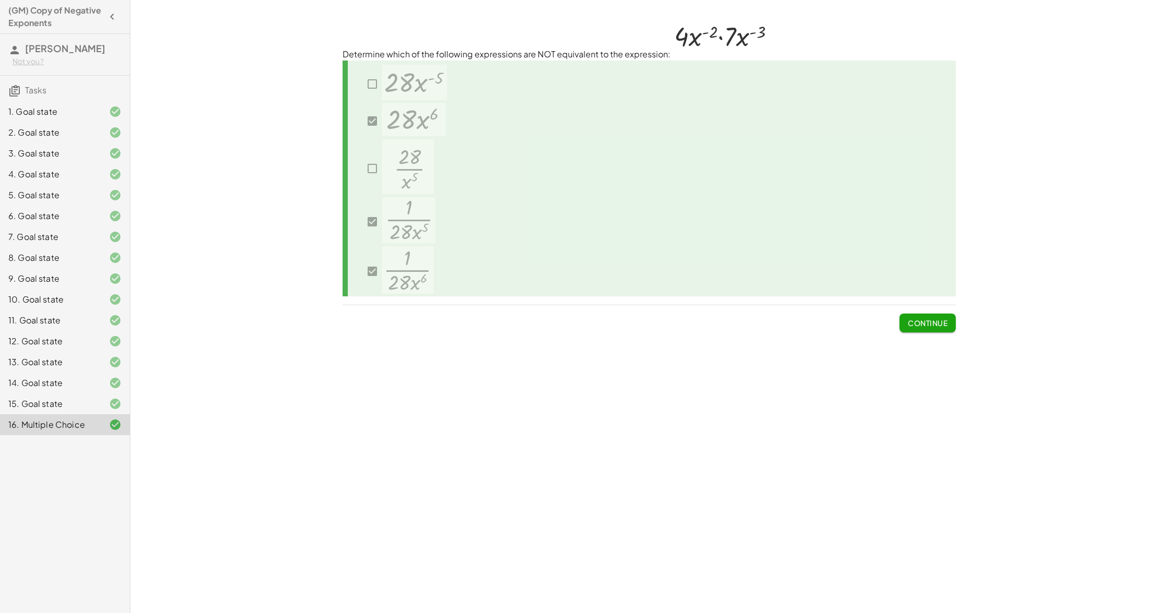
click at [115, 14] on icon "button" at bounding box center [112, 16] width 13 height 13
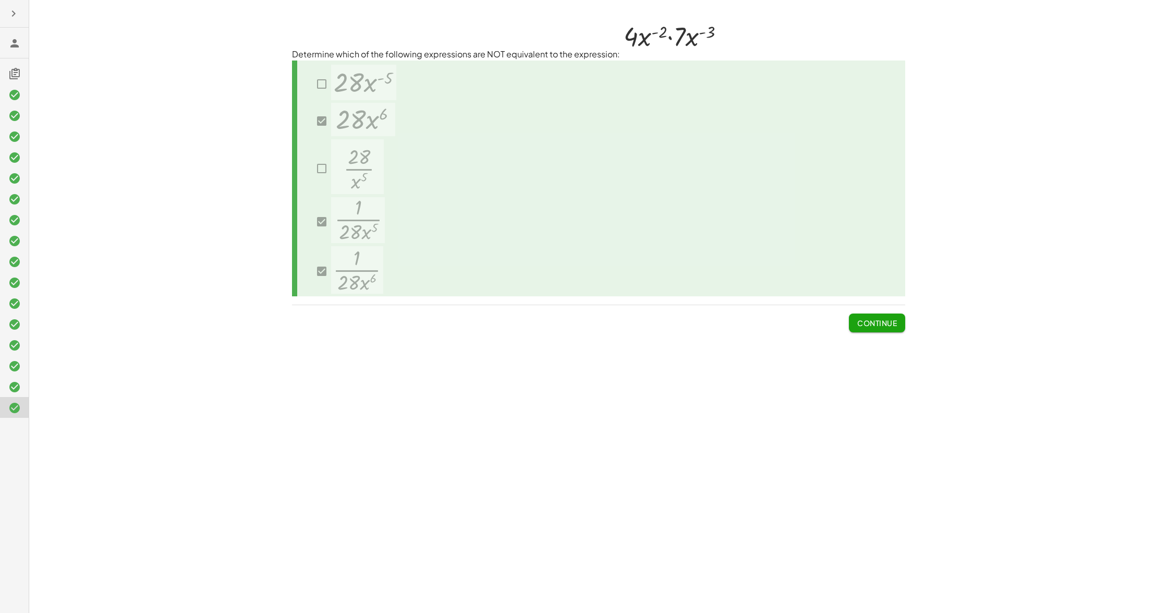
click at [16, 14] on icon "button" at bounding box center [13, 13] width 13 height 13
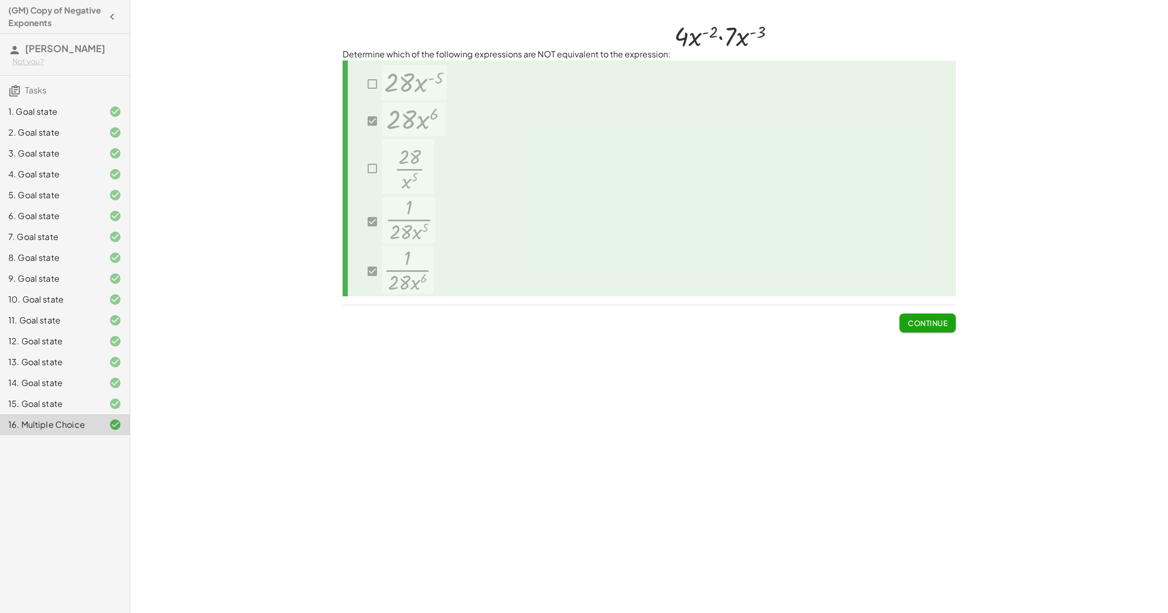
click at [46, 86] on h3 "Tasks" at bounding box center [65, 87] width 130 height 22
drag, startPoint x: 736, startPoint y: 108, endPoint x: 607, endPoint y: 104, distance: 128.9
click at [715, 108] on div at bounding box center [649, 178] width 613 height 236
drag, startPoint x: 191, startPoint y: 80, endPoint x: 151, endPoint y: 17, distance: 74.5
click at [191, 80] on div "Make the expression match the goal! keyboard keypad undo undo redo redo fullscr…" at bounding box center [649, 306] width 1038 height 613
